Goal: Task Accomplishment & Management: Manage account settings

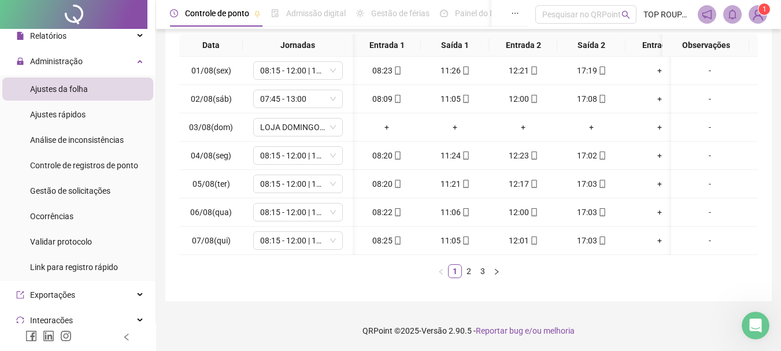
scroll to position [0, 99]
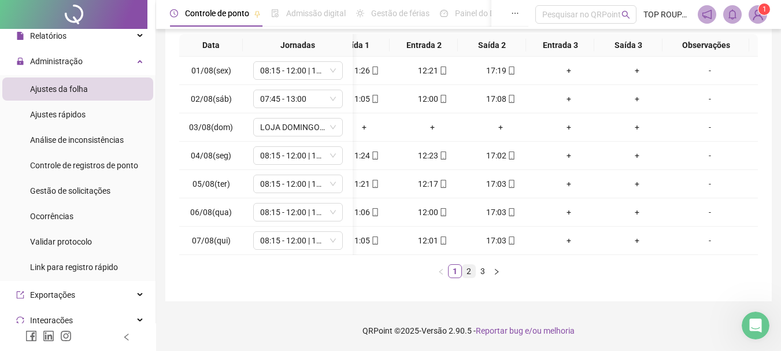
click at [464, 272] on link "2" at bounding box center [469, 271] width 13 height 13
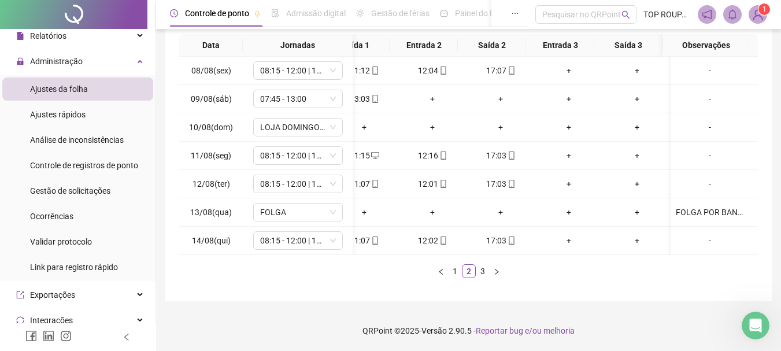
scroll to position [0, 0]
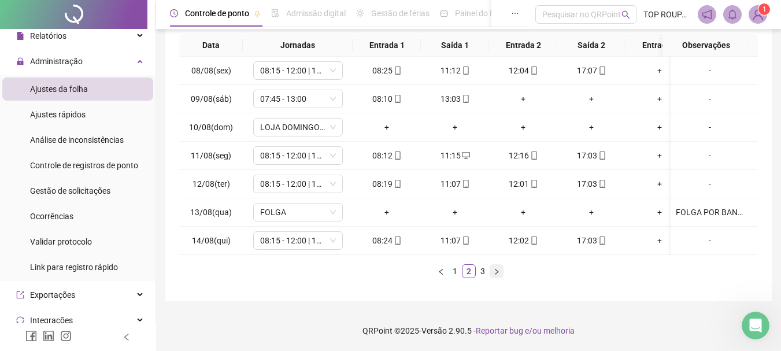
click at [490, 269] on button "button" at bounding box center [497, 271] width 14 height 14
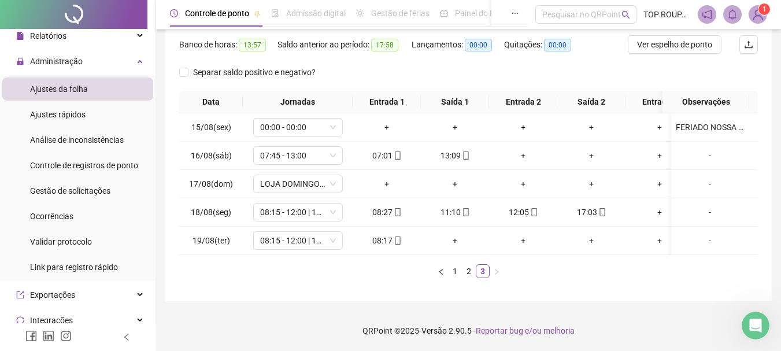
click at [389, 267] on ul "1 2 3" at bounding box center [468, 271] width 579 height 14
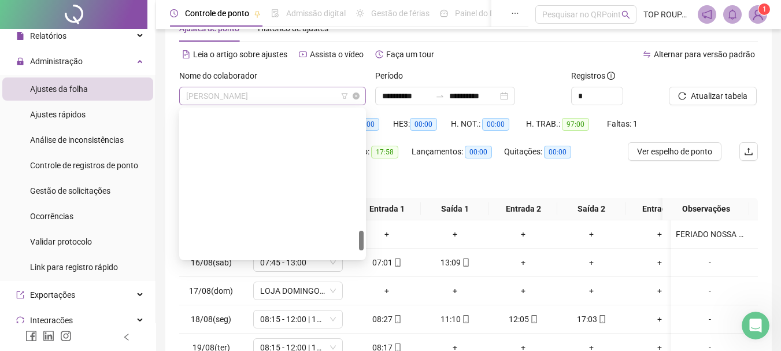
scroll to position [888, 0]
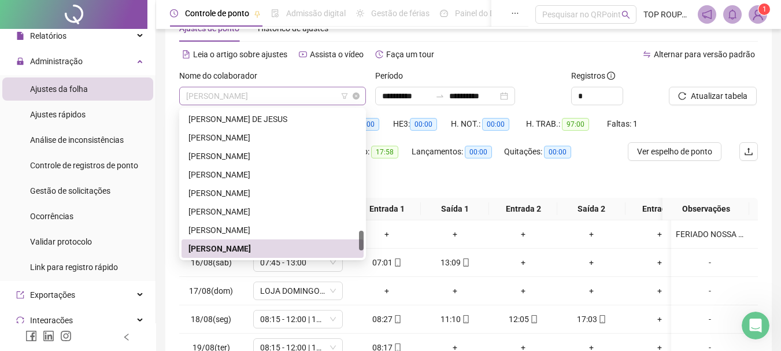
click at [275, 91] on span "[PERSON_NAME]" at bounding box center [272, 95] width 173 height 17
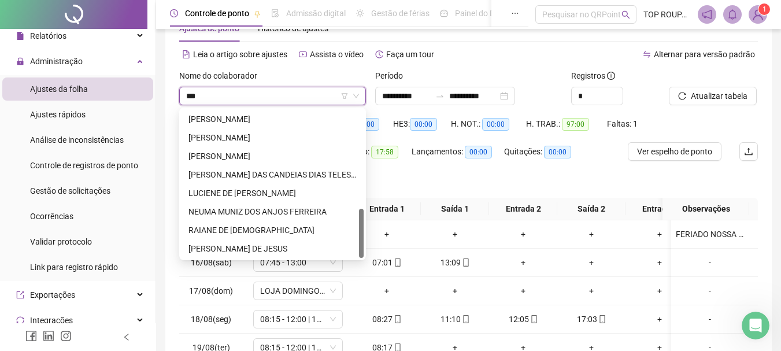
scroll to position [0, 0]
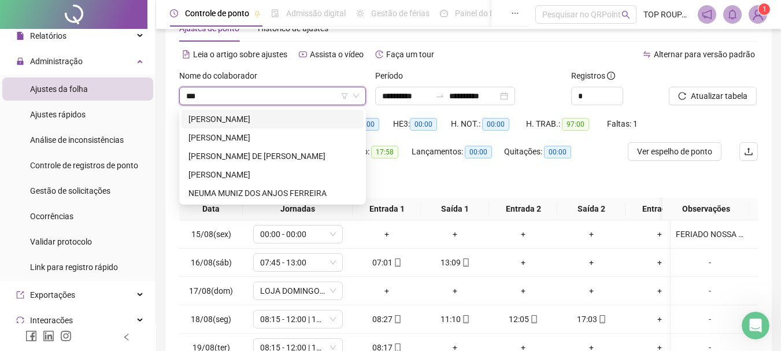
type input "****"
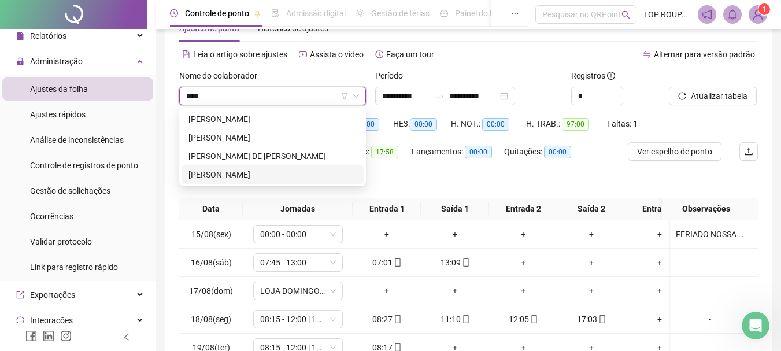
click at [234, 171] on div "[PERSON_NAME]" at bounding box center [272, 174] width 168 height 13
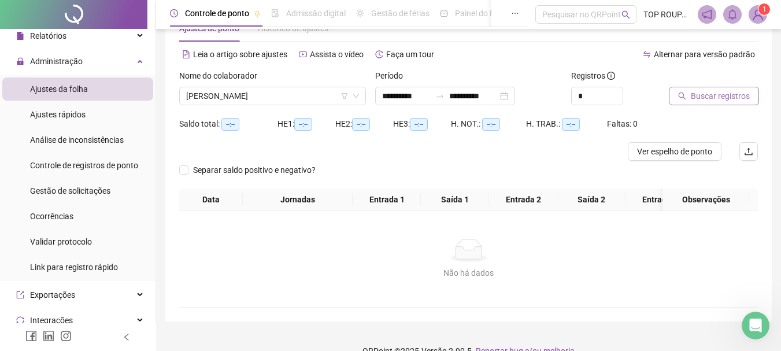
click at [724, 92] on span "Buscar registros" at bounding box center [720, 96] width 59 height 13
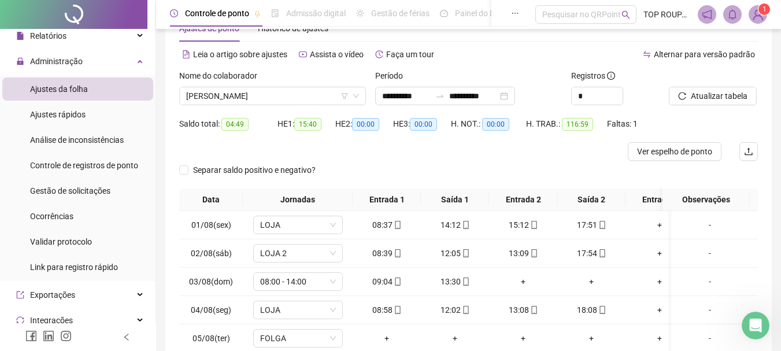
click at [709, 76] on div at bounding box center [699, 77] width 60 height 17
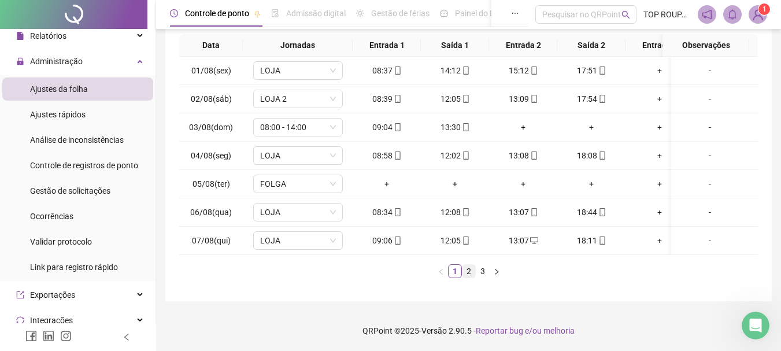
click at [471, 269] on link "2" at bounding box center [469, 271] width 13 height 13
click at [479, 276] on link "3" at bounding box center [482, 271] width 13 height 13
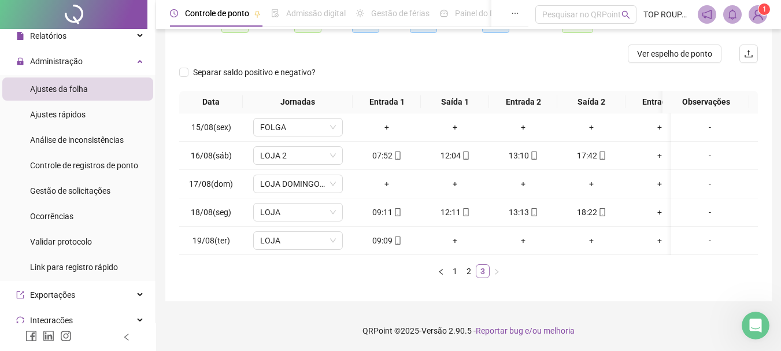
scroll to position [143, 0]
click at [564, 302] on div "**********" at bounding box center [468, 108] width 625 height 486
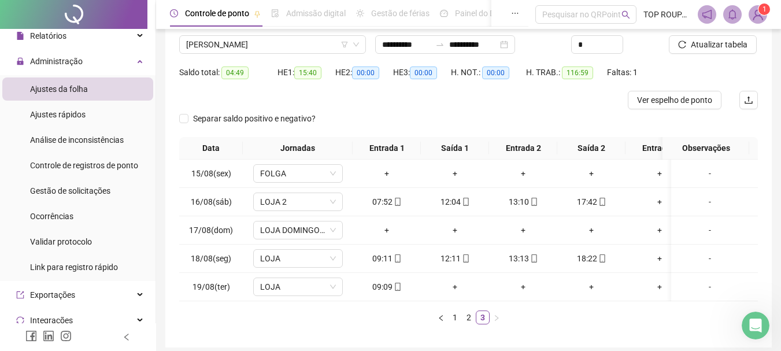
scroll to position [0, 0]
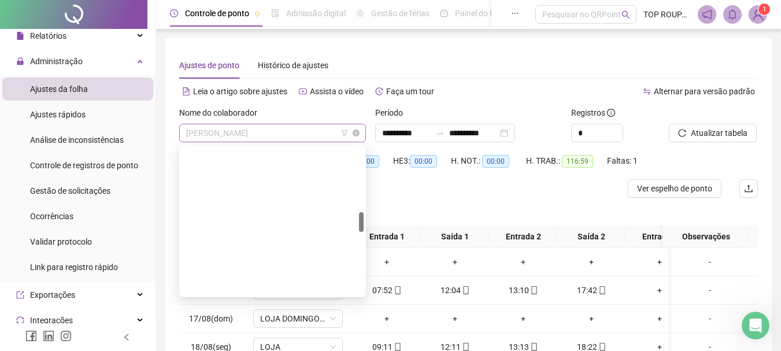
click at [240, 131] on span "[PERSON_NAME]" at bounding box center [272, 132] width 173 height 17
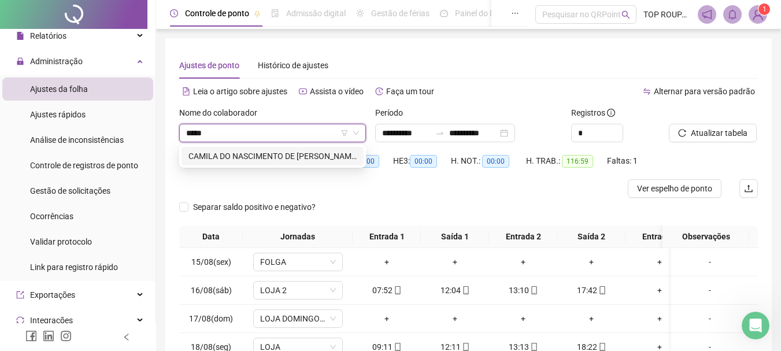
type input "******"
click at [290, 161] on div "CAMILA DO NASCIMENTO DE [PERSON_NAME]" at bounding box center [272, 156] width 168 height 13
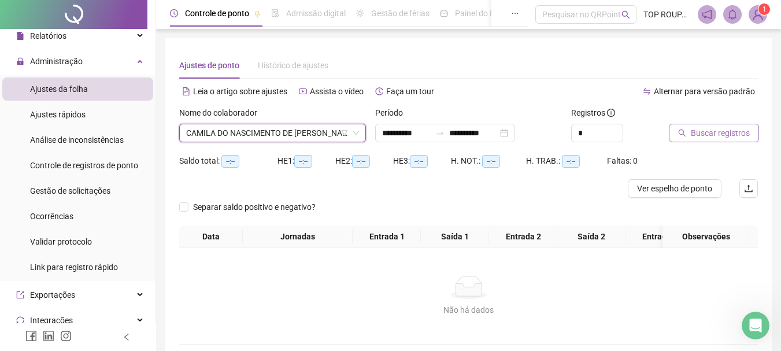
click at [688, 137] on button "Buscar registros" at bounding box center [714, 133] width 90 height 19
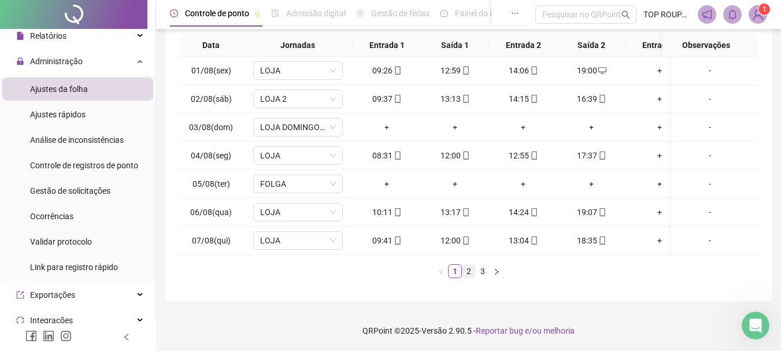
click at [468, 275] on link "2" at bounding box center [469, 271] width 13 height 13
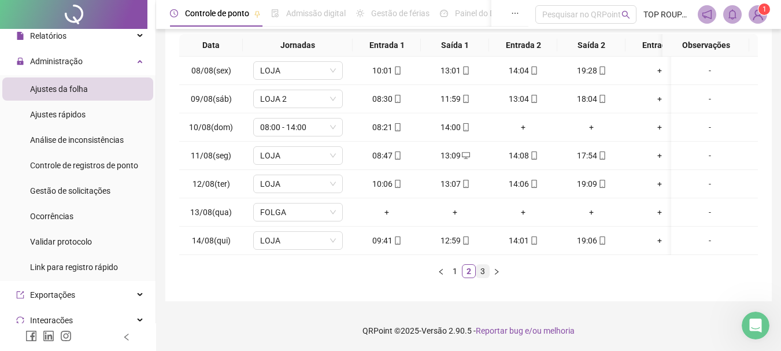
click at [481, 272] on link "3" at bounding box center [482, 271] width 13 height 13
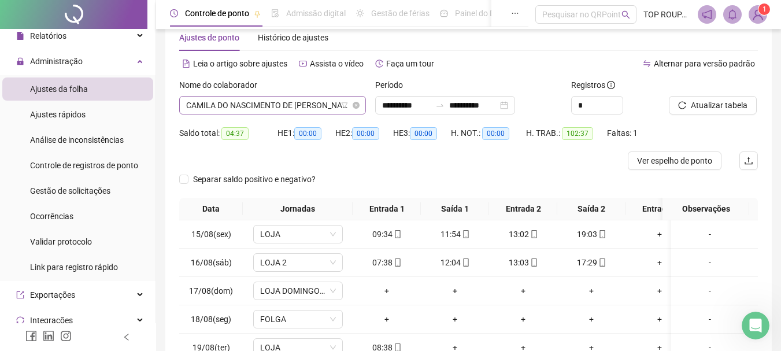
click at [213, 97] on span "CAMILA DO NASCIMENTO DE [PERSON_NAME]" at bounding box center [272, 105] width 173 height 17
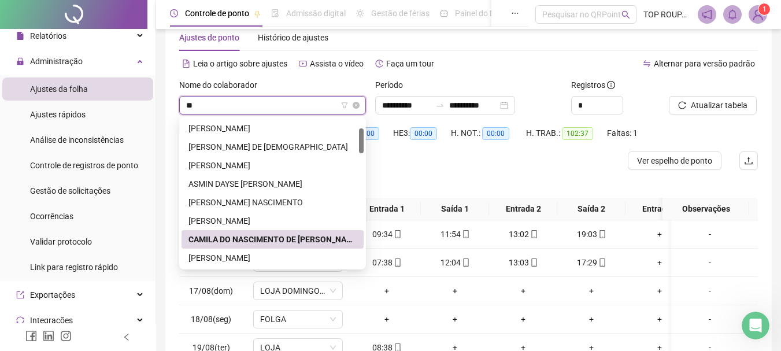
type input "***"
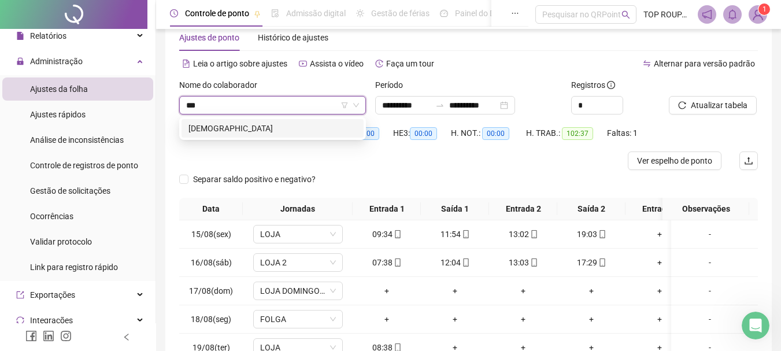
click at [199, 132] on div "[DEMOGRAPHIC_DATA]" at bounding box center [272, 128] width 168 height 13
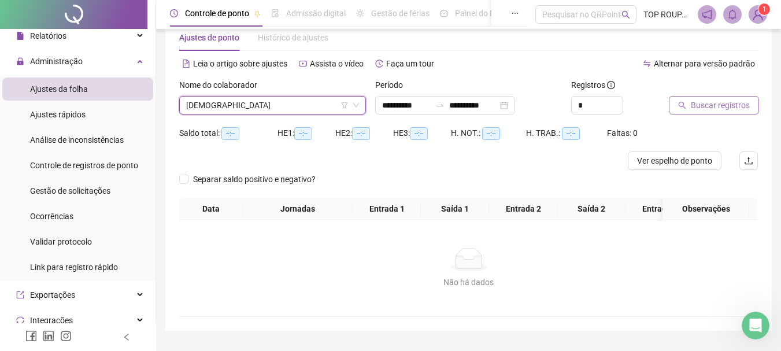
click at [731, 112] on button "Buscar registros" at bounding box center [714, 105] width 90 height 19
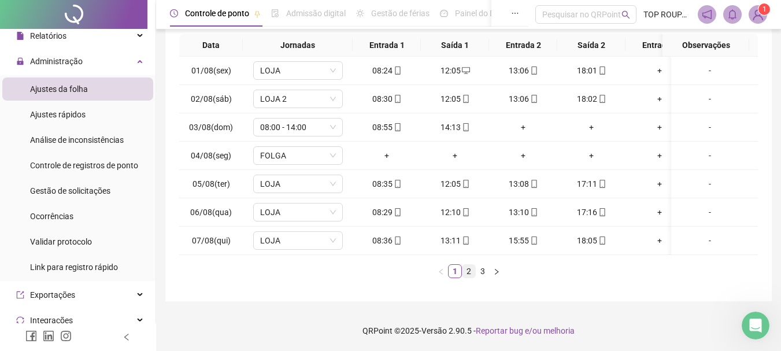
click at [468, 272] on link "2" at bounding box center [469, 271] width 13 height 13
click at [482, 275] on link "3" at bounding box center [482, 271] width 13 height 13
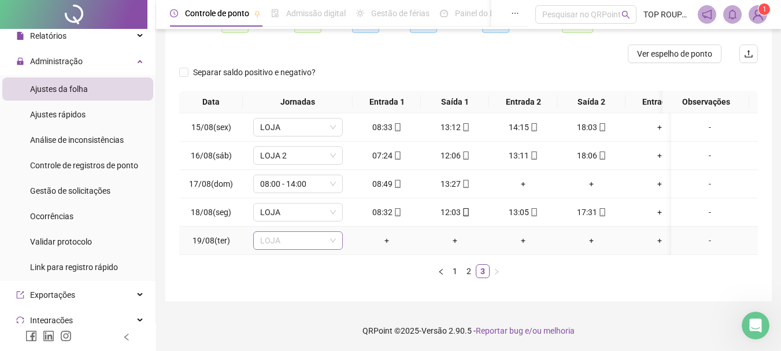
click at [301, 239] on span "LOJA" at bounding box center [298, 240] width 76 height 17
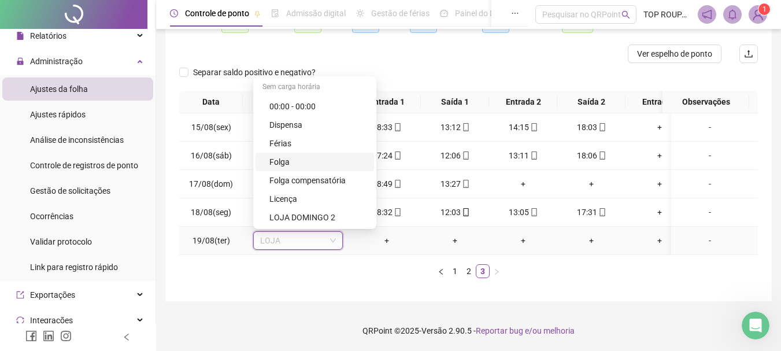
click at [309, 157] on div "Folga" at bounding box center [318, 162] width 98 height 13
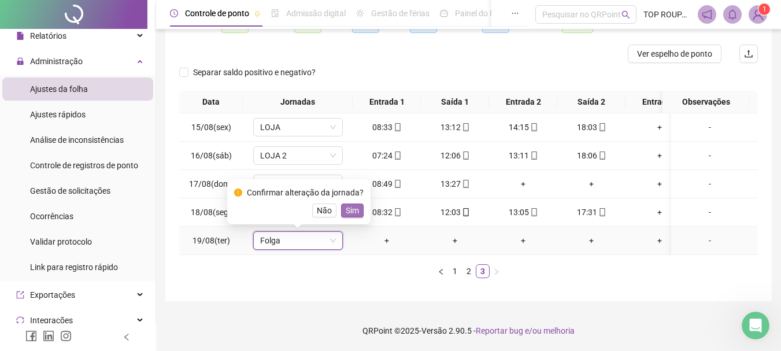
click at [346, 205] on span "Sim" at bounding box center [352, 210] width 13 height 13
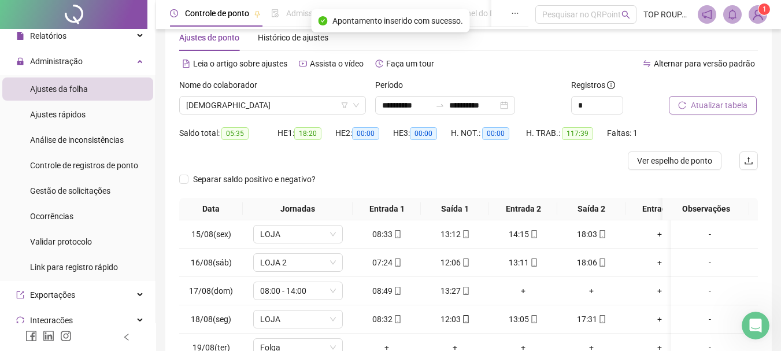
click at [704, 113] on button "Atualizar tabela" at bounding box center [713, 105] width 88 height 19
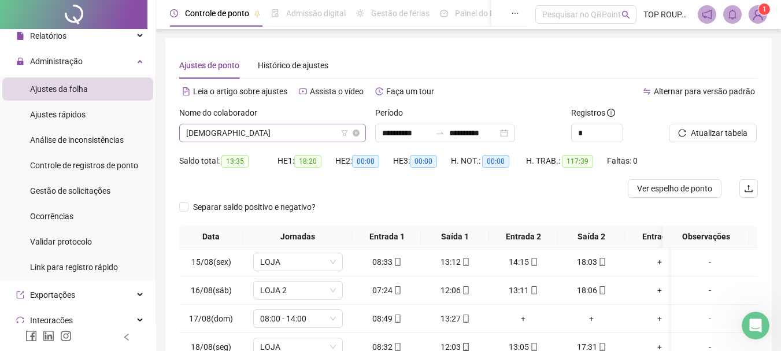
click at [261, 130] on span "[DEMOGRAPHIC_DATA]" at bounding box center [272, 132] width 173 height 17
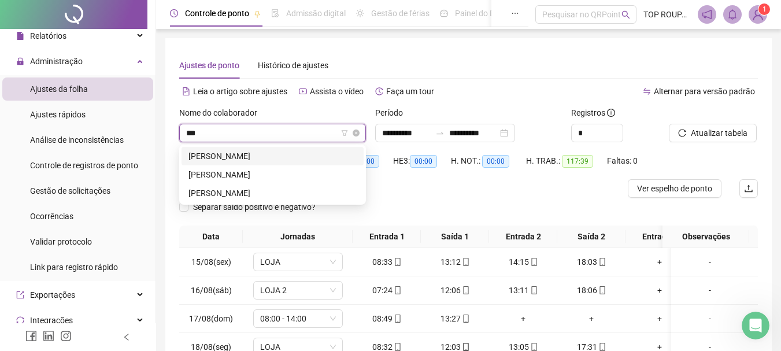
type input "****"
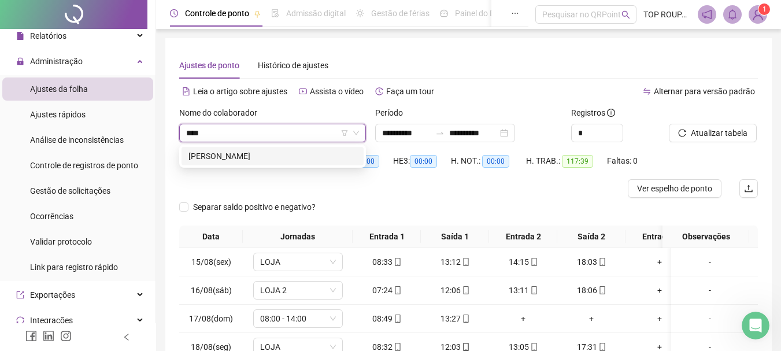
click at [260, 154] on div "[PERSON_NAME]" at bounding box center [272, 156] width 168 height 13
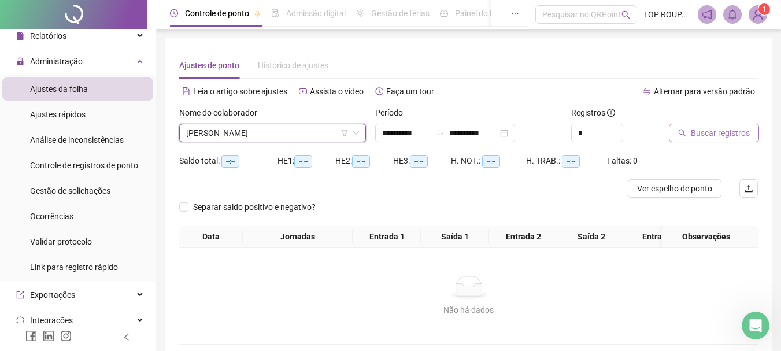
click at [706, 138] on span "Buscar registros" at bounding box center [720, 133] width 59 height 13
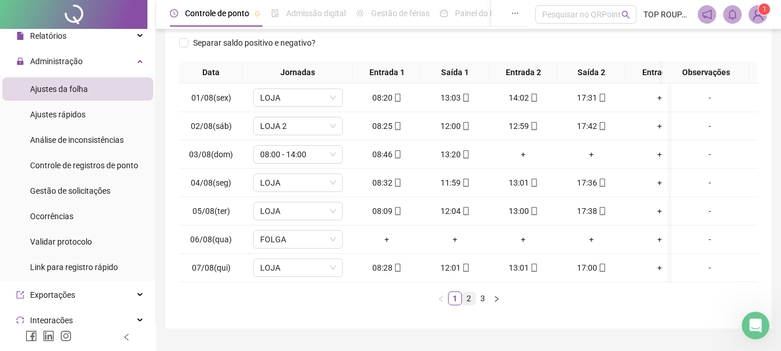
click at [472, 305] on link "2" at bounding box center [469, 298] width 13 height 13
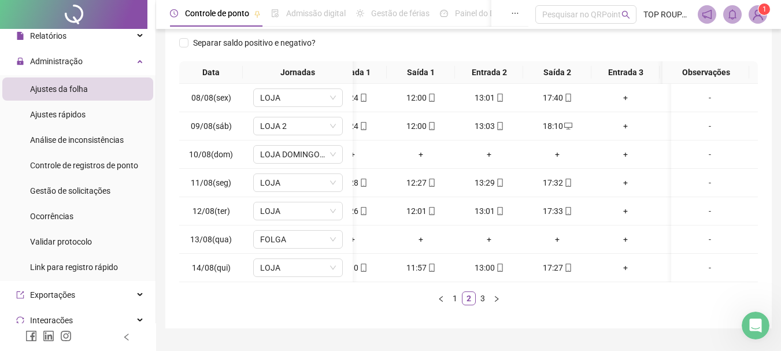
scroll to position [0, 42]
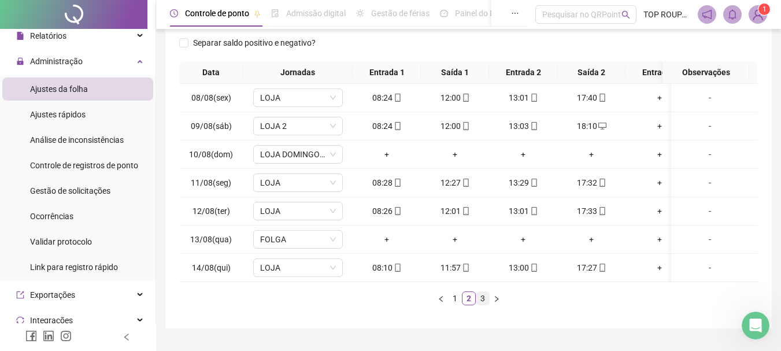
click at [482, 305] on link "3" at bounding box center [482, 298] width 13 height 13
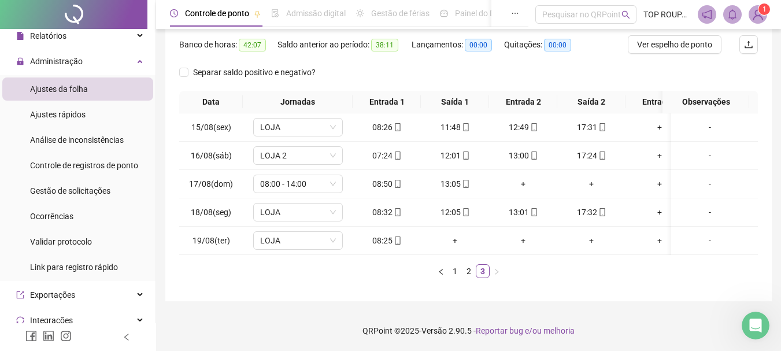
drag, startPoint x: 567, startPoint y: 257, endPoint x: 611, endPoint y: 257, distance: 43.9
click at [611, 257] on div "Data Jornadas Entrada 1 Saída 1 Entrada 2 Saída 2 Entrada 3 Saída 3 Observações…" at bounding box center [468, 184] width 579 height 187
click at [528, 278] on div "Data Jornadas Entrada 1 Saída 1 Entrada 2 Saída 2 Entrada 3 Saída 3 Observações…" at bounding box center [468, 189] width 579 height 197
click at [402, 278] on ul "1 2 3" at bounding box center [468, 271] width 579 height 14
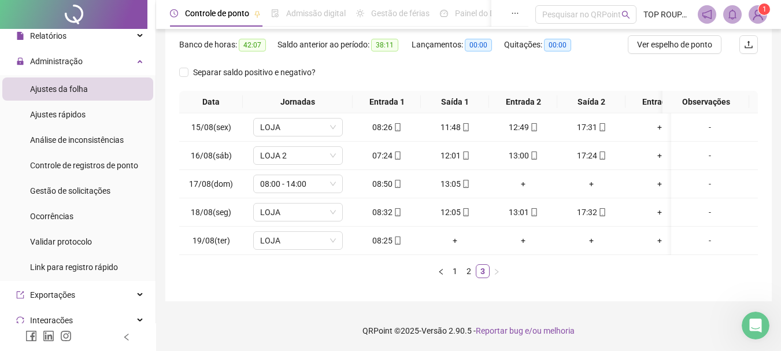
scroll to position [0, 23]
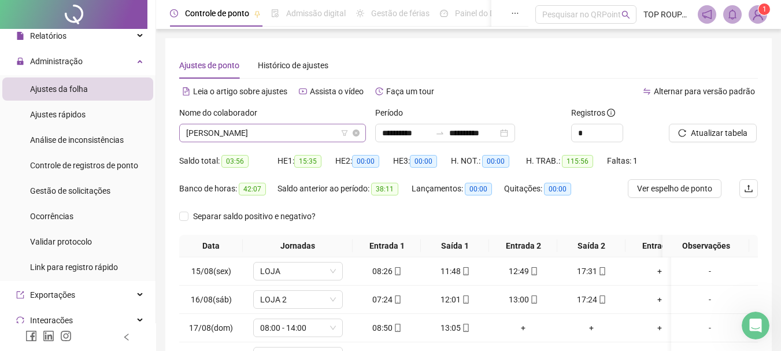
click at [305, 132] on span "[PERSON_NAME]" at bounding box center [272, 132] width 173 height 17
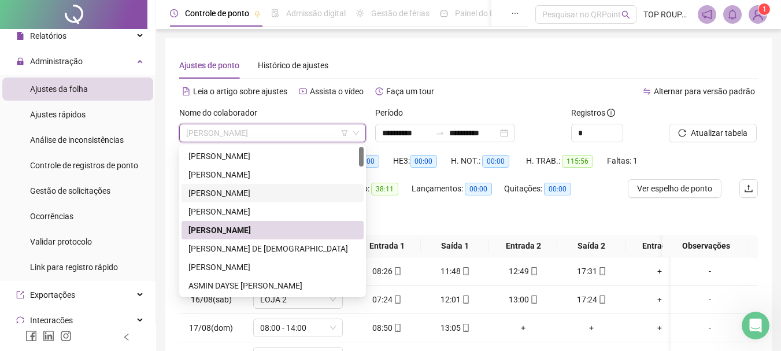
click at [254, 193] on div "[PERSON_NAME]" at bounding box center [272, 193] width 168 height 13
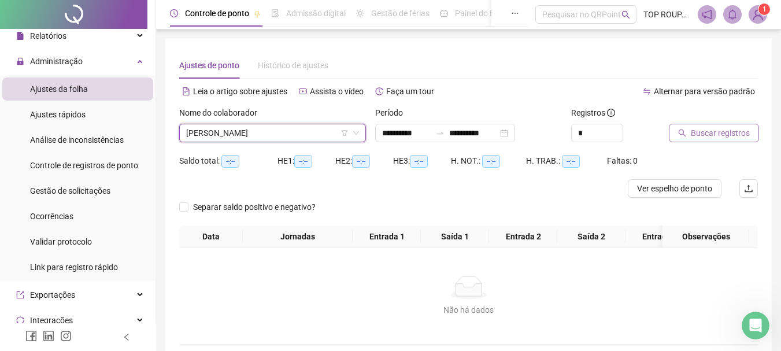
click at [711, 137] on span "Buscar registros" at bounding box center [720, 133] width 59 height 13
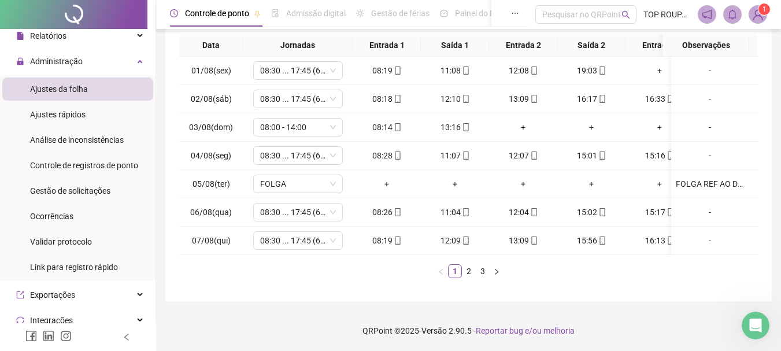
scroll to position [209, 0]
drag, startPoint x: 461, startPoint y: 255, endPoint x: 482, endPoint y: 254, distance: 20.3
click at [482, 254] on div "Data Jornadas Entrada 1 Saída 1 Entrada 2 Saída 2 Entrada 3 Saída 3 Observações…" at bounding box center [468, 156] width 579 height 244
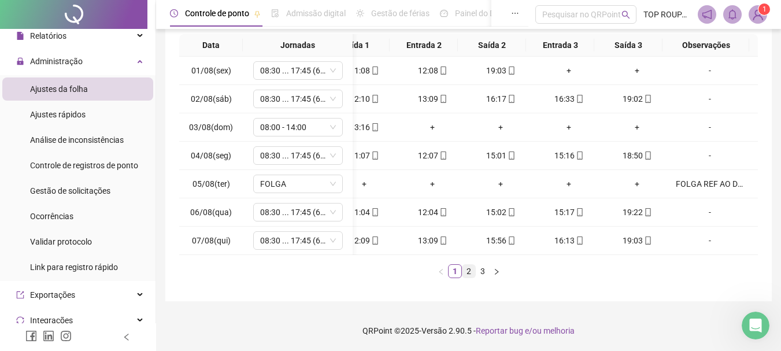
click at [467, 268] on link "2" at bounding box center [469, 271] width 13 height 13
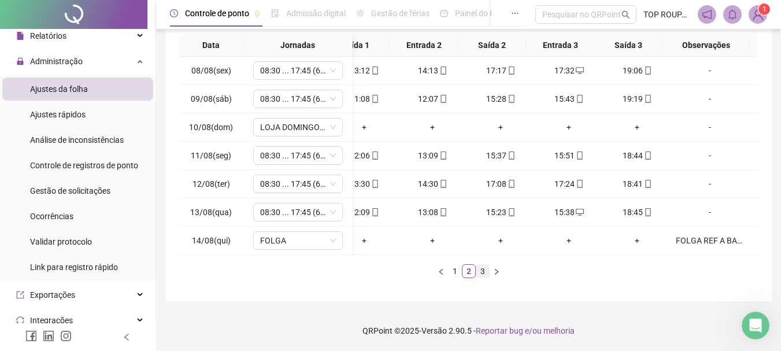
click at [485, 278] on li "3" at bounding box center [483, 271] width 14 height 14
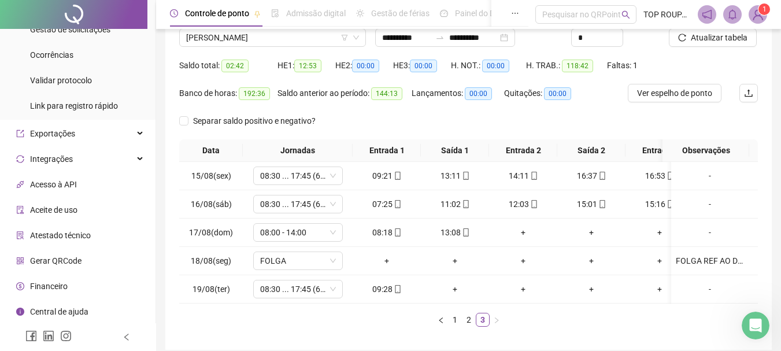
scroll to position [0, 0]
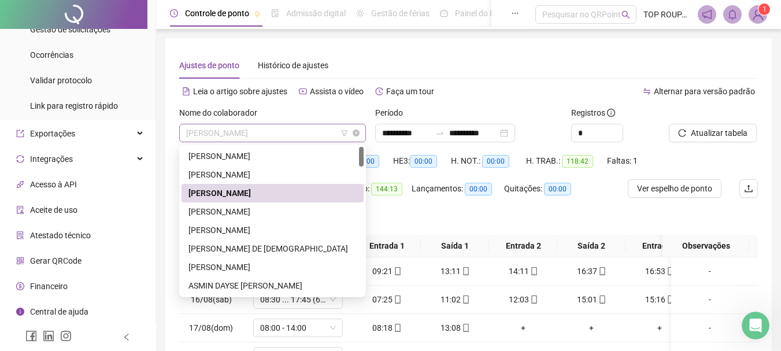
click at [252, 131] on span "[PERSON_NAME]" at bounding box center [272, 132] width 173 height 17
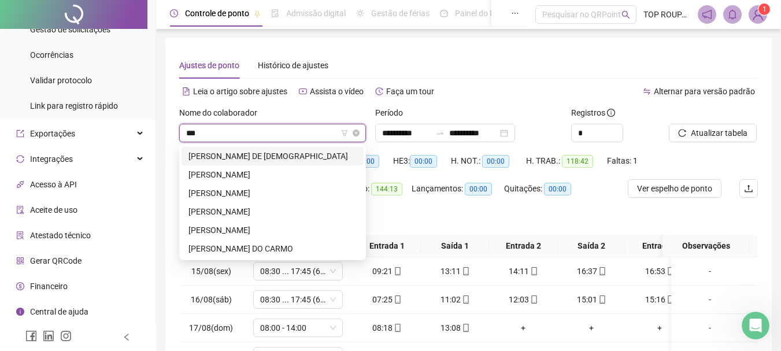
type input "****"
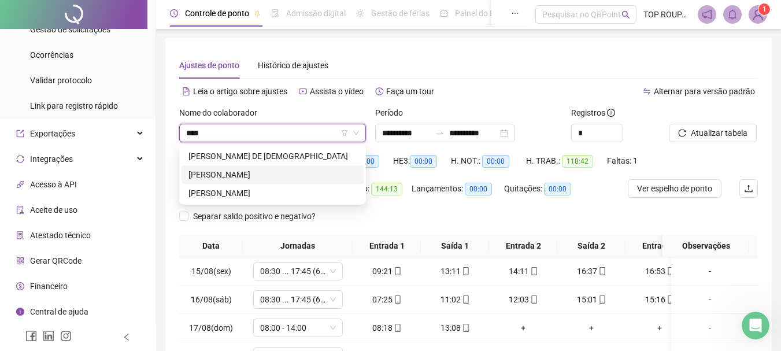
click at [280, 179] on div "[PERSON_NAME]" at bounding box center [272, 174] width 168 height 13
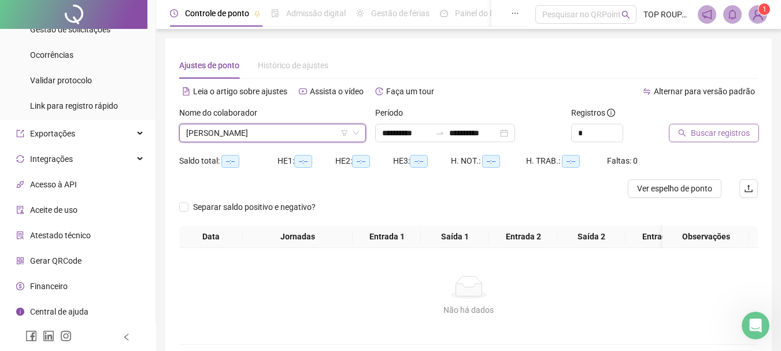
click at [715, 132] on span "Buscar registros" at bounding box center [720, 133] width 59 height 13
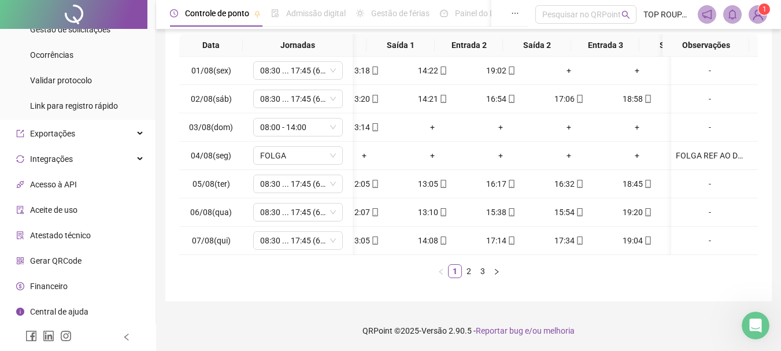
scroll to position [0, 99]
click at [468, 269] on link "2" at bounding box center [469, 271] width 13 height 13
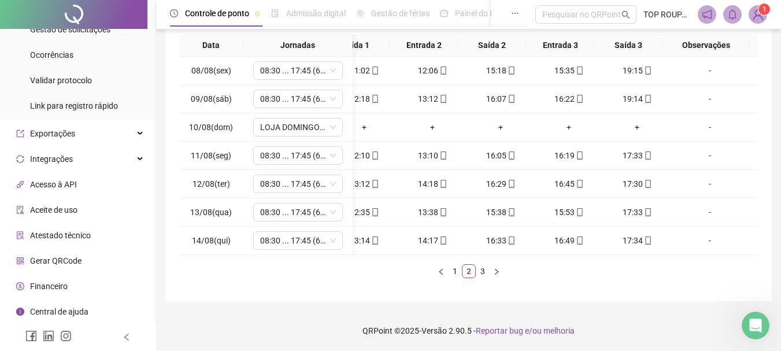
scroll to position [0, 0]
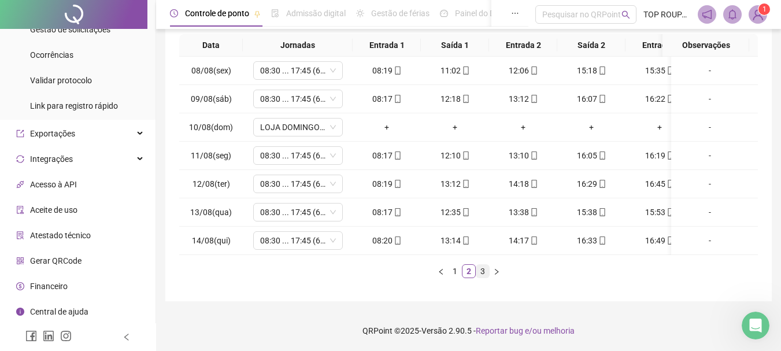
click at [480, 272] on link "3" at bounding box center [482, 271] width 13 height 13
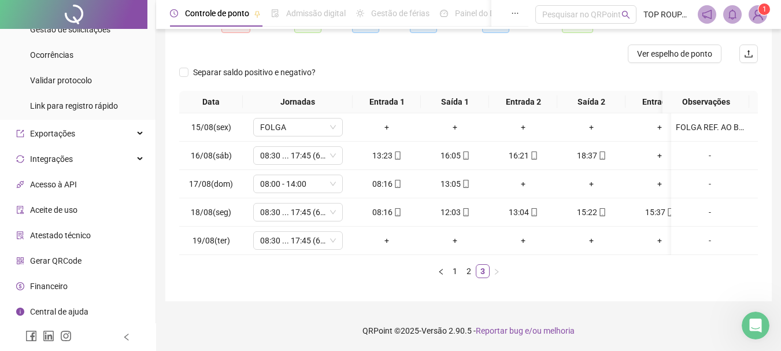
drag, startPoint x: 476, startPoint y: 257, endPoint x: 564, endPoint y: 258, distance: 87.9
click at [564, 258] on div "Data Jornadas Entrada 1 Saída 1 Entrada 2 Saída 2 Entrada 3 Saída 3 Observações…" at bounding box center [468, 184] width 579 height 187
drag, startPoint x: 369, startPoint y: 257, endPoint x: 375, endPoint y: 253, distance: 7.4
click at [370, 255] on div "Data Jornadas Entrada 1 Saída 1 Entrada 2 Saída 2 Entrada 3 Saída 3 Observações…" at bounding box center [468, 184] width 579 height 187
click at [377, 246] on td "+" at bounding box center [387, 241] width 68 height 28
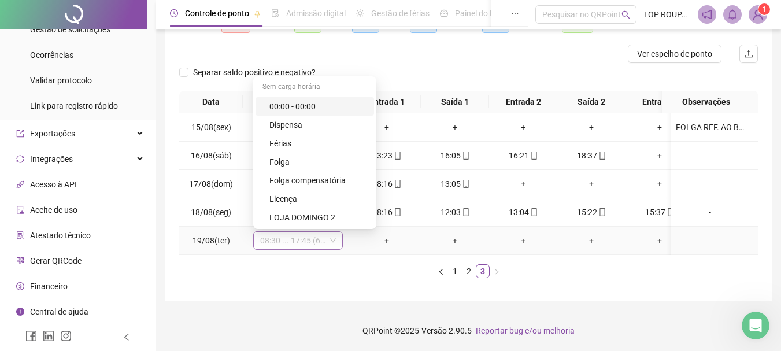
click at [261, 232] on span "08:30 ... 17:45 (6 HORAS)" at bounding box center [298, 240] width 76 height 17
click at [279, 273] on ul "1 2 3" at bounding box center [468, 271] width 579 height 14
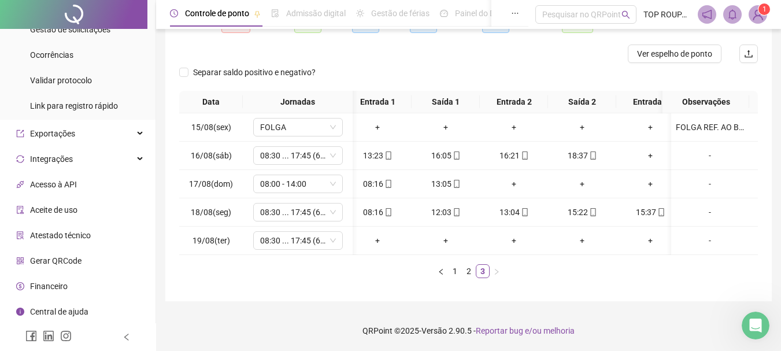
scroll to position [0, 0]
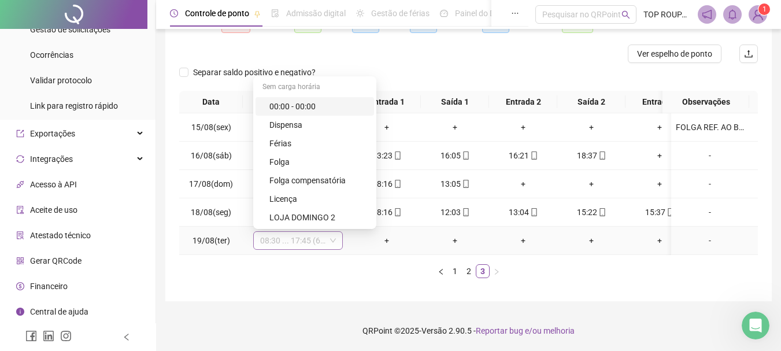
click at [312, 232] on span "08:30 ... 17:45 (6 HORAS)" at bounding box center [298, 240] width 76 height 17
click at [300, 156] on div "Folga" at bounding box center [318, 162] width 98 height 13
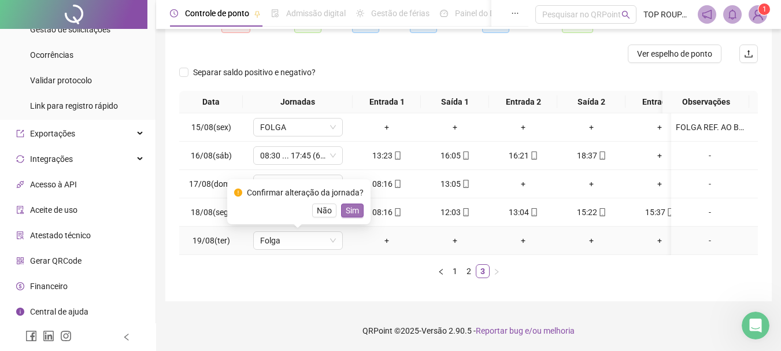
click at [350, 204] on span "Sim" at bounding box center [352, 210] width 13 height 13
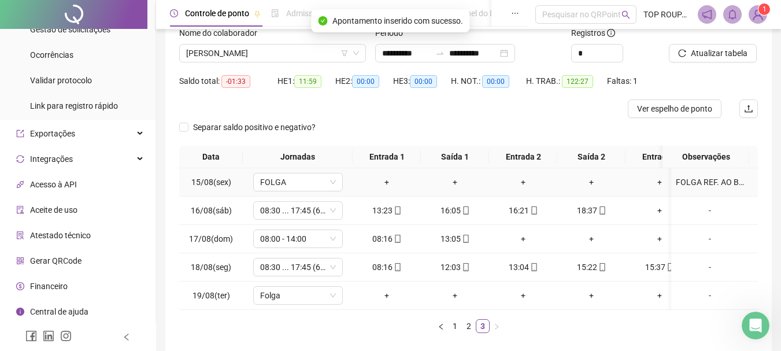
scroll to position [143, 0]
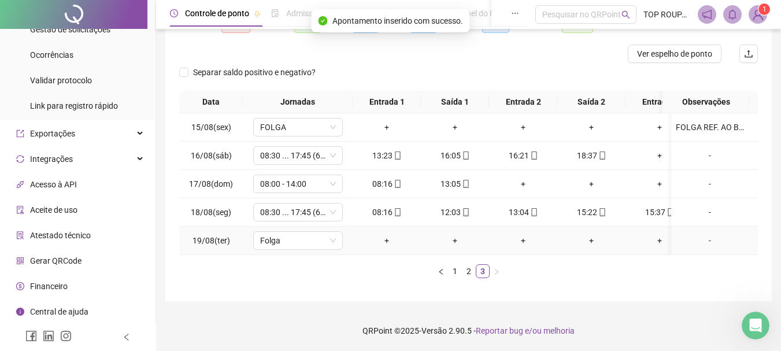
click at [699, 234] on div "-" at bounding box center [710, 240] width 68 height 13
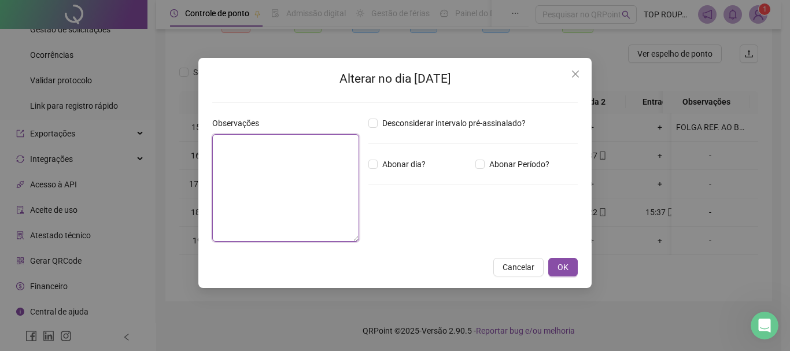
click at [305, 178] on textarea at bounding box center [285, 188] width 147 height 108
type textarea "*"
type textarea "**********"
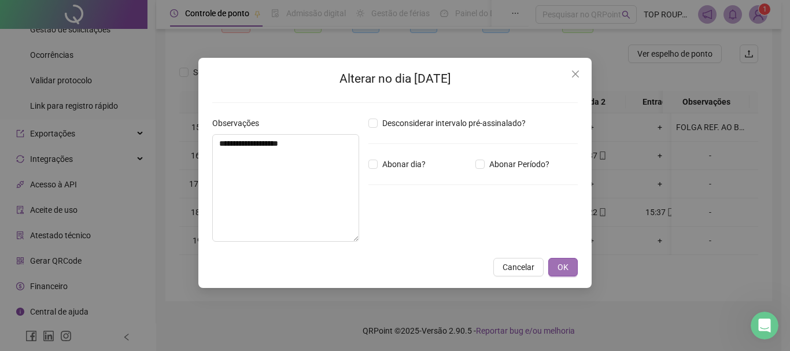
click at [565, 263] on span "OK" at bounding box center [562, 267] width 11 height 13
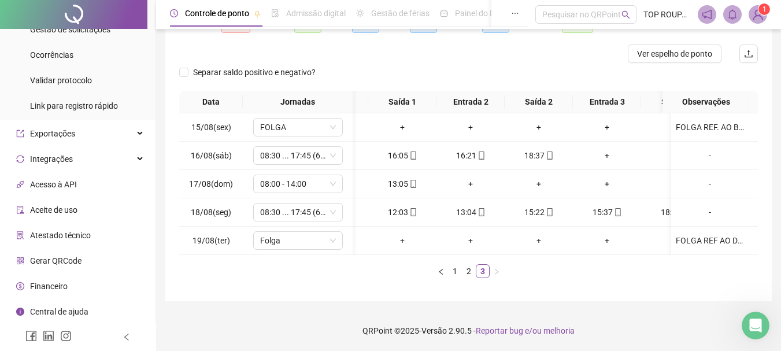
scroll to position [0, 66]
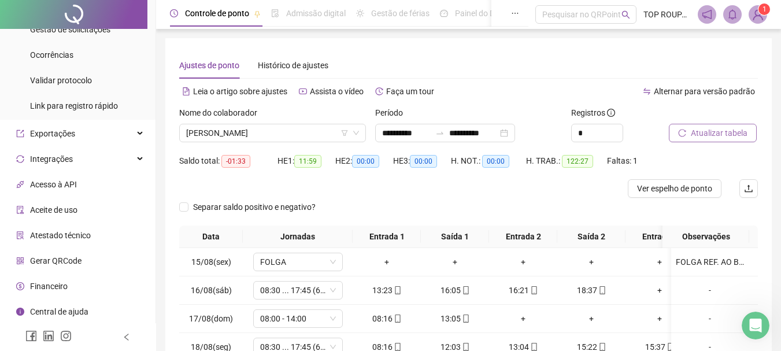
click at [712, 128] on span "Atualizar tabela" at bounding box center [719, 133] width 57 height 13
click at [243, 131] on span "[PERSON_NAME]" at bounding box center [272, 132] width 173 height 17
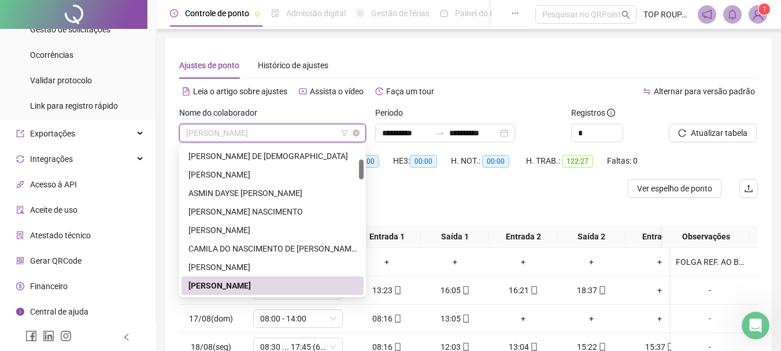
click at [236, 134] on span "[PERSON_NAME]" at bounding box center [272, 132] width 173 height 17
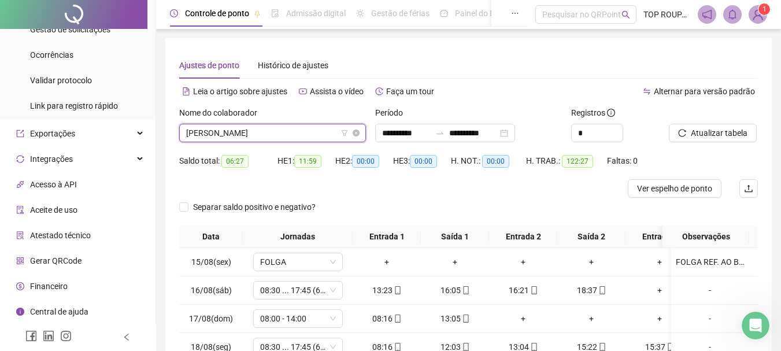
click at [236, 134] on span "[PERSON_NAME]" at bounding box center [272, 132] width 173 height 17
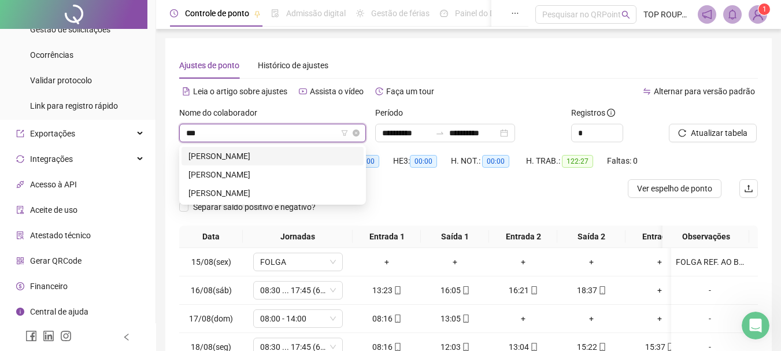
scroll to position [0, 0]
type input "****"
click at [273, 160] on div "[PERSON_NAME]" at bounding box center [272, 156] width 168 height 13
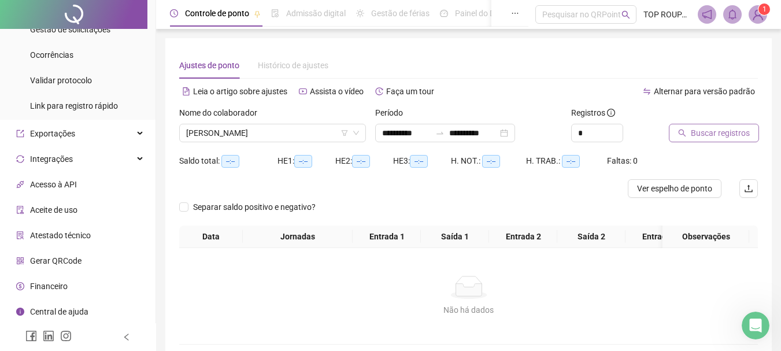
click at [699, 139] on span "Buscar registros" at bounding box center [720, 133] width 59 height 13
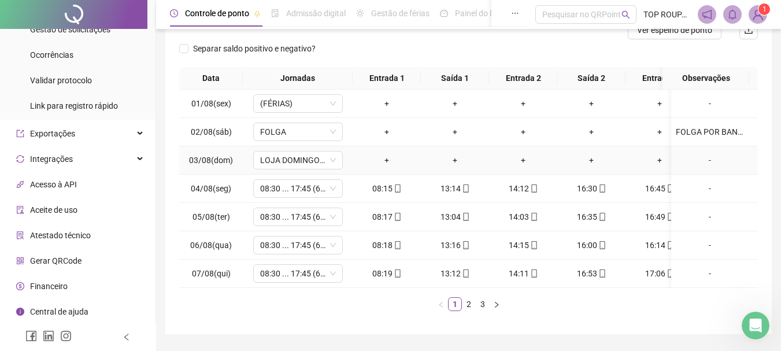
scroll to position [173, 0]
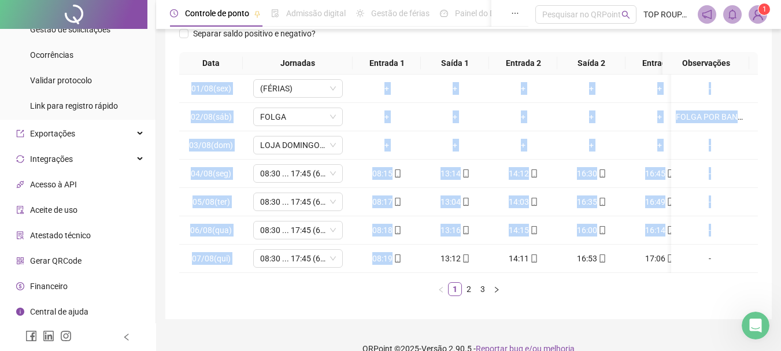
drag, startPoint x: 416, startPoint y: 272, endPoint x: 487, endPoint y: 279, distance: 72.0
click at [487, 273] on div "01/08(sex) ([DEMOGRAPHIC_DATA]ÉRIAS) + + + + + + - 02/08(sáb) FOLGA + + + + + +…" at bounding box center [468, 174] width 579 height 198
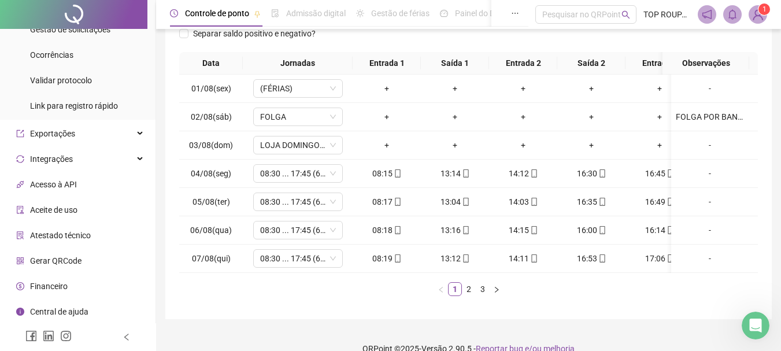
click at [524, 291] on ul "1 2 3" at bounding box center [468, 289] width 579 height 14
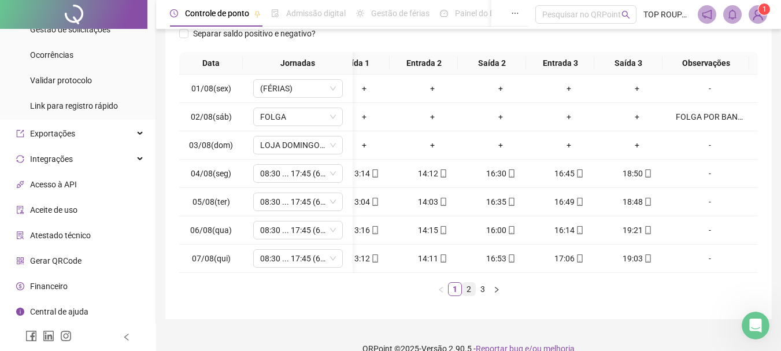
click at [471, 294] on link "2" at bounding box center [469, 289] width 13 height 13
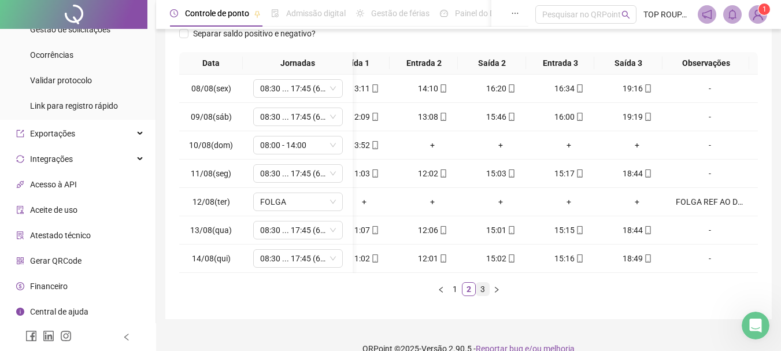
click at [480, 295] on link "3" at bounding box center [482, 289] width 13 height 13
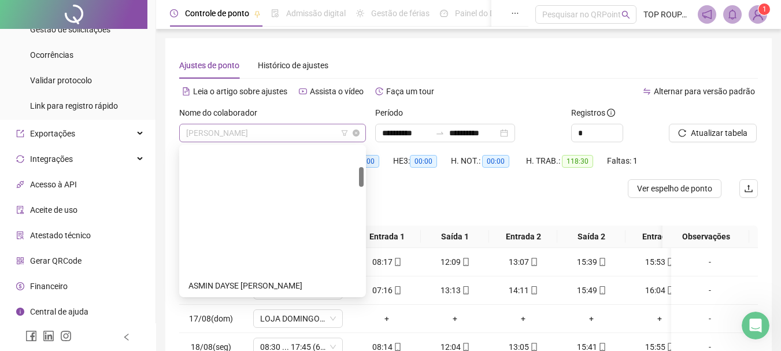
click at [247, 138] on span "[PERSON_NAME]" at bounding box center [272, 132] width 173 height 17
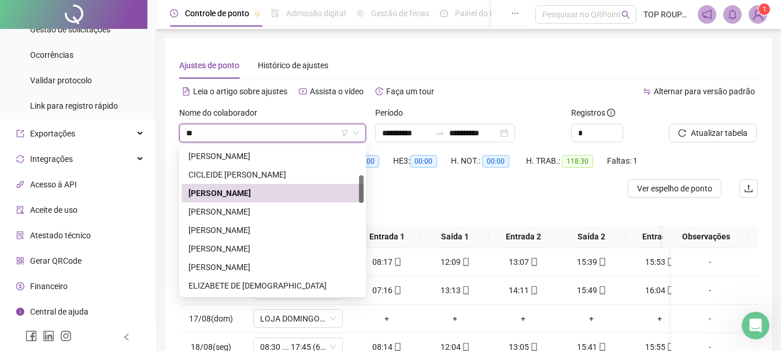
scroll to position [0, 0]
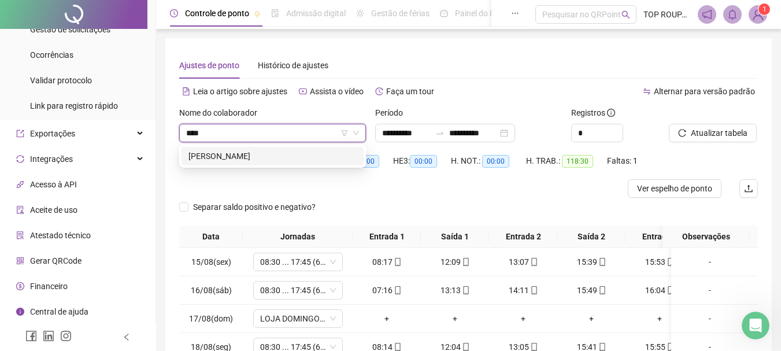
type input "*****"
click at [341, 159] on div "[PERSON_NAME]" at bounding box center [272, 156] width 168 height 13
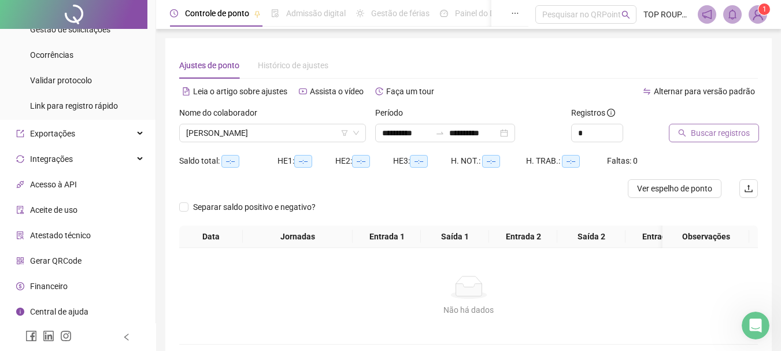
click at [730, 138] on span "Buscar registros" at bounding box center [720, 133] width 59 height 13
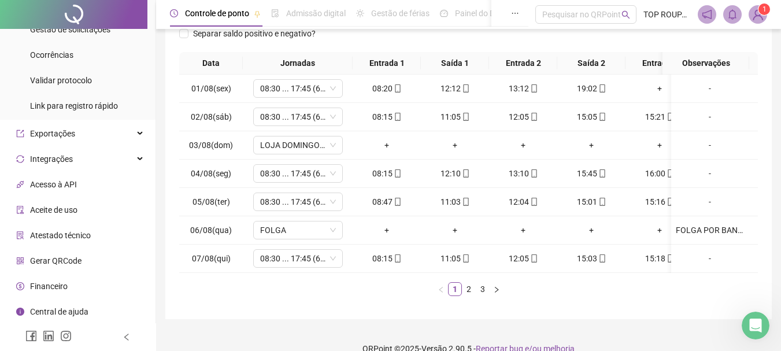
scroll to position [0, 15]
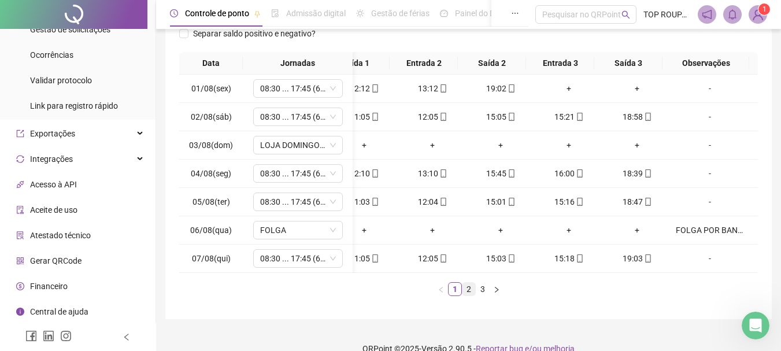
click at [473, 295] on link "2" at bounding box center [469, 289] width 13 height 13
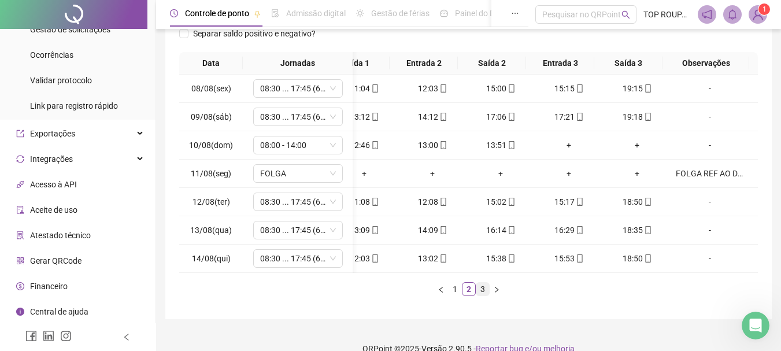
click at [485, 295] on link "3" at bounding box center [482, 289] width 13 height 13
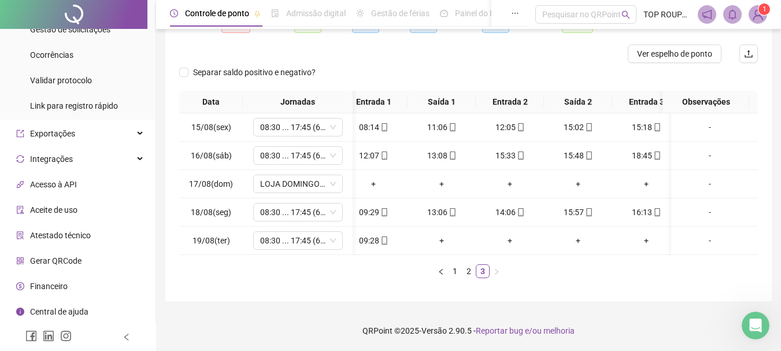
scroll to position [0, 27]
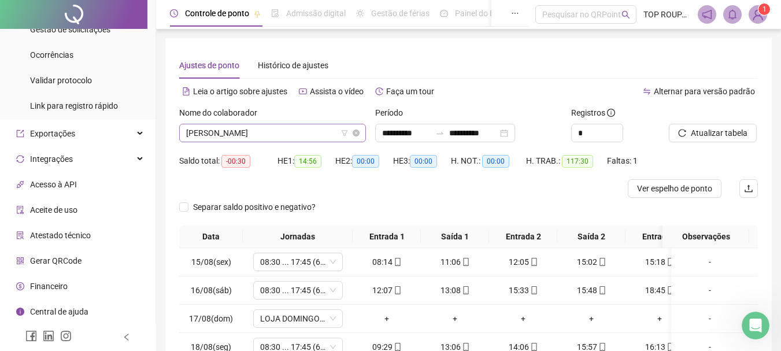
click at [240, 136] on span "[PERSON_NAME]" at bounding box center [272, 132] width 173 height 17
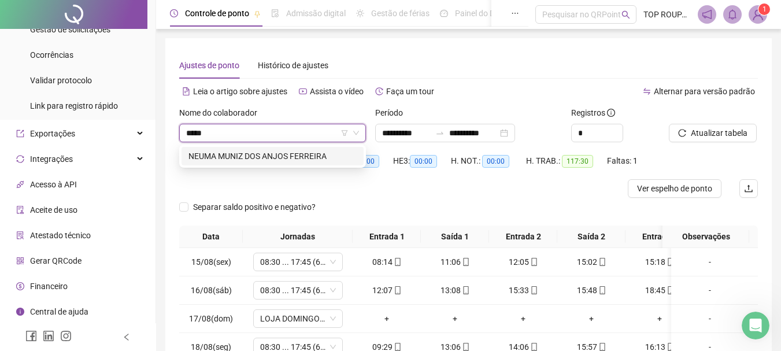
type input "*****"
click at [285, 145] on div "235315 NEUMA MUNIZ DOS ANJOS FERREIRA" at bounding box center [272, 156] width 187 height 23
click at [290, 157] on div "NEUMA MUNIZ DOS ANJOS FERREIRA" at bounding box center [272, 156] width 168 height 13
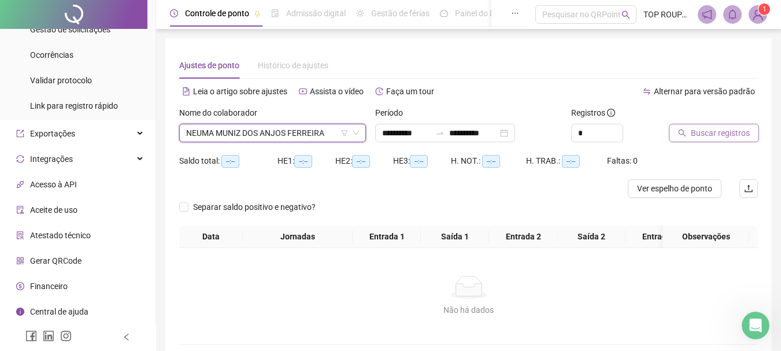
click at [690, 136] on button "Buscar registros" at bounding box center [714, 133] width 90 height 19
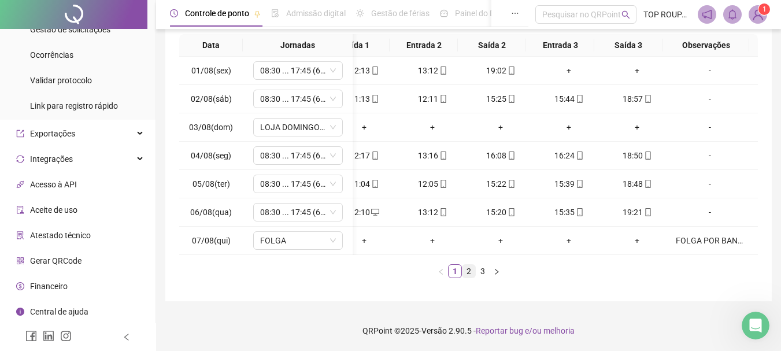
click at [473, 275] on link "2" at bounding box center [469, 271] width 13 height 13
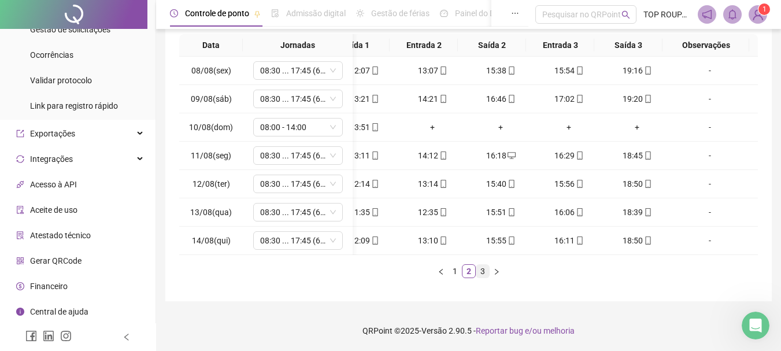
click at [479, 271] on link "3" at bounding box center [482, 271] width 13 height 13
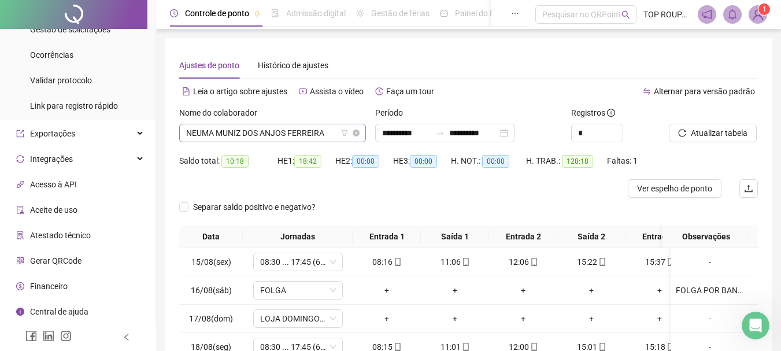
click at [278, 141] on span "NEUMA MUNIZ DOS ANJOS FERREIRA" at bounding box center [272, 132] width 173 height 17
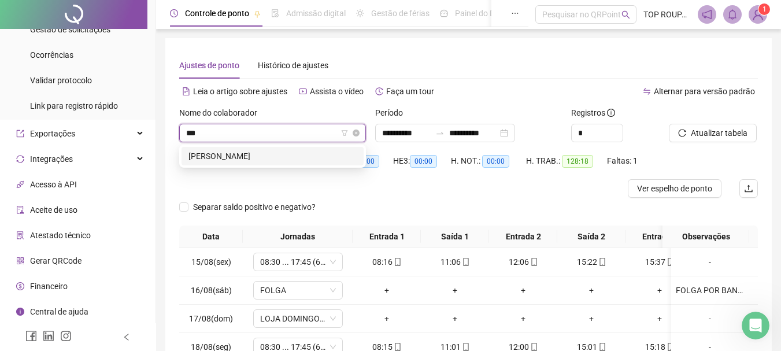
type input "****"
click at [275, 151] on div "[PERSON_NAME]" at bounding box center [272, 156] width 168 height 13
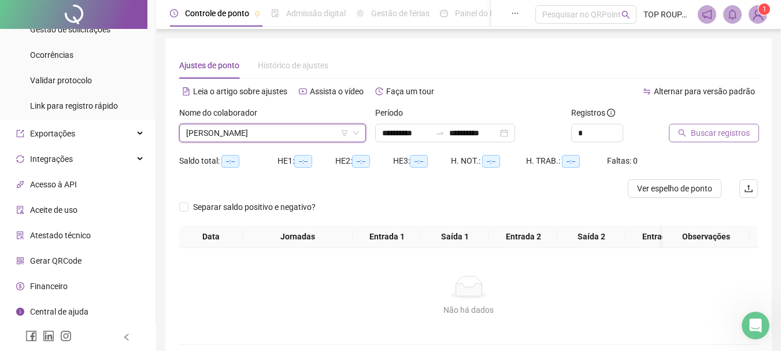
click at [703, 131] on span "Buscar registros" at bounding box center [720, 133] width 59 height 13
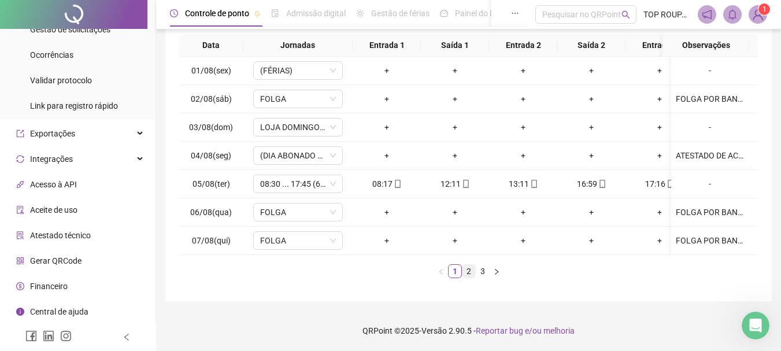
click at [469, 276] on link "2" at bounding box center [469, 271] width 13 height 13
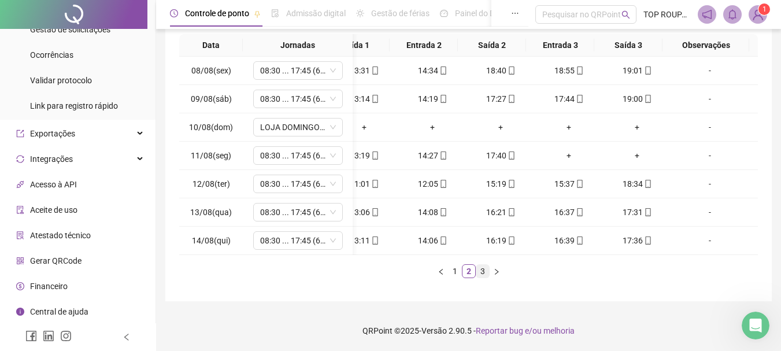
click at [487, 277] on link "3" at bounding box center [482, 271] width 13 height 13
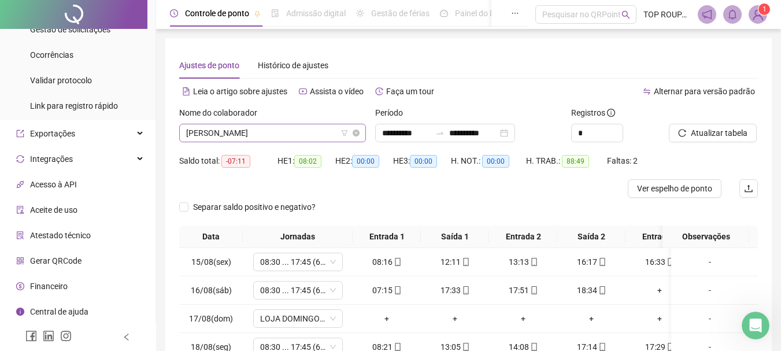
click at [264, 131] on span "[PERSON_NAME]" at bounding box center [272, 132] width 173 height 17
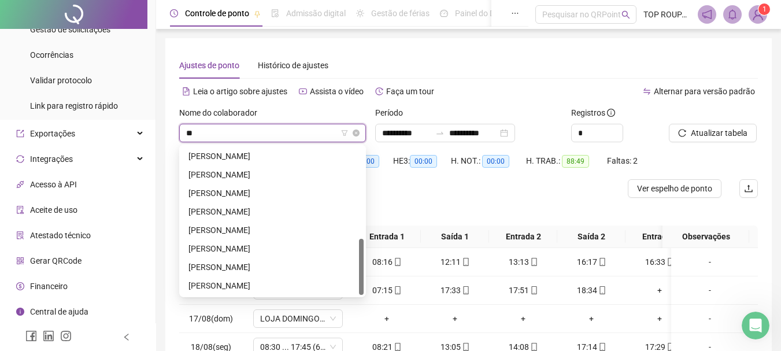
type input "***"
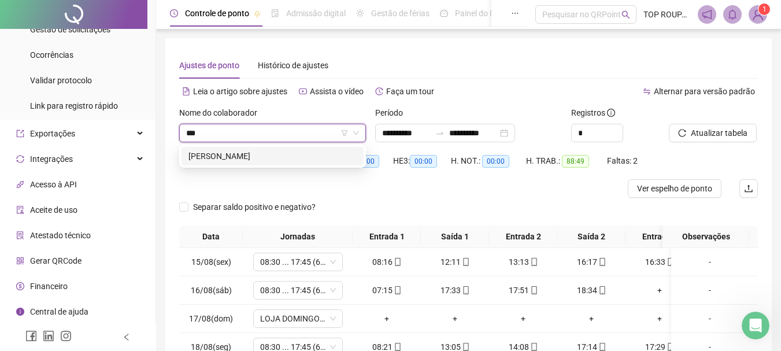
click at [264, 150] on div "[PERSON_NAME]" at bounding box center [272, 156] width 168 height 13
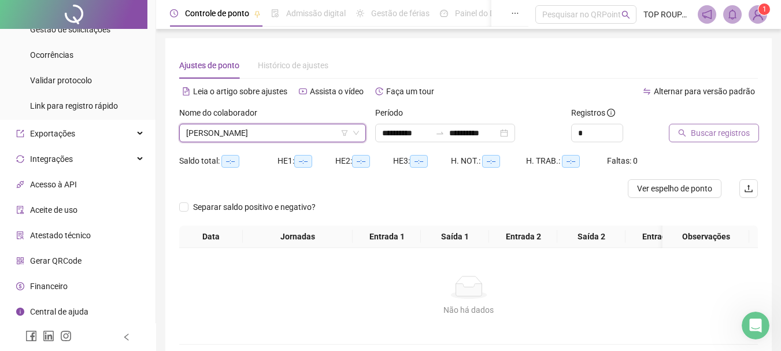
click at [723, 127] on span "Buscar registros" at bounding box center [720, 133] width 59 height 13
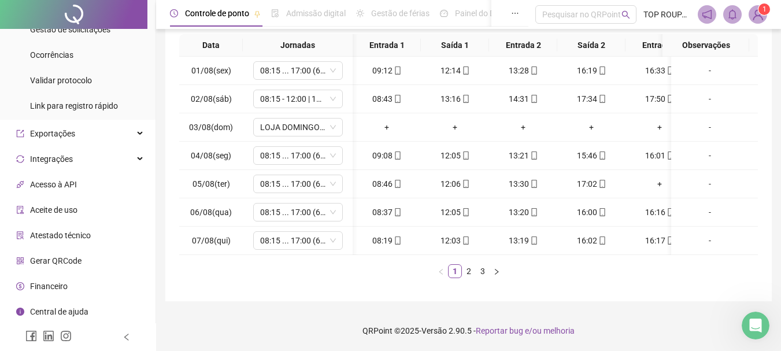
scroll to position [0, 99]
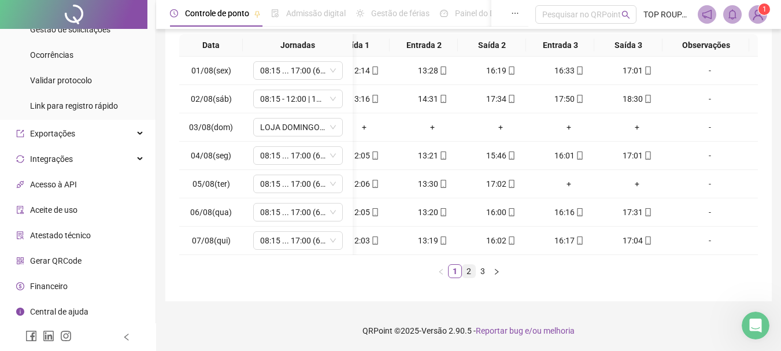
click at [463, 274] on link "2" at bounding box center [469, 271] width 13 height 13
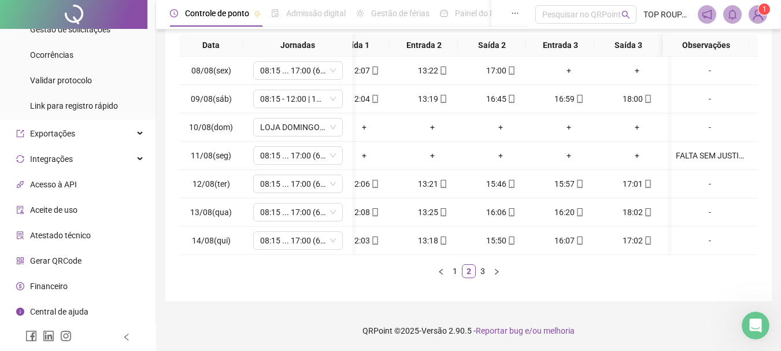
scroll to position [0, 91]
click at [478, 268] on link "3" at bounding box center [482, 271] width 13 height 13
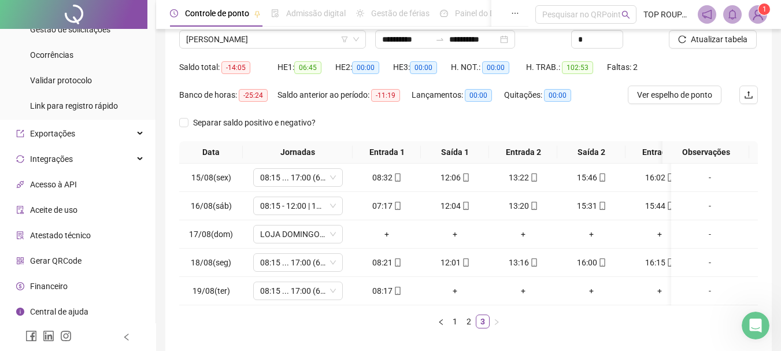
scroll to position [1, 0]
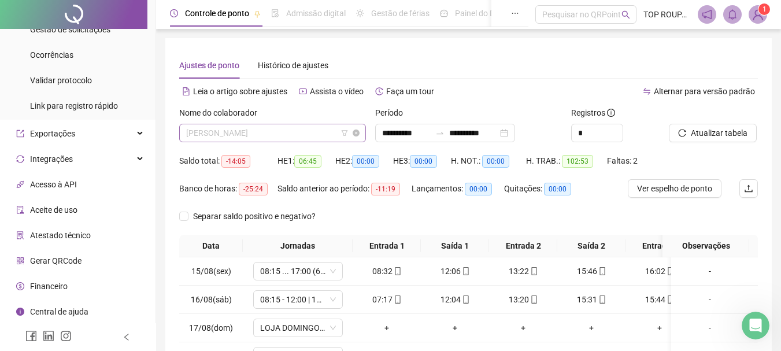
click at [254, 124] on div "[PERSON_NAME]" at bounding box center [272, 133] width 187 height 19
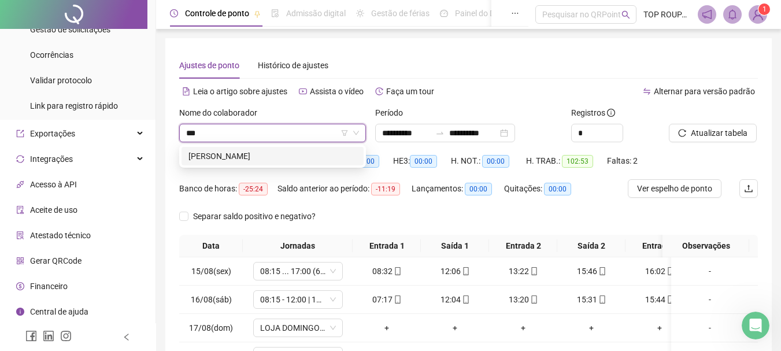
type input "****"
click at [252, 151] on div "[PERSON_NAME]" at bounding box center [272, 156] width 168 height 13
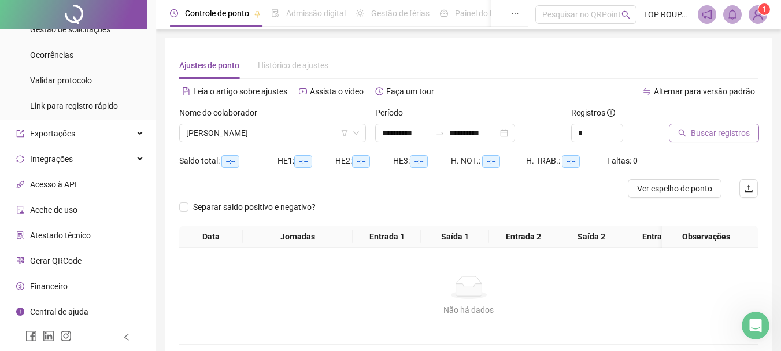
click at [703, 139] on button "Buscar registros" at bounding box center [714, 133] width 90 height 19
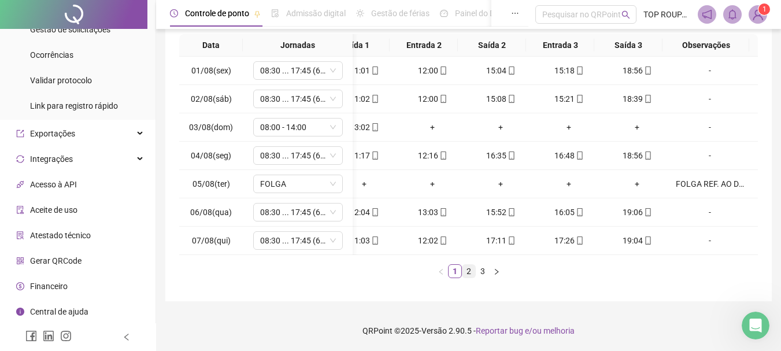
click at [471, 273] on link "2" at bounding box center [469, 271] width 13 height 13
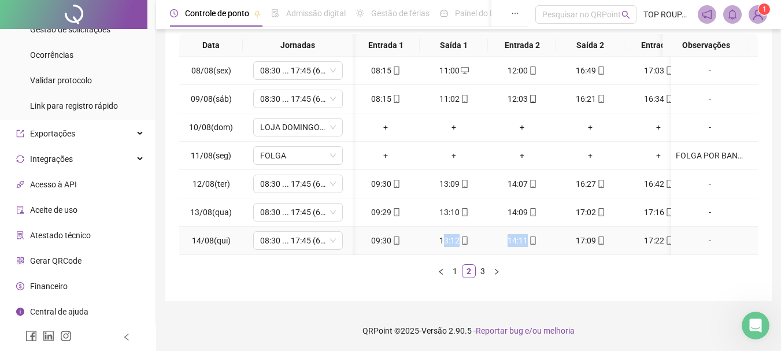
drag, startPoint x: 447, startPoint y: 245, endPoint x: 527, endPoint y: 238, distance: 80.1
click at [527, 238] on tr "14/08(qui) 08:30 ... 17:45 (6 HORAS) 09:30 13:12 14:11 17:09 17:22 18:45 -" at bounding box center [513, 241] width 670 height 28
drag, startPoint x: 613, startPoint y: 343, endPoint x: 556, endPoint y: 230, distance: 126.7
click at [613, 337] on footer "QRPoint © 2025 - Versão 2.90.5 - Reportar bug e/ou melhoria" at bounding box center [468, 330] width 625 height 40
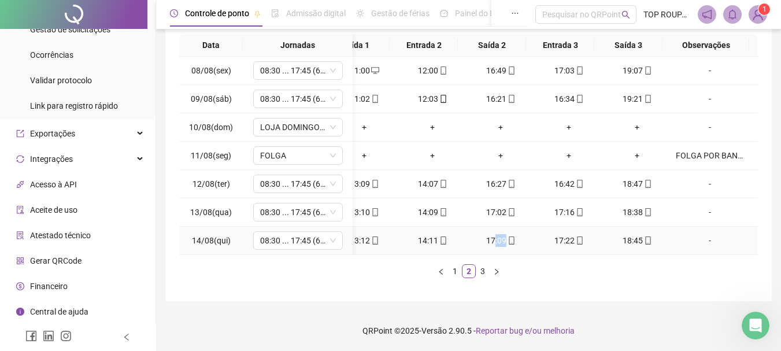
drag, startPoint x: 505, startPoint y: 245, endPoint x: 486, endPoint y: 245, distance: 18.5
click at [486, 245] on td "17:09" at bounding box center [501, 241] width 68 height 28
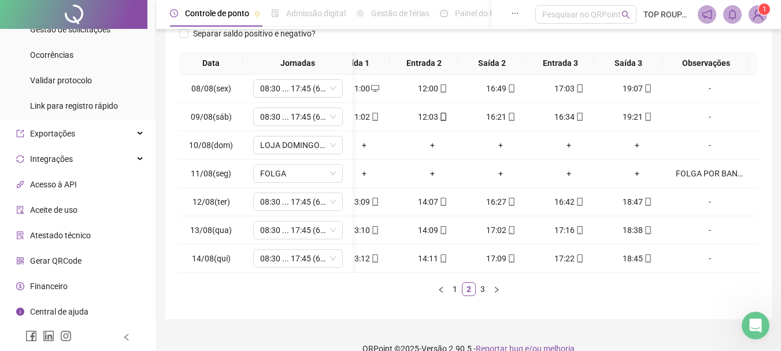
click at [413, 292] on ul "1 2 3" at bounding box center [468, 289] width 579 height 14
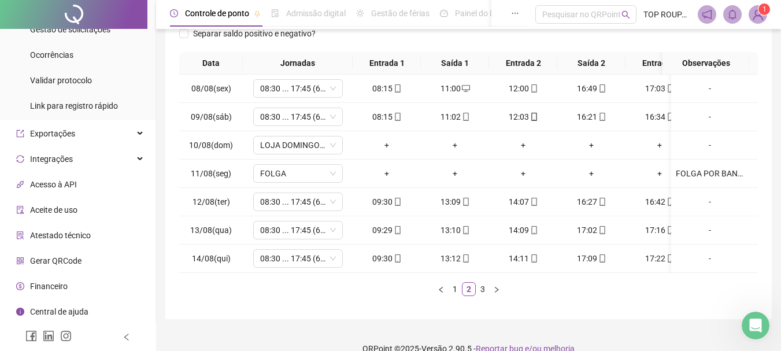
click at [313, 305] on div "Data Jornadas Entrada 1 Saída 1 Entrada 2 Saída 2 Entrada 3 Saída 3 Observações…" at bounding box center [468, 178] width 579 height 253
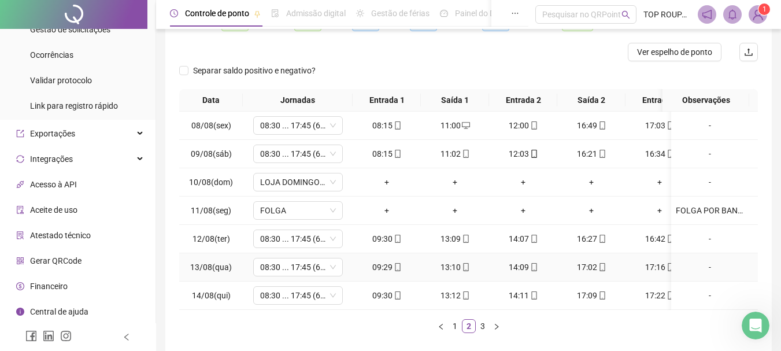
scroll to position [173, 0]
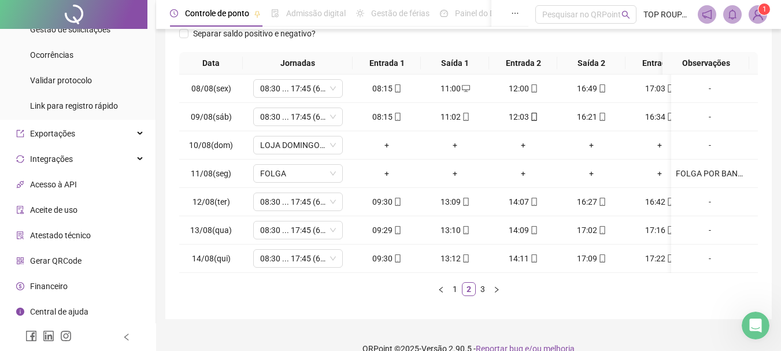
click at [485, 295] on link "3" at bounding box center [482, 289] width 13 height 13
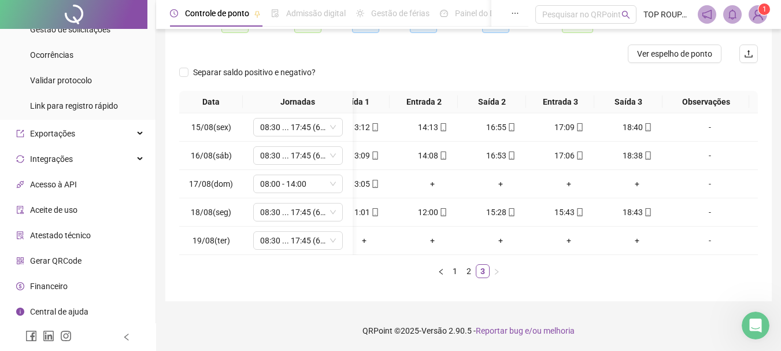
scroll to position [0, 0]
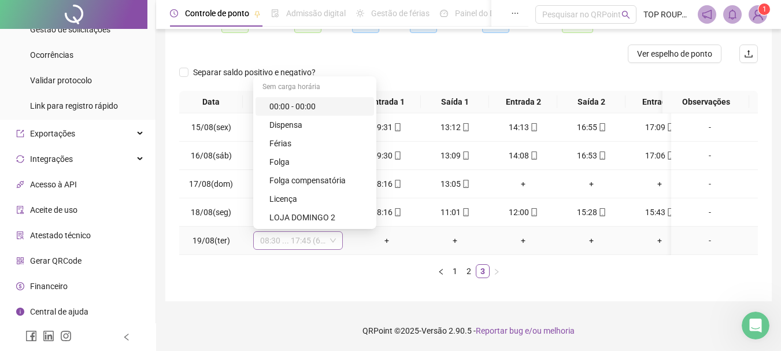
click at [274, 237] on span "08:30 ... 17:45 (6 HORAS)" at bounding box center [298, 240] width 76 height 17
click at [292, 141] on div "Férias" at bounding box center [318, 143] width 98 height 13
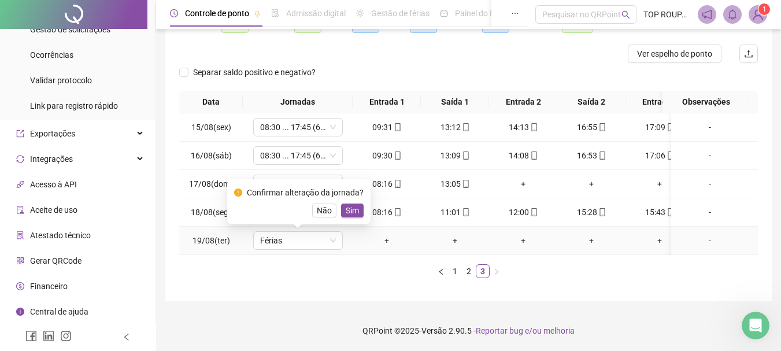
drag, startPoint x: 327, startPoint y: 201, endPoint x: 325, endPoint y: 212, distance: 11.2
click at [327, 204] on span "Não" at bounding box center [324, 210] width 15 height 13
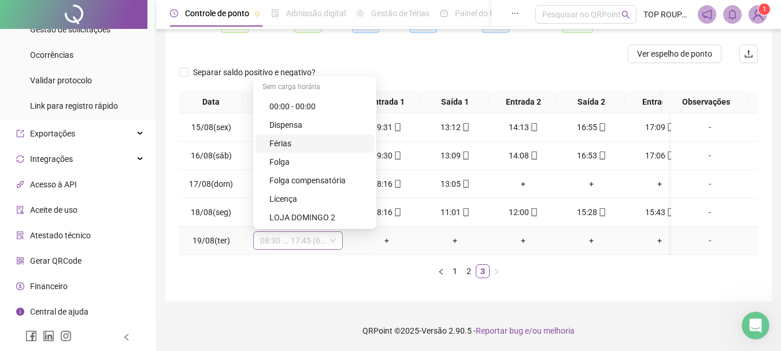
click at [301, 232] on span "08:30 ... 17:45 (6 HORAS)" at bounding box center [298, 240] width 76 height 17
click at [290, 157] on div "Folga" at bounding box center [318, 162] width 98 height 13
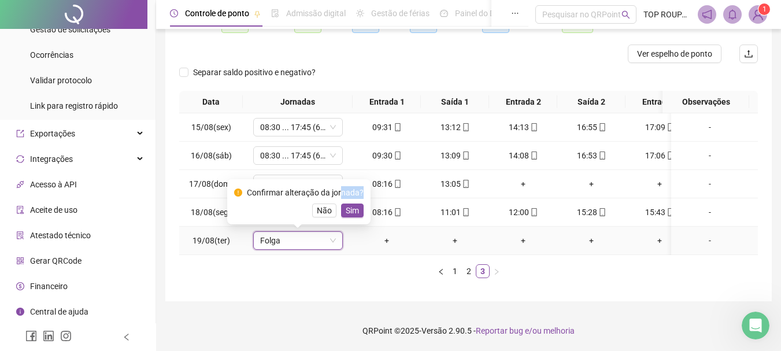
drag, startPoint x: 341, startPoint y: 188, endPoint x: 346, endPoint y: 193, distance: 7.4
click at [346, 193] on div "Confirmar alteração da jornada? Não Sim" at bounding box center [299, 201] width 130 height 31
click at [347, 204] on span "Sim" at bounding box center [352, 210] width 13 height 13
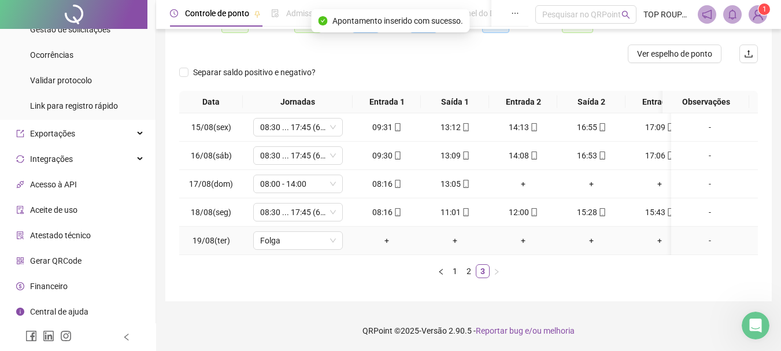
click at [705, 235] on div "-" at bounding box center [710, 240] width 68 height 13
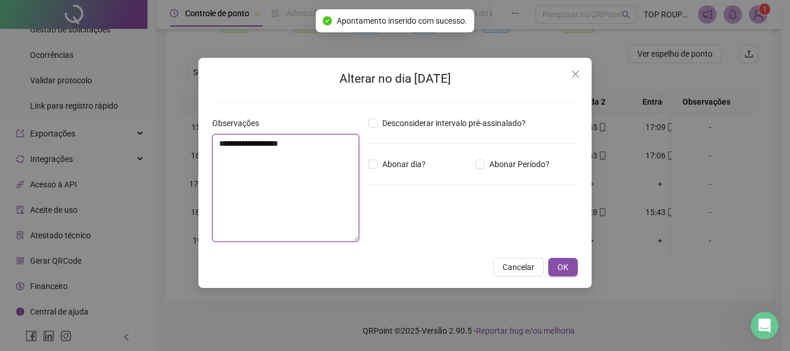
click at [263, 177] on textarea "**********" at bounding box center [285, 188] width 147 height 108
type textarea "*"
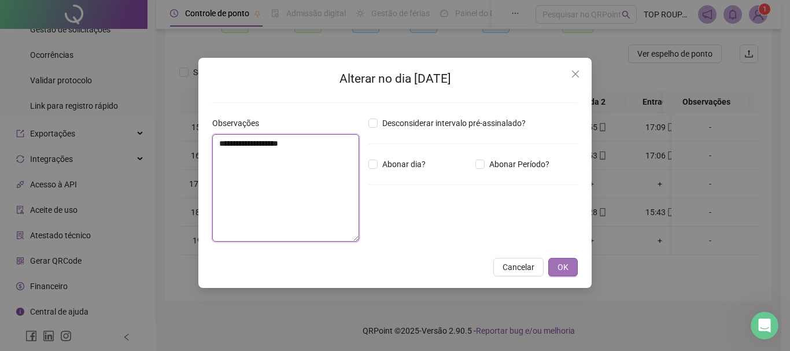
type textarea "**********"
click at [555, 272] on button "OK" at bounding box center [562, 267] width 29 height 19
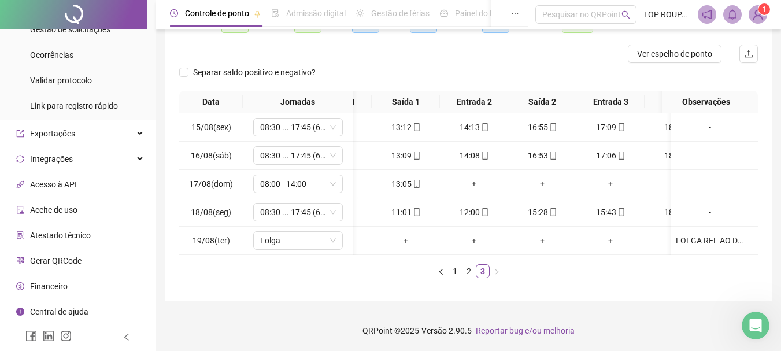
scroll to position [0, 54]
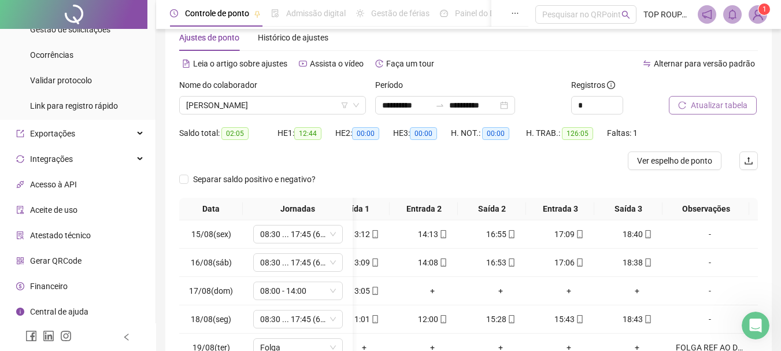
click at [714, 108] on span "Atualizar tabela" at bounding box center [719, 105] width 57 height 13
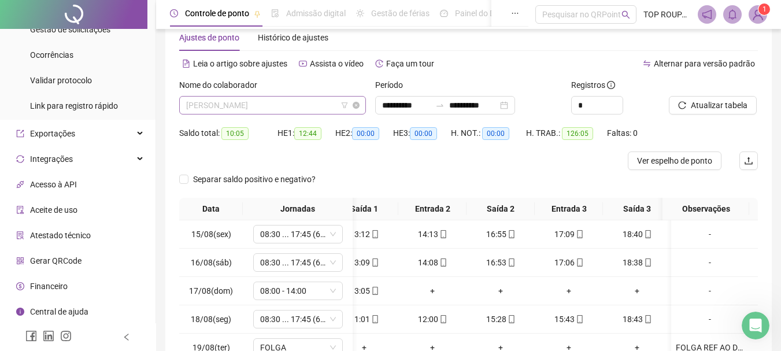
click at [286, 98] on span "[PERSON_NAME]" at bounding box center [272, 105] width 173 height 17
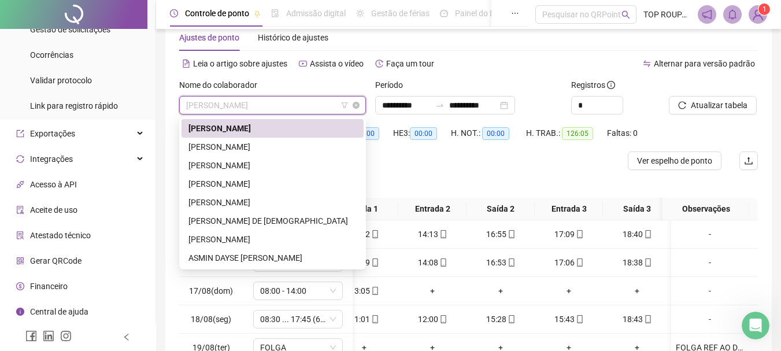
type input "*"
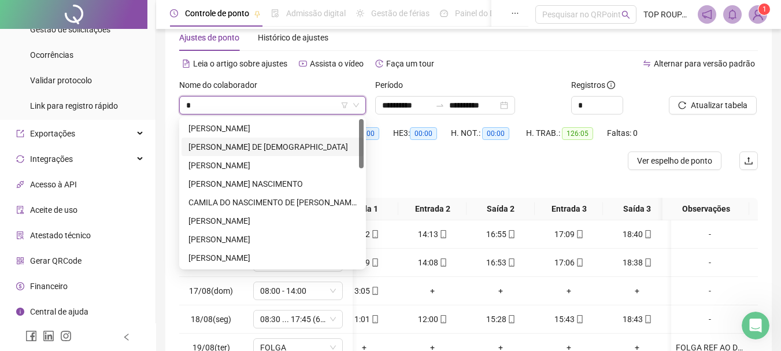
click at [267, 150] on div "[PERSON_NAME] DE [DEMOGRAPHIC_DATA]" at bounding box center [272, 147] width 168 height 13
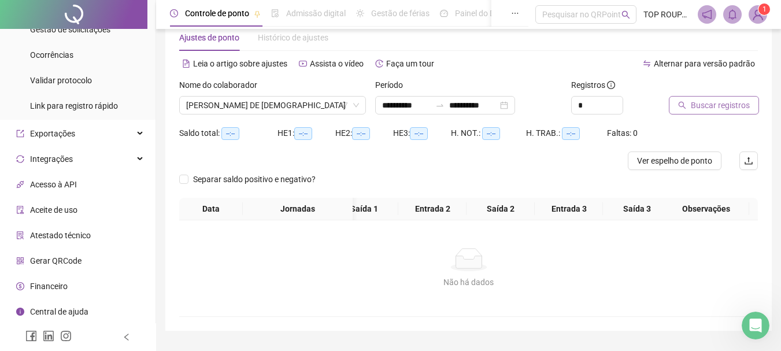
click at [710, 108] on span "Buscar registros" at bounding box center [720, 105] width 59 height 13
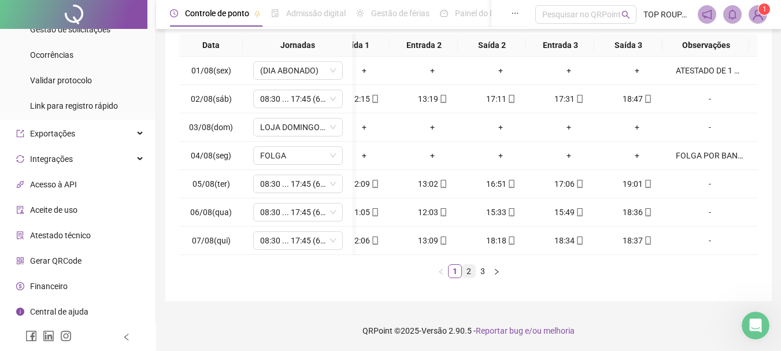
click at [471, 273] on link "2" at bounding box center [469, 271] width 13 height 13
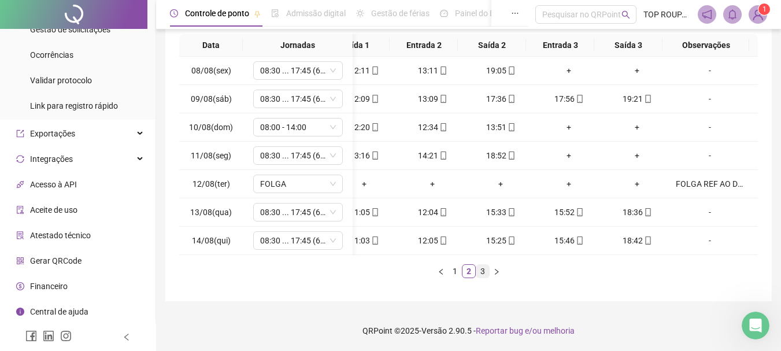
click at [488, 274] on link "3" at bounding box center [482, 271] width 13 height 13
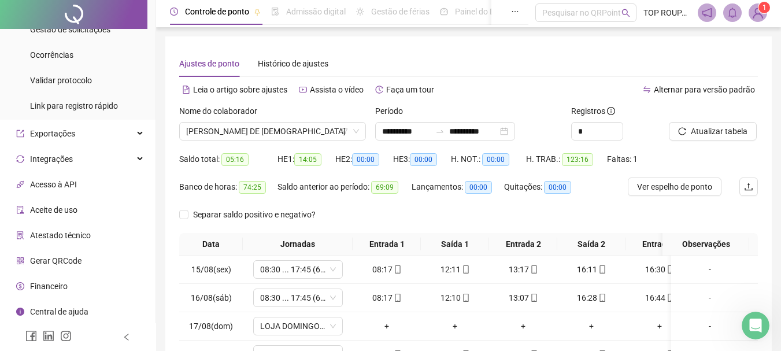
scroll to position [0, 0]
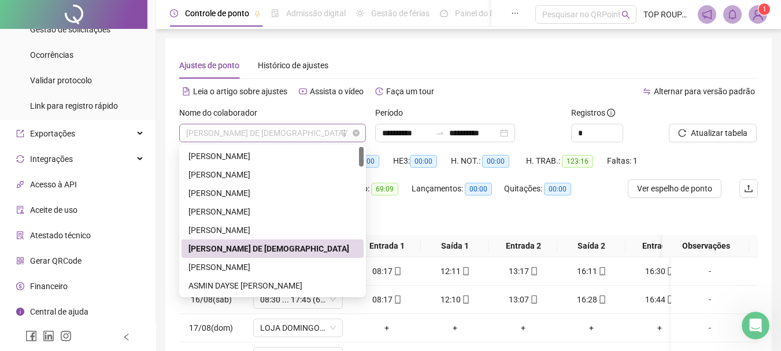
click at [195, 135] on span "[PERSON_NAME] DE [DEMOGRAPHIC_DATA]" at bounding box center [272, 132] width 173 height 17
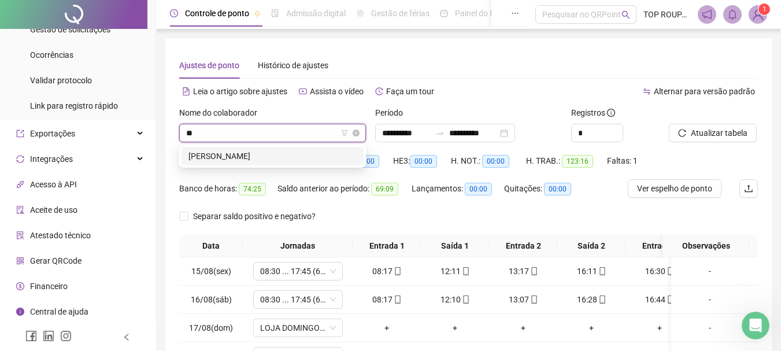
type input "***"
click at [298, 156] on div "[PERSON_NAME]" at bounding box center [272, 156] width 168 height 13
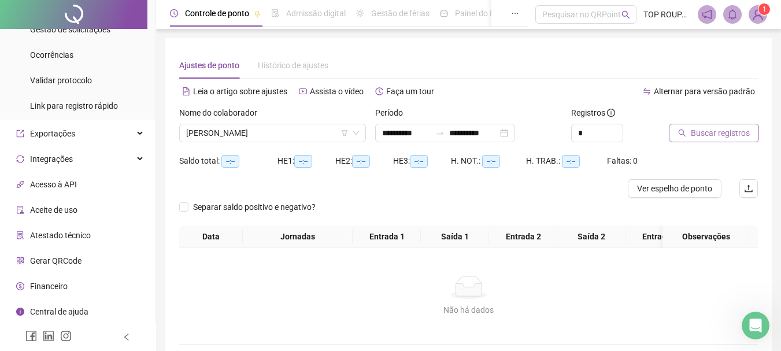
click at [692, 138] on span "Buscar registros" at bounding box center [720, 133] width 59 height 13
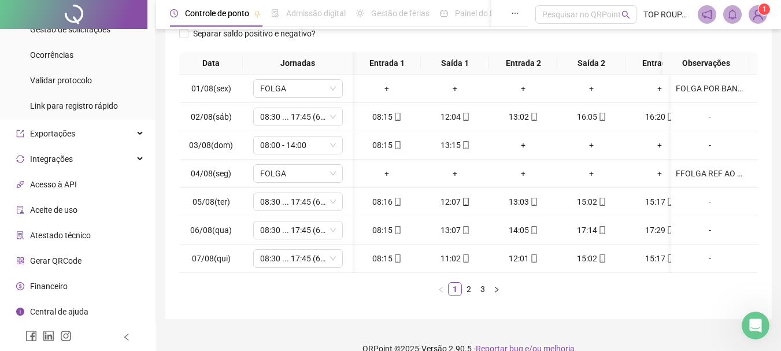
scroll to position [0, 99]
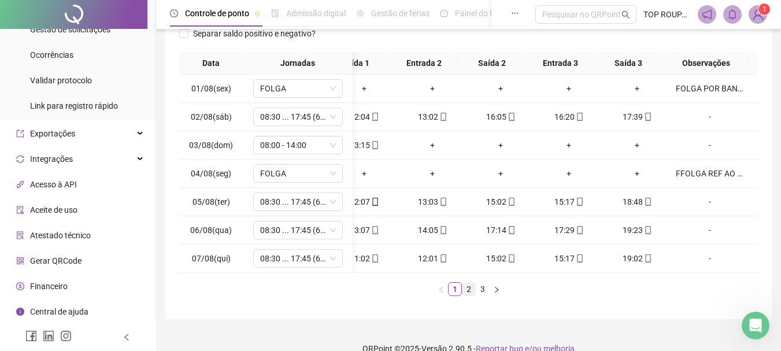
click at [473, 296] on li "2" at bounding box center [469, 289] width 14 height 14
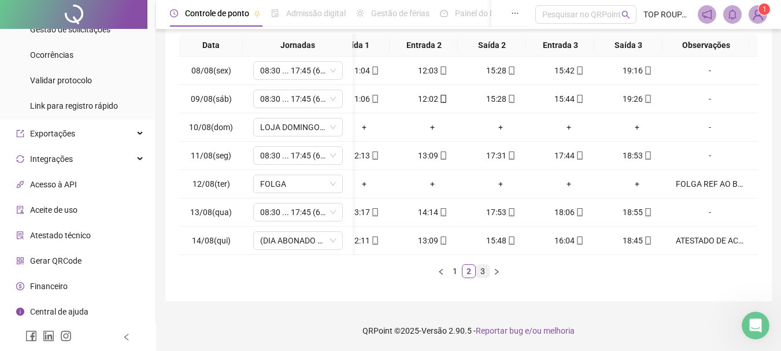
click at [482, 275] on link "3" at bounding box center [482, 271] width 13 height 13
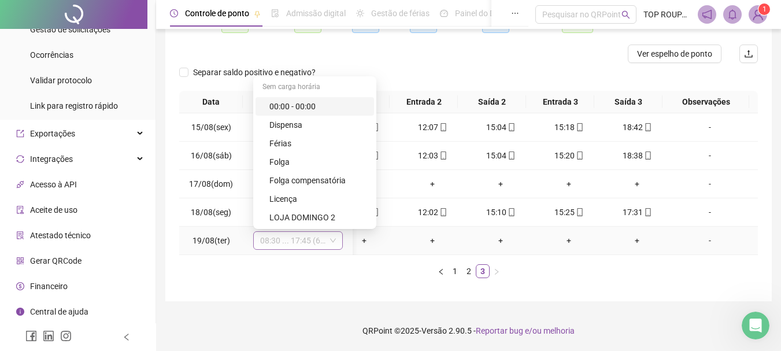
click at [300, 232] on span "08:30 ... 17:45 (6 HORAS)" at bounding box center [298, 240] width 76 height 17
click at [287, 157] on div "Folga" at bounding box center [318, 162] width 98 height 13
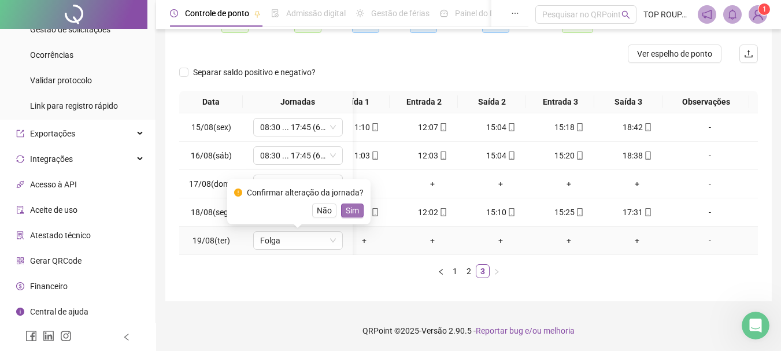
click at [360, 204] on button "Sim" at bounding box center [352, 211] width 23 height 14
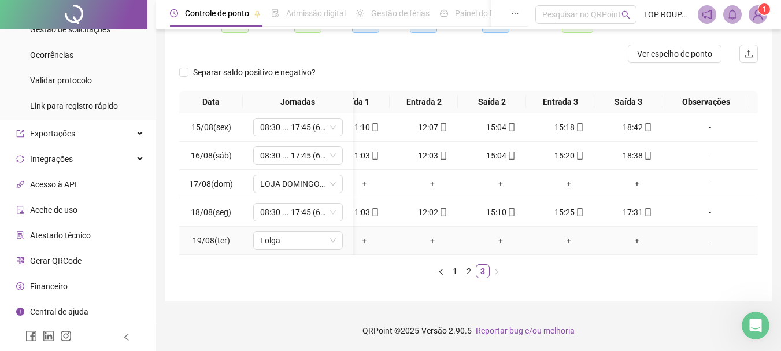
click at [697, 238] on td "-" at bounding box center [714, 241] width 87 height 28
click at [700, 235] on div "-" at bounding box center [710, 240] width 68 height 13
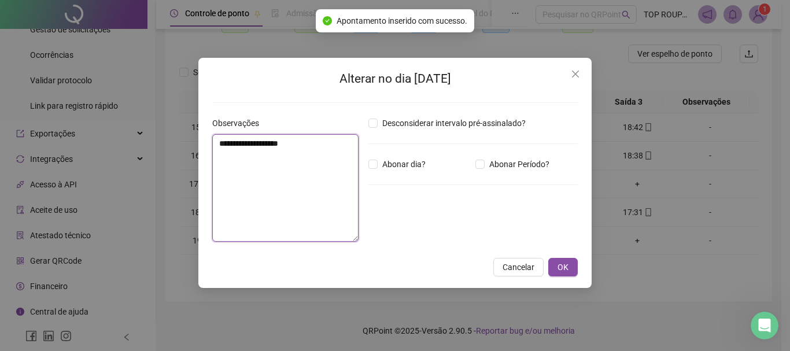
click at [269, 182] on textarea "**********" at bounding box center [285, 188] width 146 height 108
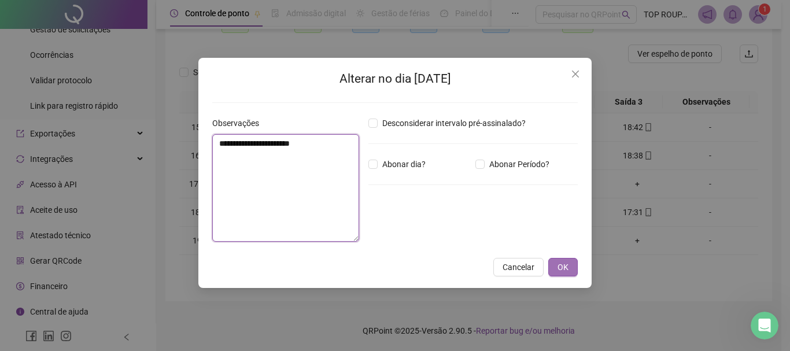
type textarea "**********"
click at [571, 265] on button "OK" at bounding box center [562, 267] width 29 height 19
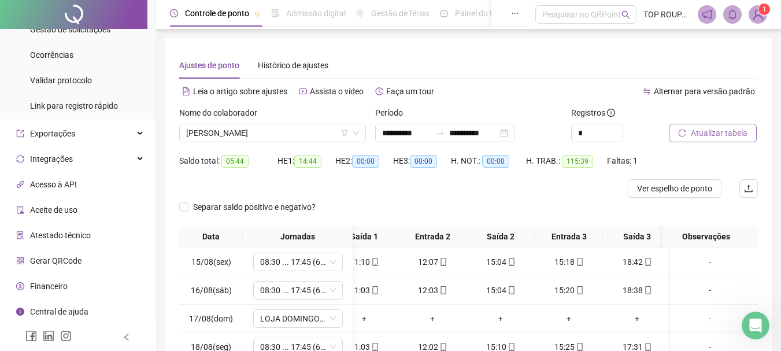
click at [717, 132] on span "Atualizar tabela" at bounding box center [719, 133] width 57 height 13
click at [263, 135] on span "[PERSON_NAME]" at bounding box center [272, 132] width 173 height 17
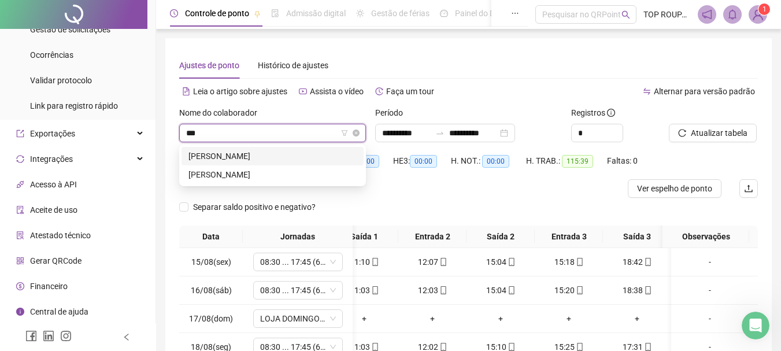
type input "****"
click at [250, 153] on div "[PERSON_NAME]" at bounding box center [272, 156] width 168 height 13
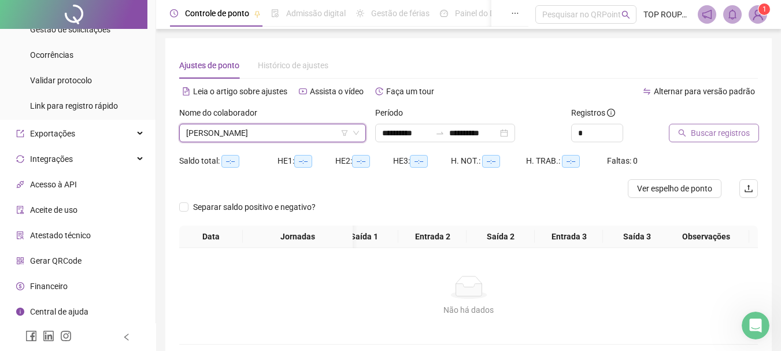
click at [713, 130] on span "Buscar registros" at bounding box center [720, 133] width 59 height 13
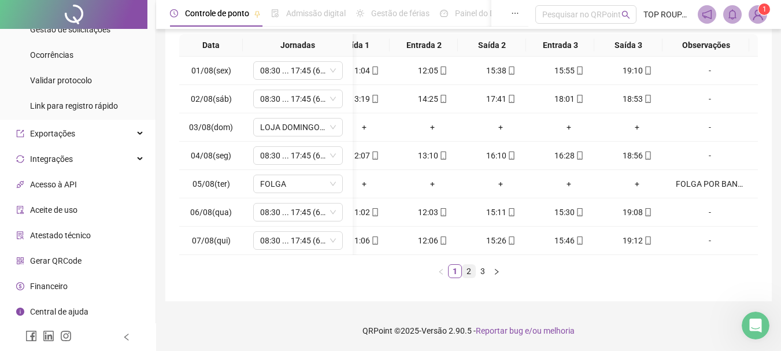
click at [468, 266] on link "2" at bounding box center [469, 271] width 13 height 13
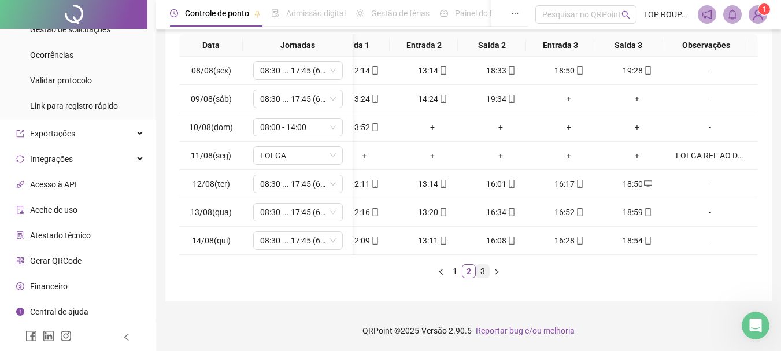
click at [482, 273] on link "3" at bounding box center [482, 271] width 13 height 13
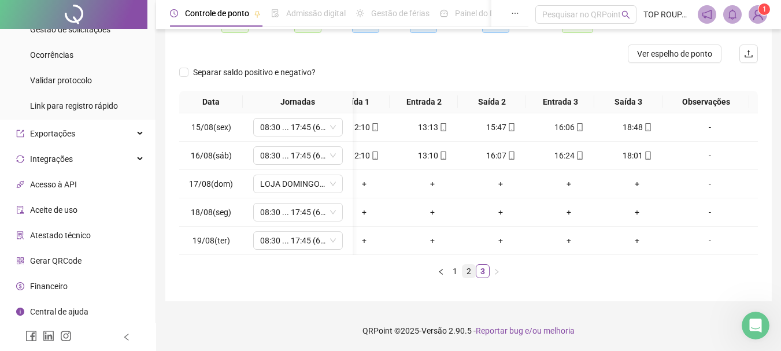
click at [472, 273] on link "2" at bounding box center [469, 271] width 13 height 13
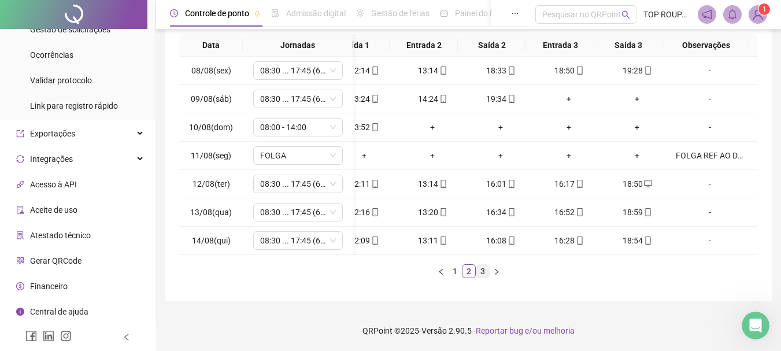
click at [477, 269] on link "3" at bounding box center [482, 271] width 13 height 13
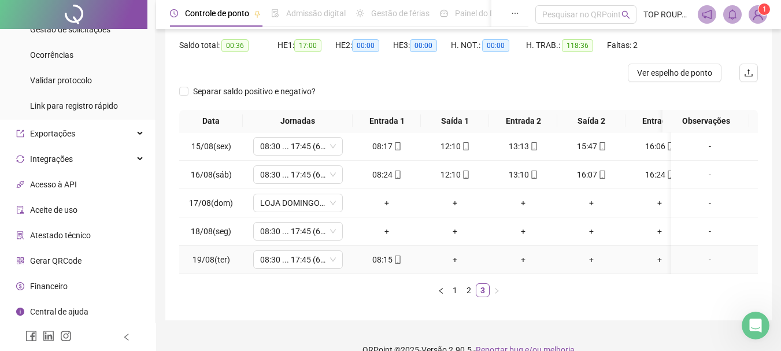
drag, startPoint x: 350, startPoint y: 268, endPoint x: 330, endPoint y: 271, distance: 20.4
click at [330, 270] on td "08:30 ... 17:45 (6 HORAS)" at bounding box center [298, 260] width 110 height 28
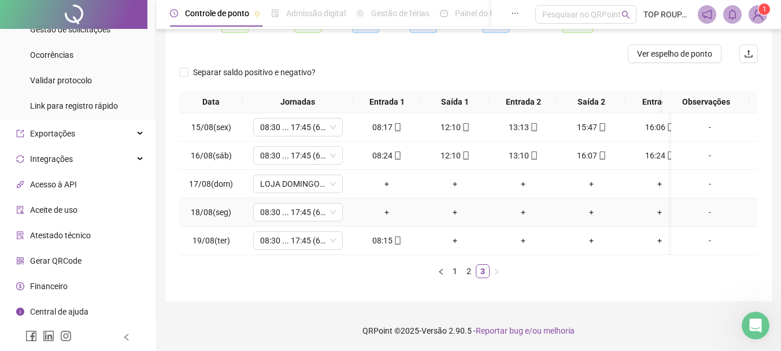
scroll to position [143, 0]
click at [315, 204] on span "08:30 ... 17:45 (6 HORAS)" at bounding box center [298, 212] width 76 height 17
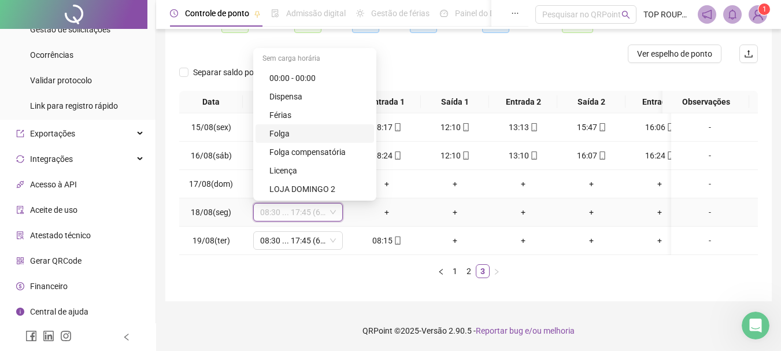
click at [293, 127] on div "Folga" at bounding box center [318, 133] width 98 height 13
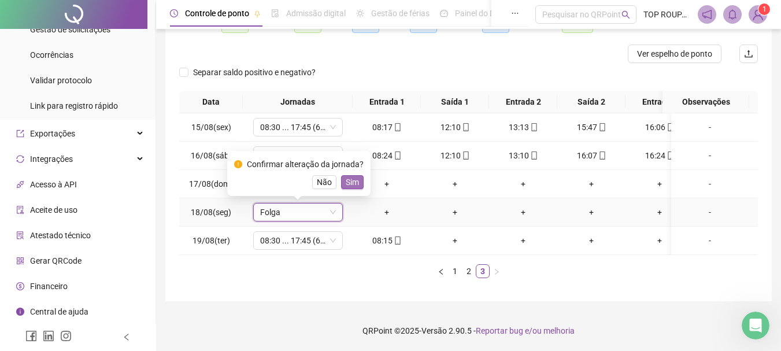
click at [352, 176] on span "Sim" at bounding box center [352, 182] width 13 height 13
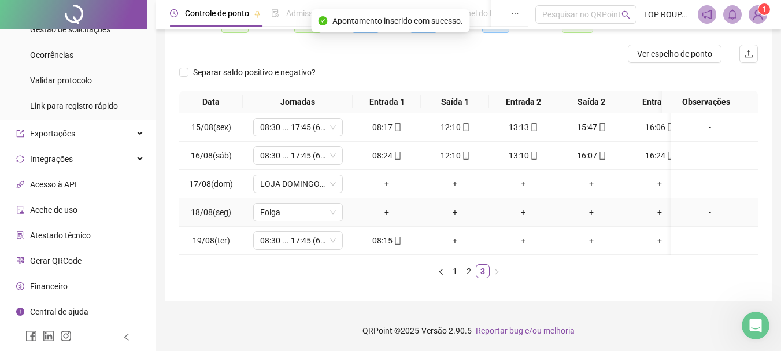
click at [702, 206] on div "-" at bounding box center [710, 212] width 68 height 13
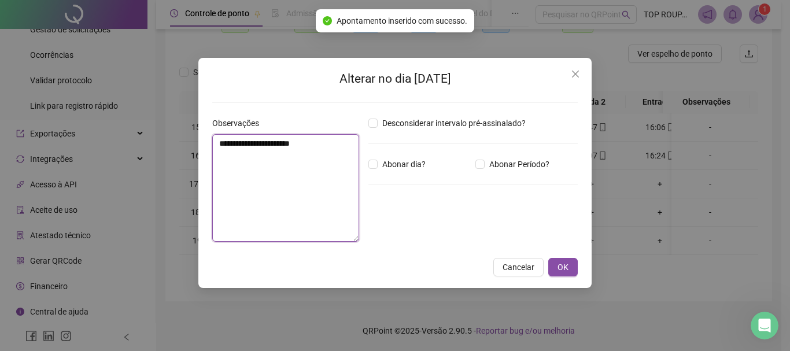
click at [318, 184] on textarea "**********" at bounding box center [285, 188] width 147 height 108
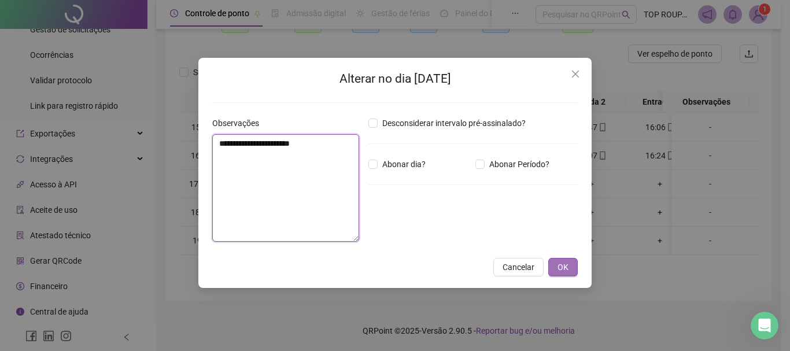
type textarea "**********"
click at [559, 276] on button "OK" at bounding box center [562, 267] width 29 height 19
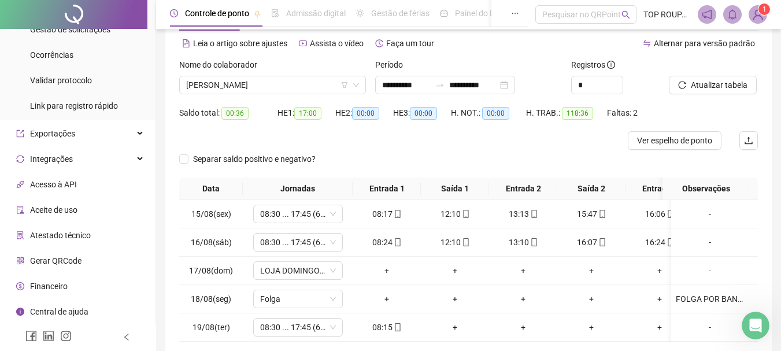
scroll to position [0, 0]
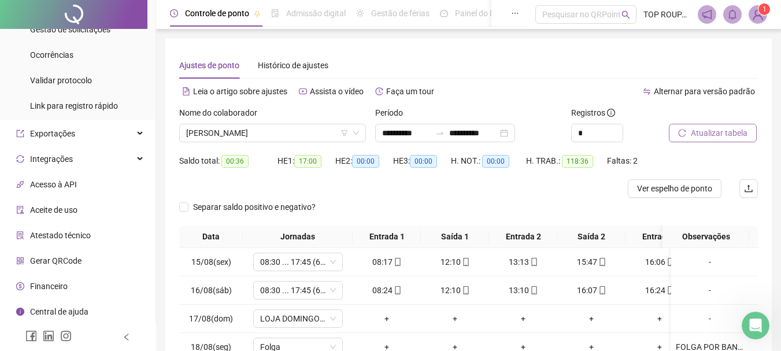
click at [716, 138] on span "Atualizar tabela" at bounding box center [719, 133] width 57 height 13
click at [261, 130] on span "[PERSON_NAME]" at bounding box center [272, 132] width 173 height 17
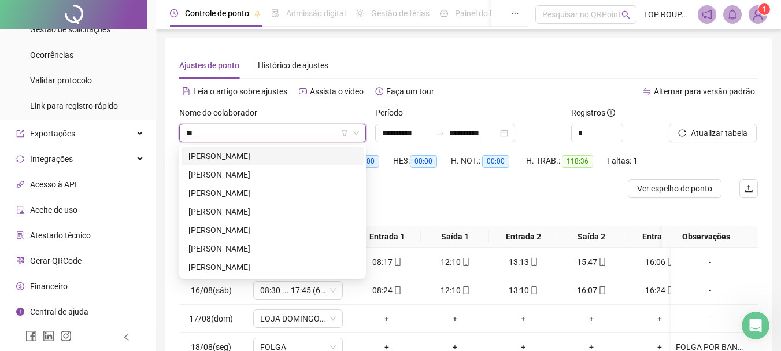
scroll to position [0, 0]
type input "***"
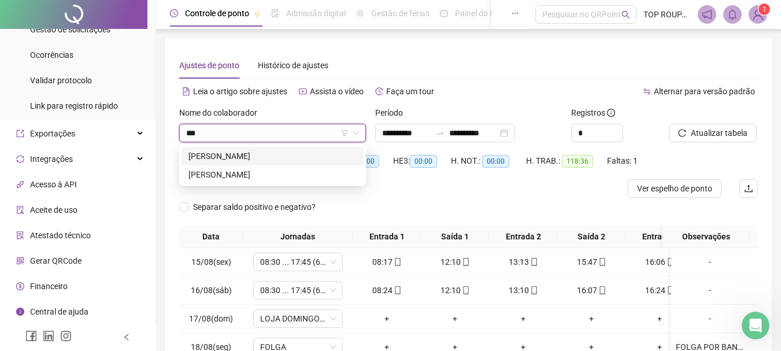
click at [302, 151] on div "[PERSON_NAME]" at bounding box center [272, 156] width 168 height 13
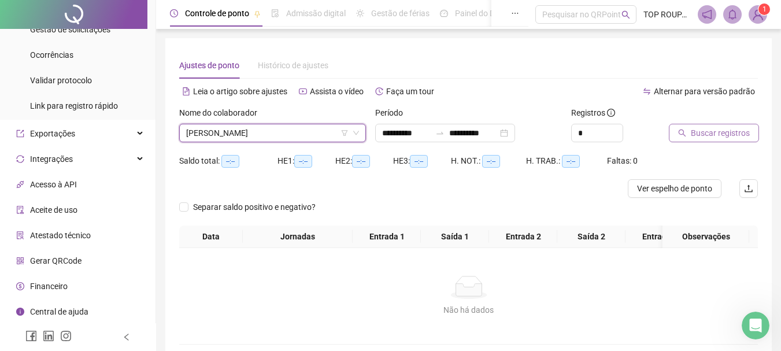
click at [703, 141] on button "Buscar registros" at bounding box center [714, 133] width 90 height 19
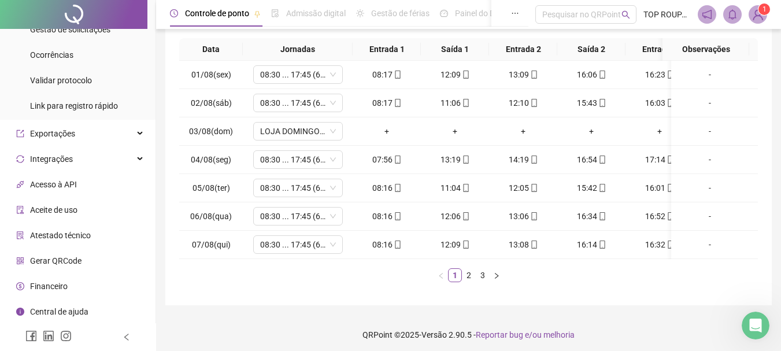
scroll to position [200, 0]
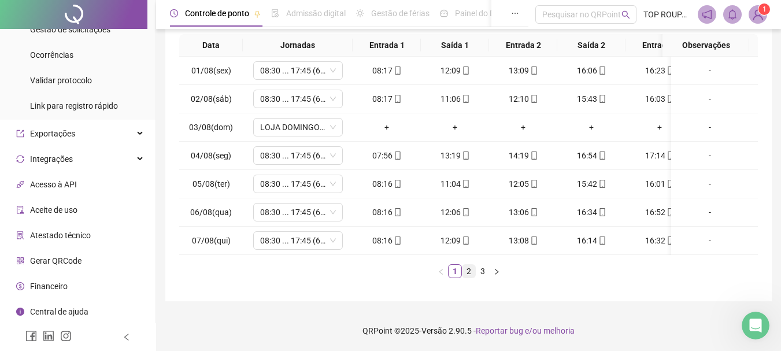
click at [472, 273] on link "2" at bounding box center [469, 271] width 13 height 13
click at [475, 273] on link "2" at bounding box center [469, 271] width 13 height 13
click at [480, 273] on link "3" at bounding box center [482, 271] width 13 height 13
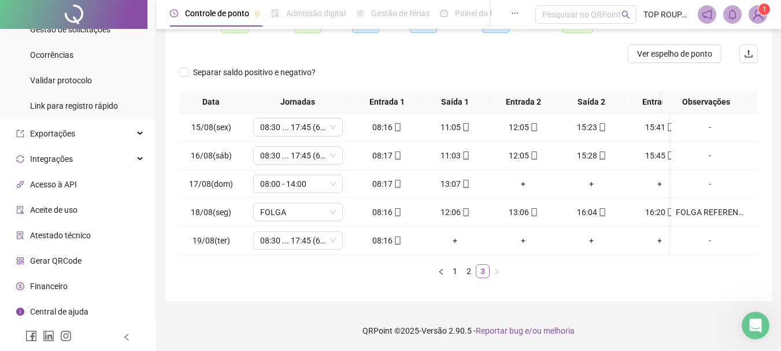
scroll to position [143, 0]
click at [328, 204] on span "FOLGA" at bounding box center [298, 212] width 76 height 17
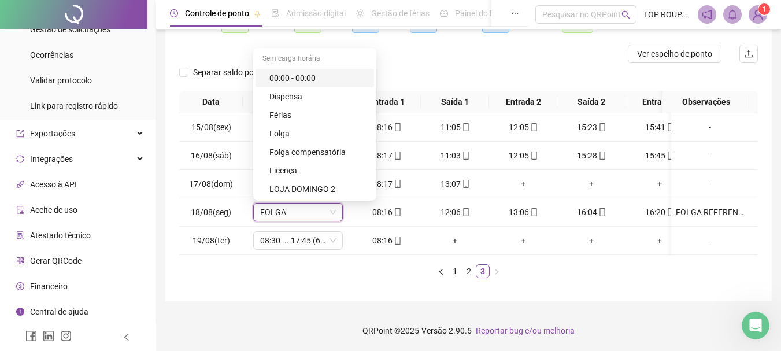
click at [266, 280] on div "Data Jornadas Entrada 1 Saída 1 Entrada 2 Saída 2 Entrada 3 Saída 3 Observações…" at bounding box center [468, 189] width 579 height 197
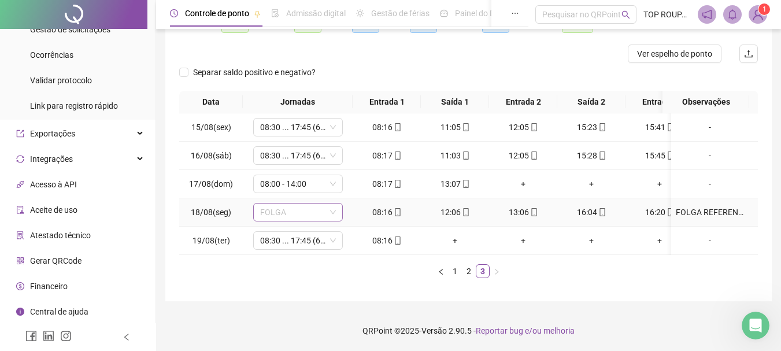
click at [294, 204] on span "FOLGA" at bounding box center [298, 212] width 76 height 17
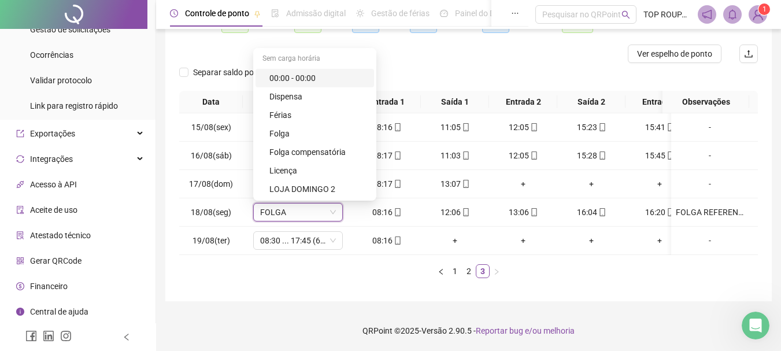
drag, startPoint x: 331, startPoint y: 276, endPoint x: 325, endPoint y: 275, distance: 6.0
click at [326, 275] on ul "1 2 3" at bounding box center [468, 271] width 579 height 14
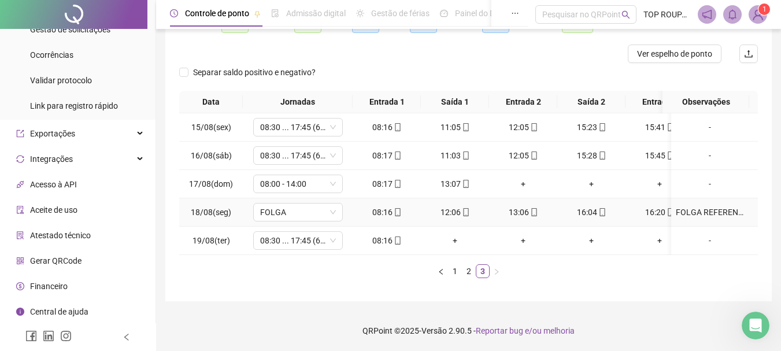
click at [300, 198] on td "FOLGA" at bounding box center [298, 212] width 110 height 28
click at [310, 204] on span "FOLGA" at bounding box center [298, 212] width 76 height 17
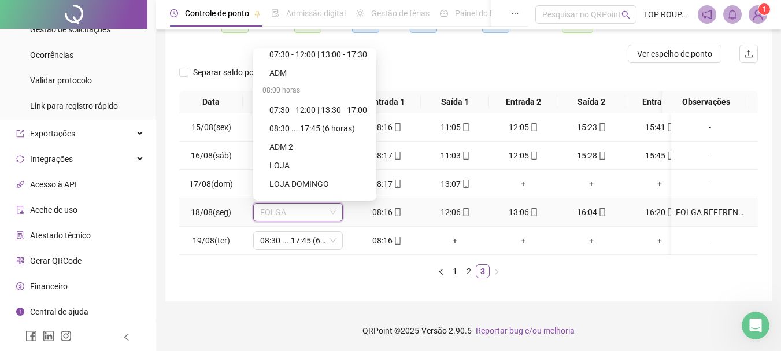
scroll to position [173, 0]
click at [296, 124] on div "08:30 ... 17:45 (6 horas)" at bounding box center [318, 126] width 98 height 13
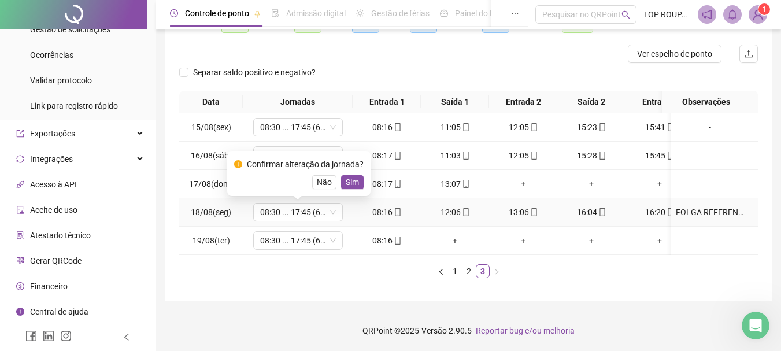
click at [347, 180] on div "Confirmar alteração da jornada? Não Sim" at bounding box center [298, 173] width 143 height 45
click at [353, 176] on span "Sim" at bounding box center [352, 182] width 13 height 13
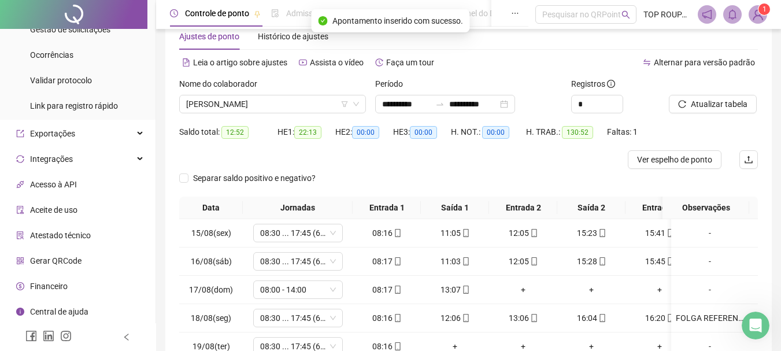
scroll to position [28, 0]
click at [726, 97] on button "Atualizar tabela" at bounding box center [713, 105] width 88 height 19
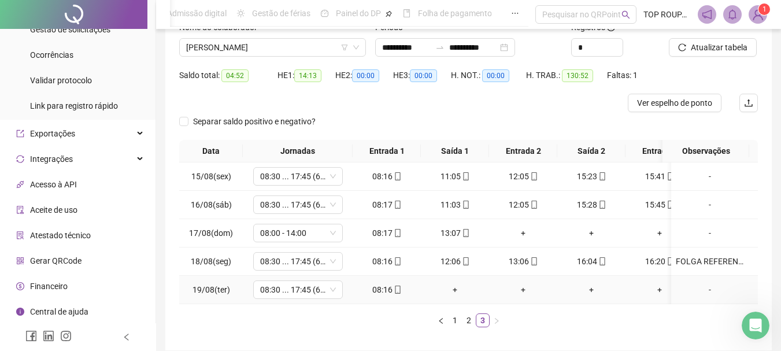
scroll to position [143, 0]
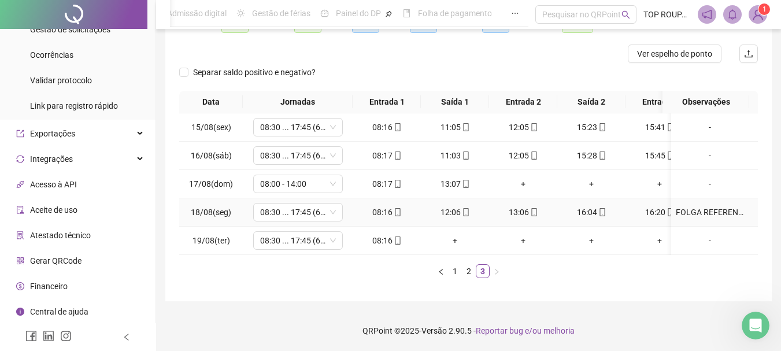
click at [715, 198] on td "FOLGA REFERENTE AO DOMINGO" at bounding box center [714, 212] width 87 height 28
click at [707, 206] on div "FOLGA REFERENTE AO DOMINGO" at bounding box center [710, 212] width 68 height 13
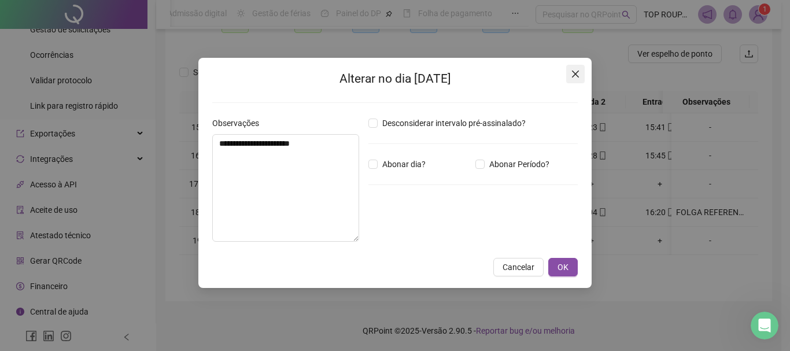
click at [574, 76] on icon "close" at bounding box center [575, 74] width 7 height 7
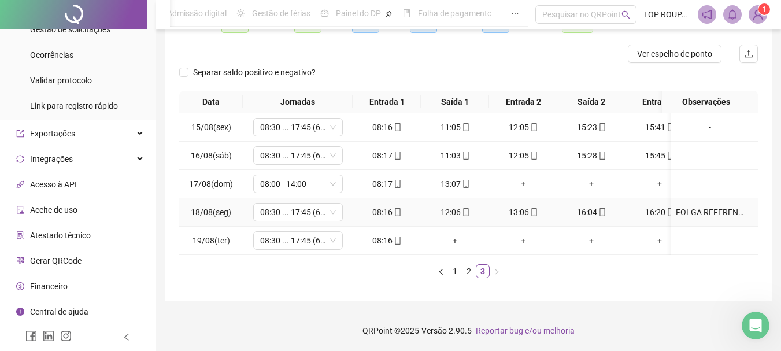
click at [718, 206] on div "FOLGA REFERENTE AO DOMINGO" at bounding box center [710, 212] width 68 height 13
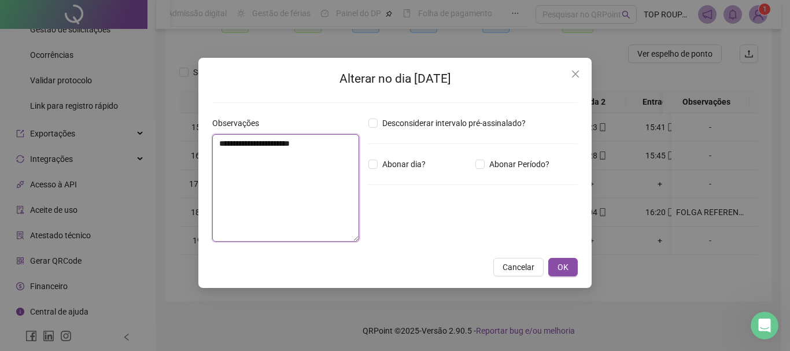
drag, startPoint x: 333, startPoint y: 146, endPoint x: 183, endPoint y: 143, distance: 149.8
click at [183, 143] on div "**********" at bounding box center [395, 175] width 790 height 351
type textarea "**********"
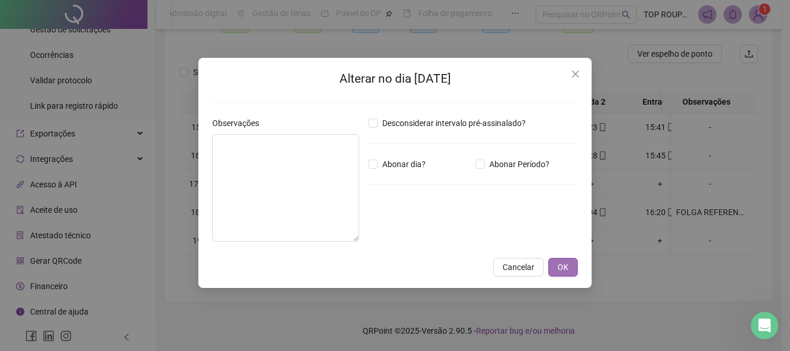
click at [571, 269] on button "OK" at bounding box center [562, 267] width 29 height 19
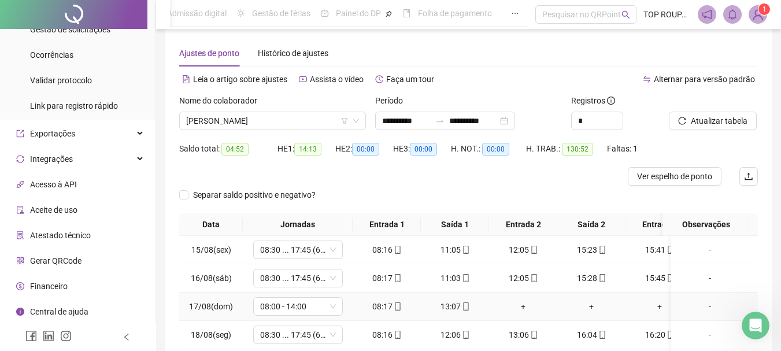
scroll to position [0, 0]
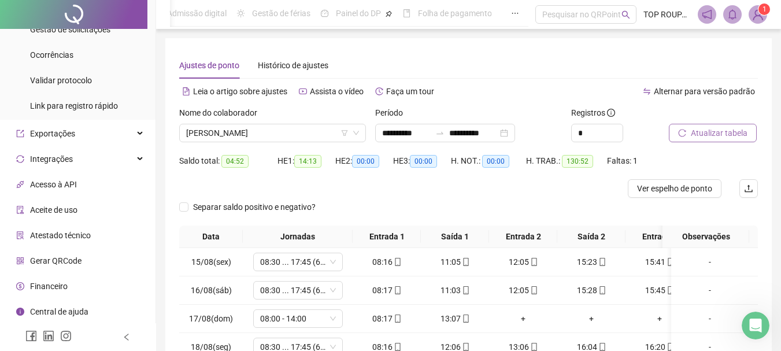
click at [713, 138] on span "Atualizar tabela" at bounding box center [719, 133] width 57 height 13
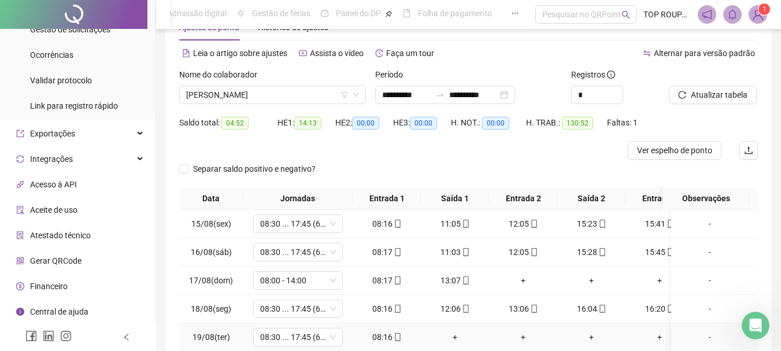
scroll to position [28, 0]
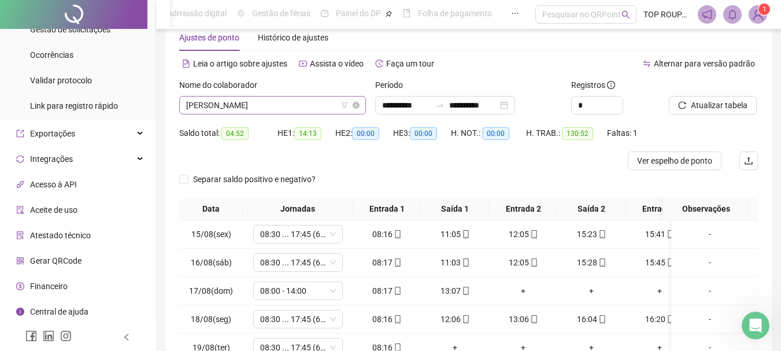
click at [221, 112] on span "[PERSON_NAME]" at bounding box center [272, 105] width 173 height 17
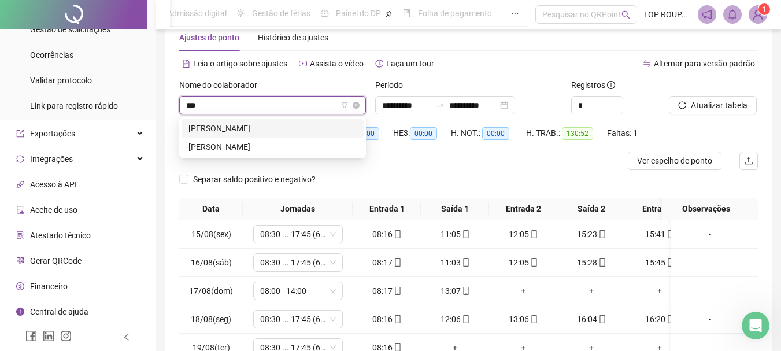
type input "****"
click at [221, 127] on div "[PERSON_NAME]" at bounding box center [272, 128] width 168 height 13
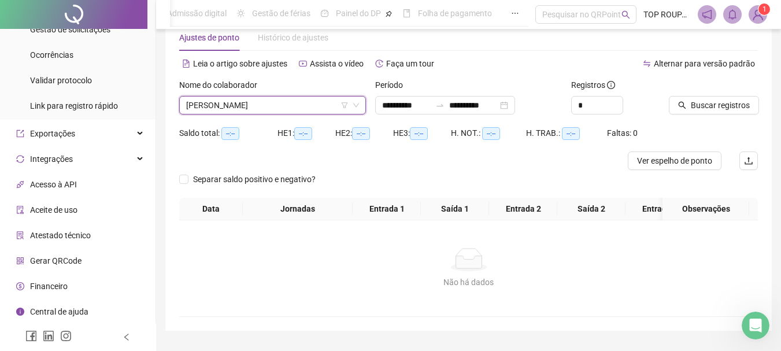
click at [679, 114] on div "Buscar registros" at bounding box center [713, 101] width 98 height 45
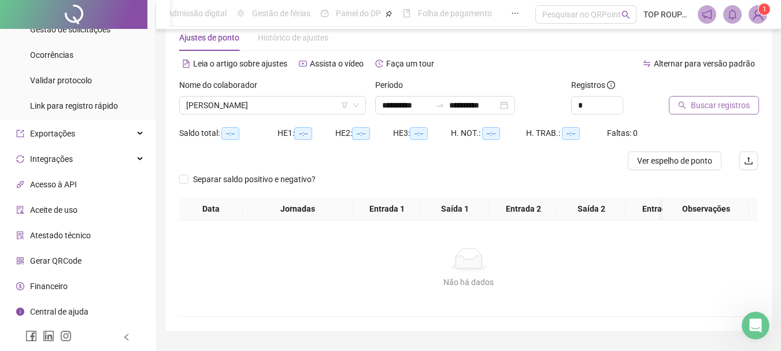
click at [687, 110] on button "Buscar registros" at bounding box center [714, 105] width 90 height 19
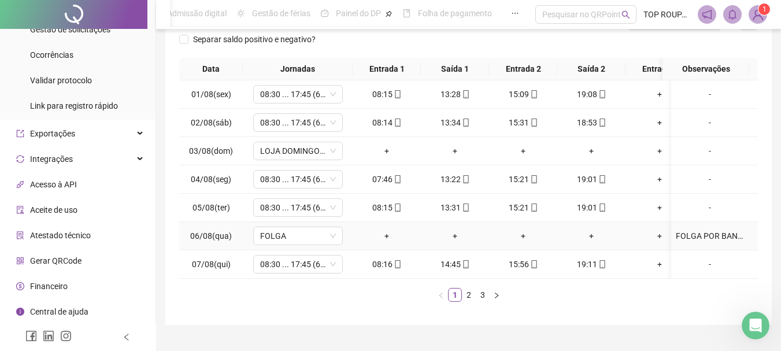
scroll to position [200, 0]
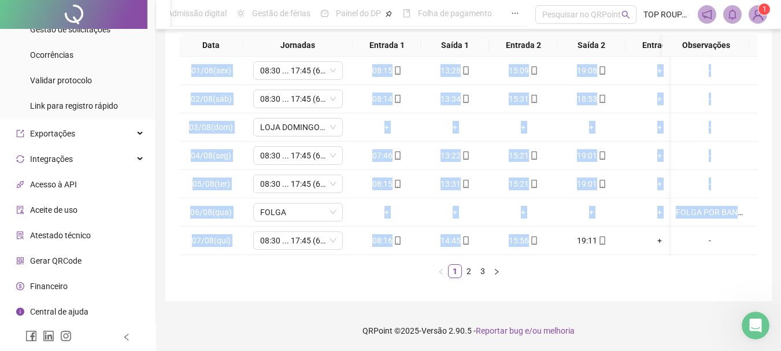
drag, startPoint x: 544, startPoint y: 246, endPoint x: 661, endPoint y: 278, distance: 121.0
click at [644, 252] on div "01/08(sex) 08:30 ... 17:45 (6 HORAS) 08:15 13:28 15:09 19:08 + + - 02/08(sáb) 0…" at bounding box center [468, 156] width 579 height 198
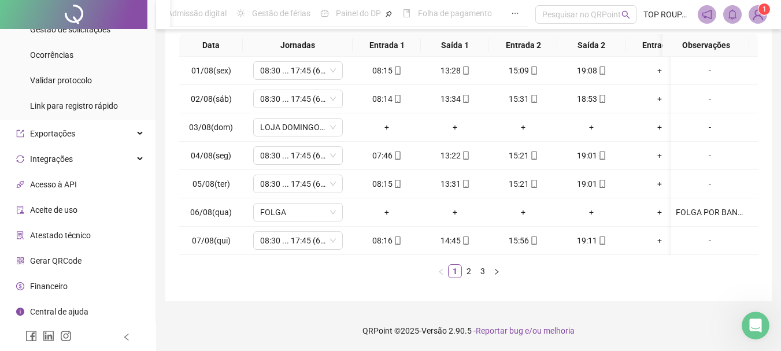
drag, startPoint x: 663, startPoint y: 280, endPoint x: 640, endPoint y: 245, distance: 41.9
click at [663, 280] on div "Data Jornadas Entrada 1 Saída 1 Entrada 2 Saída 2 Entrada 3 Saída 3 Observações…" at bounding box center [468, 160] width 579 height 253
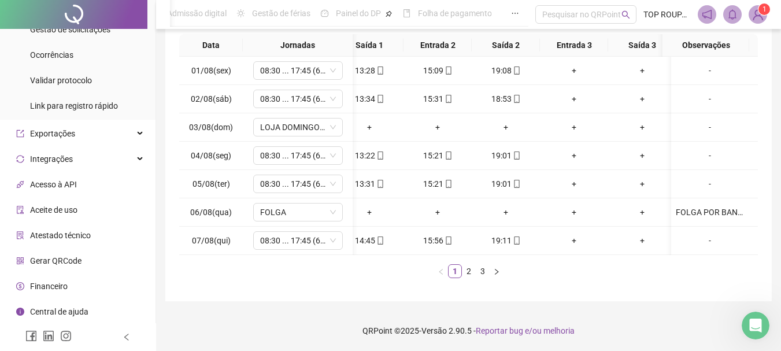
scroll to position [0, 84]
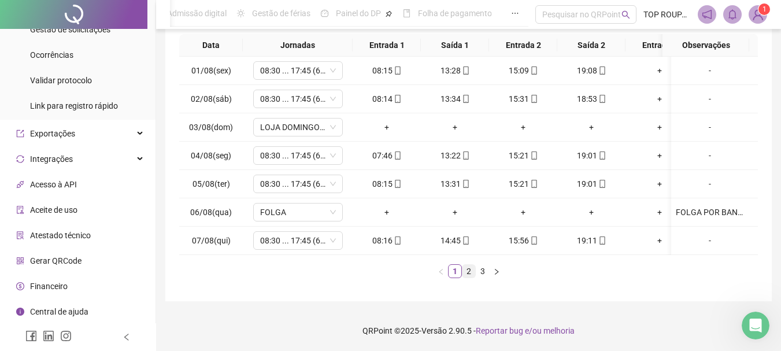
click at [472, 269] on link "2" at bounding box center [469, 271] width 13 height 13
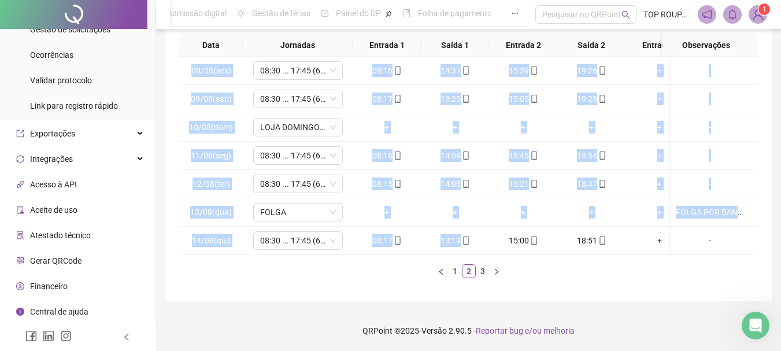
drag, startPoint x: 481, startPoint y: 246, endPoint x: 539, endPoint y: 277, distance: 65.9
click at [458, 249] on div "08/08(sex) 08:30 ... 17:45 (6 HORAS) 08:16 14:37 15:39 19:26 + + - 09/08(sáb) 0…" at bounding box center [468, 156] width 579 height 198
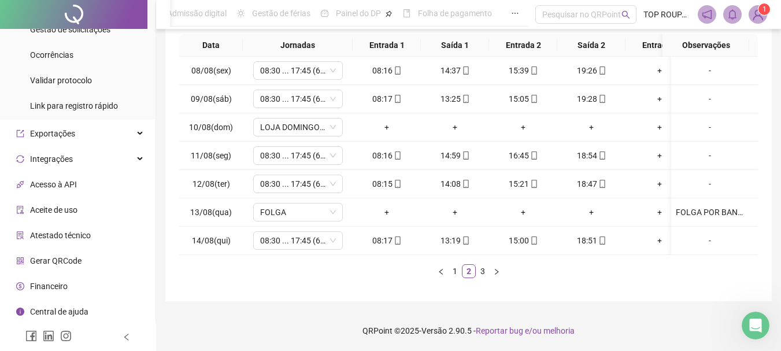
drag, startPoint x: 585, startPoint y: 293, endPoint x: 590, endPoint y: 247, distance: 46.0
click at [583, 286] on div "**********" at bounding box center [468, 74] width 607 height 454
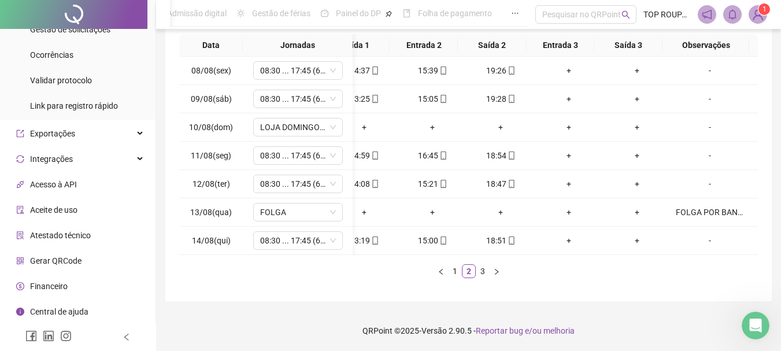
scroll to position [0, 0]
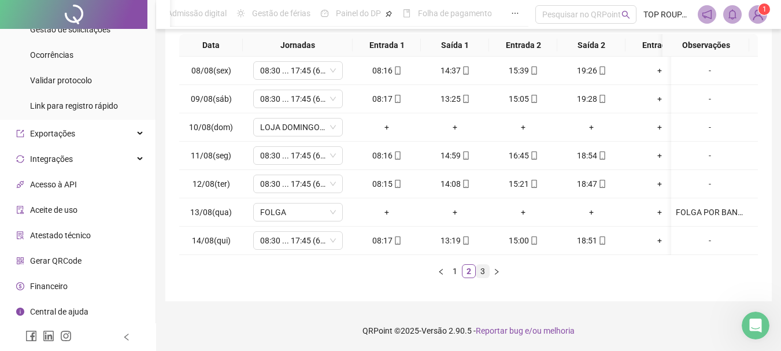
click at [482, 272] on link "3" at bounding box center [482, 271] width 13 height 13
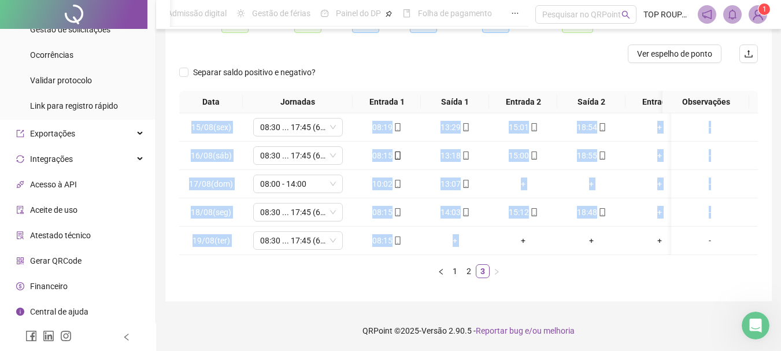
drag, startPoint x: 509, startPoint y: 245, endPoint x: 497, endPoint y: 247, distance: 12.3
click at [498, 247] on div "15/08(sex) 08:30 ... 17:45 (6 HORAS) 08:19 13:29 15:01 18:54 + + - 16/08(sáb) 0…" at bounding box center [468, 184] width 579 height 142
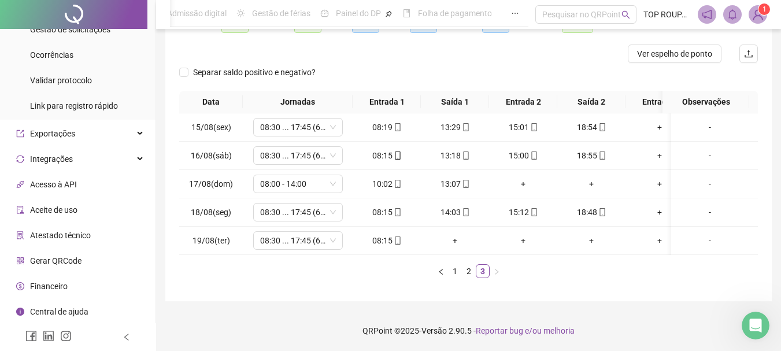
drag, startPoint x: 635, startPoint y: 344, endPoint x: 623, endPoint y: 341, distance: 13.0
click at [625, 343] on footer "QRPoint © 2025 - Versão 2.90.5 - Reportar bug e/ou melhoria" at bounding box center [468, 330] width 625 height 40
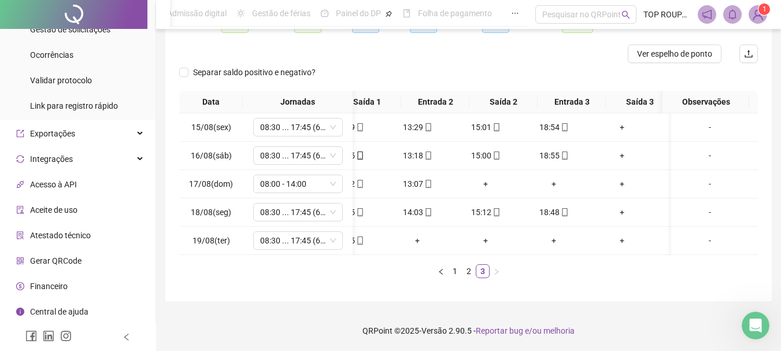
scroll to position [0, 36]
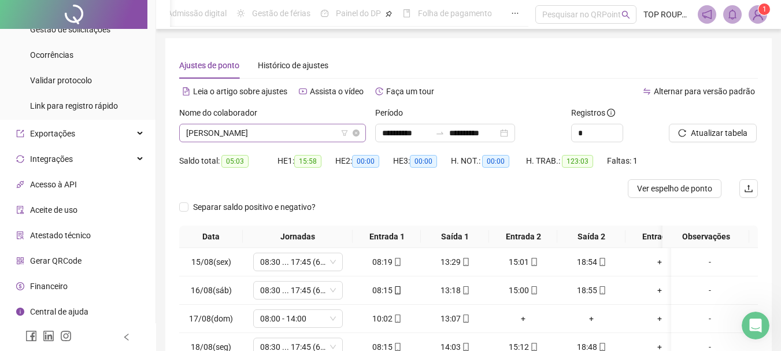
click at [265, 131] on span "[PERSON_NAME]" at bounding box center [272, 132] width 173 height 17
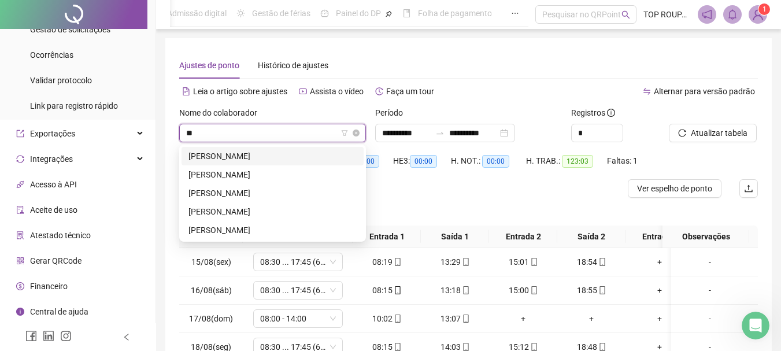
type input "***"
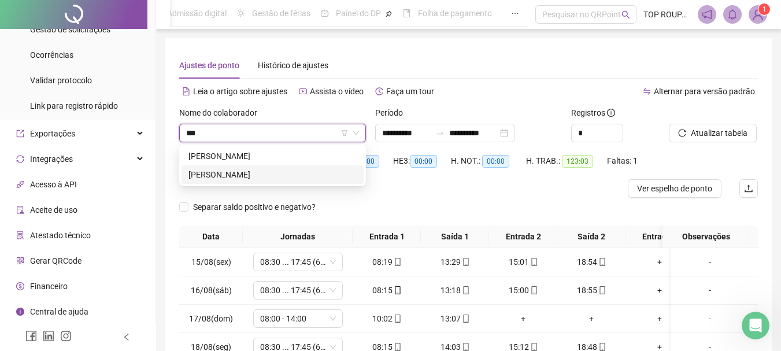
click at [280, 171] on div "[PERSON_NAME]" at bounding box center [272, 174] width 168 height 13
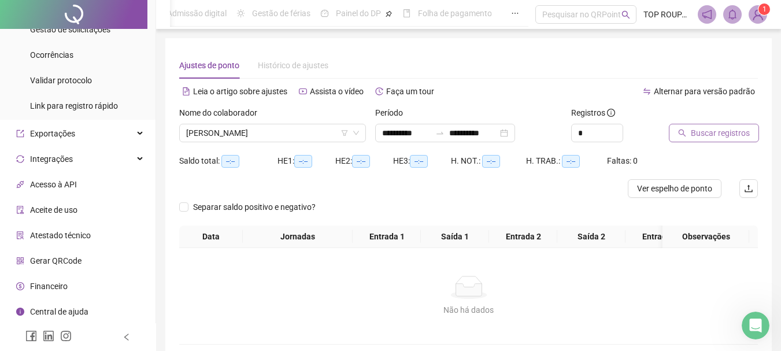
click at [692, 125] on button "Buscar registros" at bounding box center [714, 133] width 90 height 19
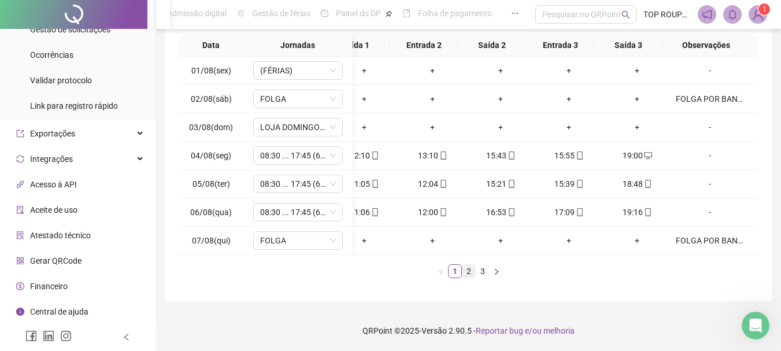
click at [473, 271] on link "2" at bounding box center [469, 271] width 13 height 13
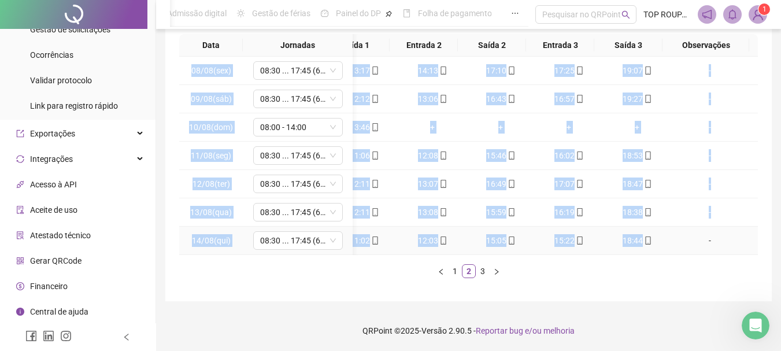
drag, startPoint x: 650, startPoint y: 246, endPoint x: 605, endPoint y: 248, distance: 45.2
click at [605, 248] on div "08/08(sex) 08:30 ... 17:45 (6 HORAS) 08:15 13:17 14:13 17:10 17:25 19:07 [DATE]…" at bounding box center [468, 156] width 579 height 198
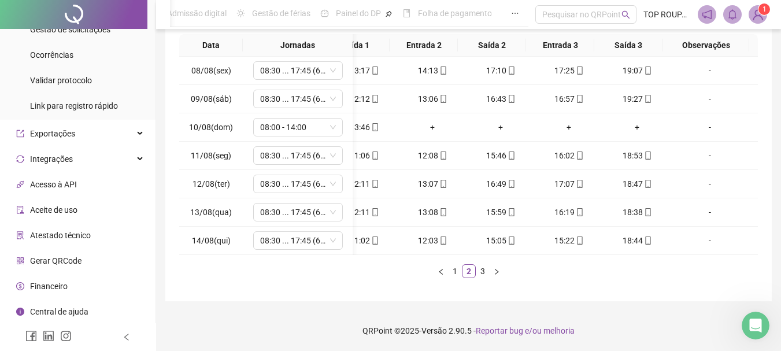
click at [587, 284] on div "Data Jornadas Entrada 1 Saída 1 Entrada 2 Saída 2 Entrada 3 Saída 3 Observações…" at bounding box center [468, 160] width 579 height 253
click at [478, 270] on link "3" at bounding box center [482, 271] width 13 height 13
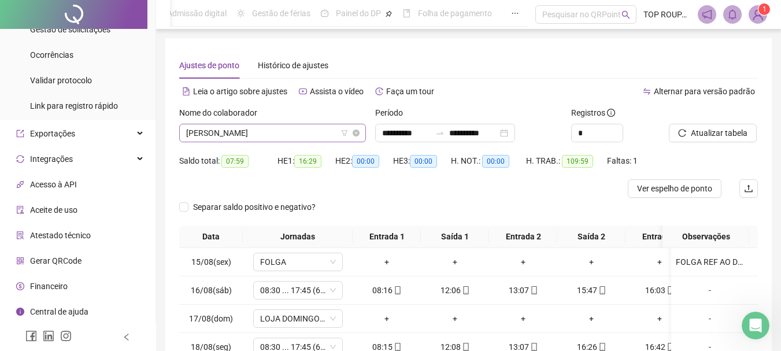
click at [300, 135] on span "[PERSON_NAME]" at bounding box center [272, 132] width 173 height 17
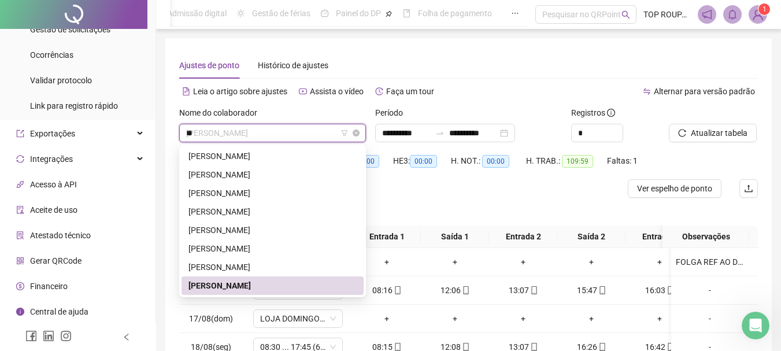
scroll to position [0, 0]
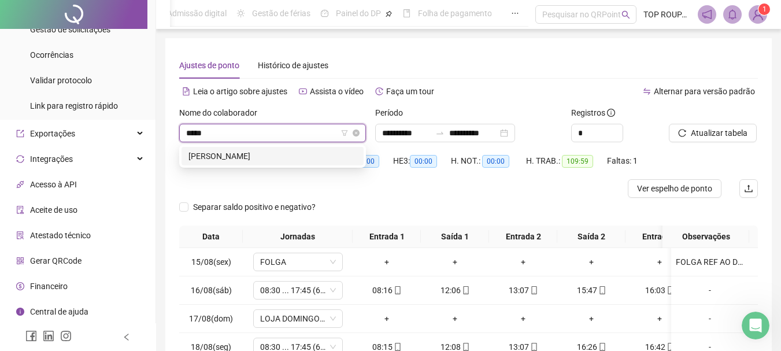
type input "******"
click at [312, 150] on div "[PERSON_NAME]" at bounding box center [272, 156] width 168 height 13
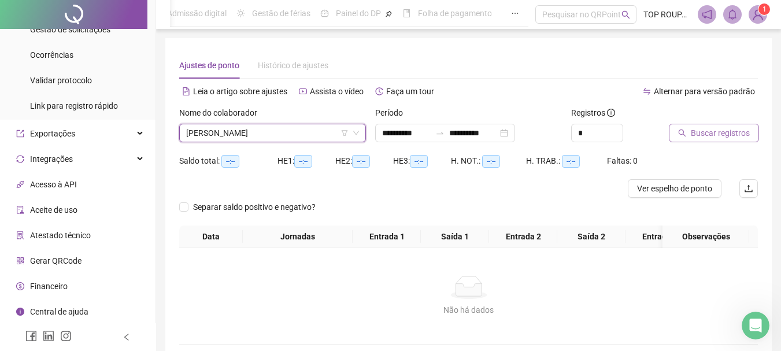
click at [693, 139] on span "Buscar registros" at bounding box center [720, 133] width 59 height 13
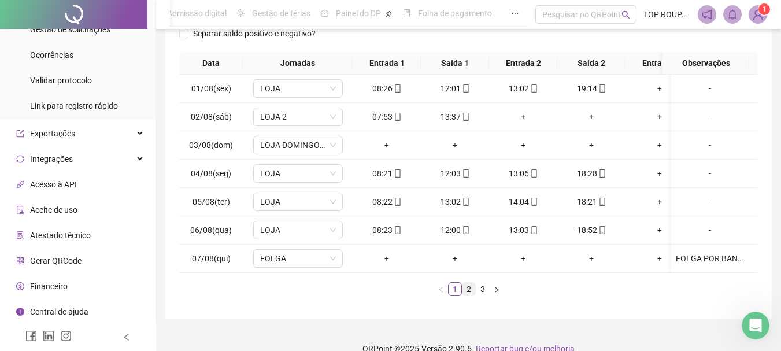
click at [471, 295] on link "2" at bounding box center [469, 289] width 13 height 13
click at [481, 295] on link "3" at bounding box center [482, 289] width 13 height 13
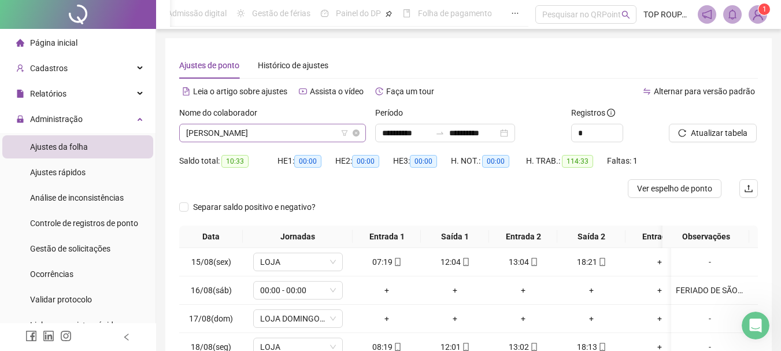
click at [252, 130] on span "[PERSON_NAME]" at bounding box center [272, 132] width 173 height 17
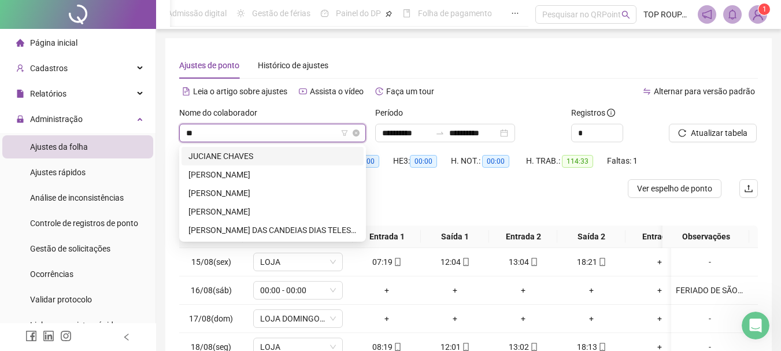
type input "***"
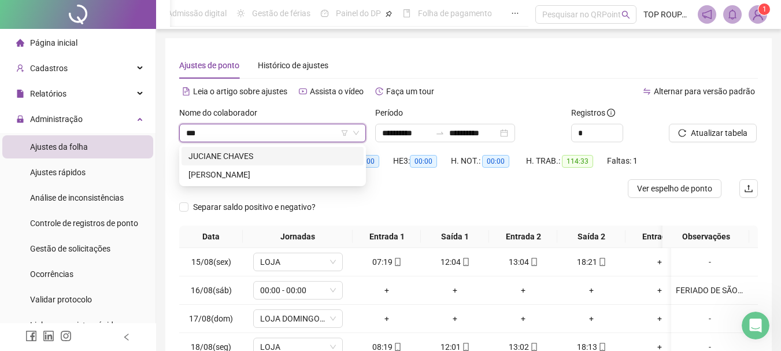
click at [237, 162] on div "JUCIANE CHAVES" at bounding box center [273, 156] width 182 height 19
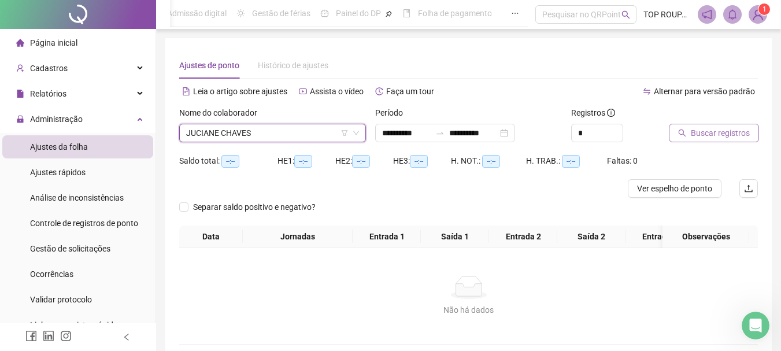
click at [679, 132] on icon "search" at bounding box center [683, 134] width 8 height 8
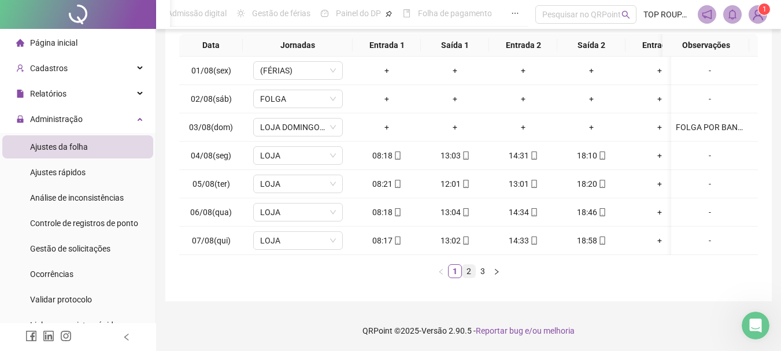
click at [468, 276] on link "2" at bounding box center [469, 271] width 13 height 13
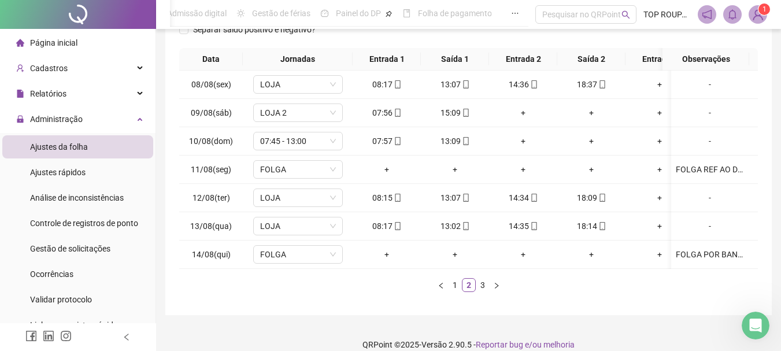
scroll to position [200, 0]
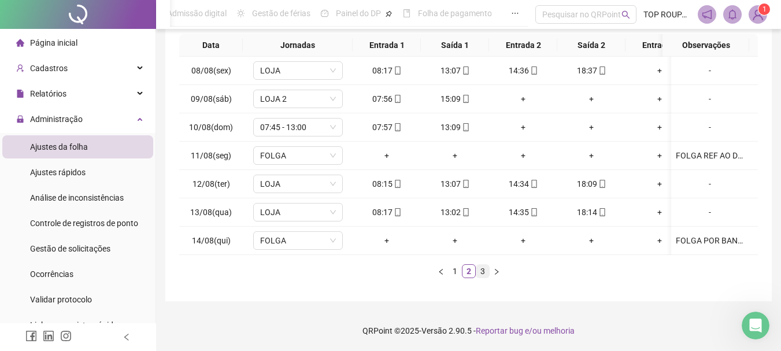
click at [485, 273] on link "3" at bounding box center [482, 271] width 13 height 13
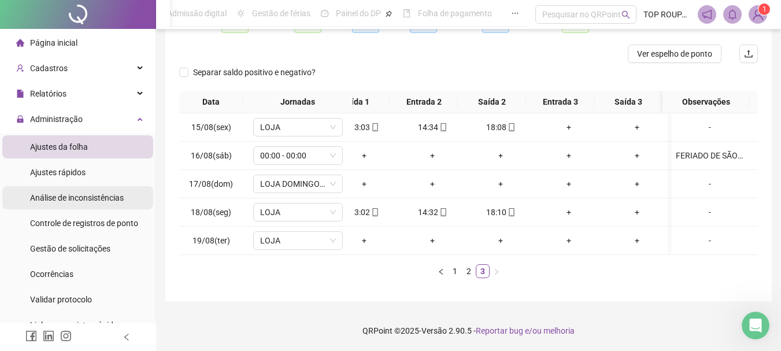
scroll to position [0, 0]
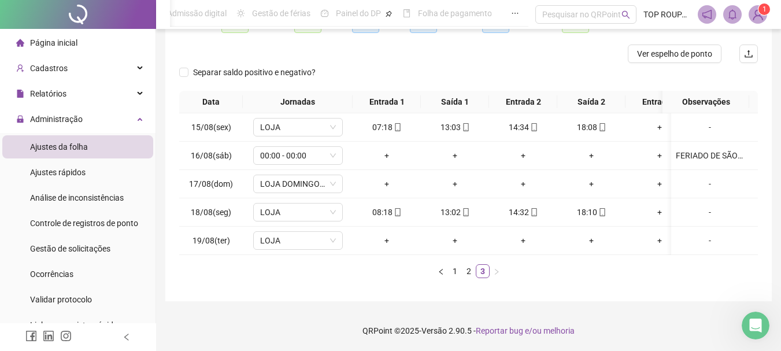
drag, startPoint x: 381, startPoint y: 256, endPoint x: 268, endPoint y: 242, distance: 113.6
click at [268, 243] on div "Data Jornadas Entrada 1 Saída 1 Entrada 2 Saída 2 Entrada 3 Saída 3 Observações…" at bounding box center [468, 184] width 579 height 187
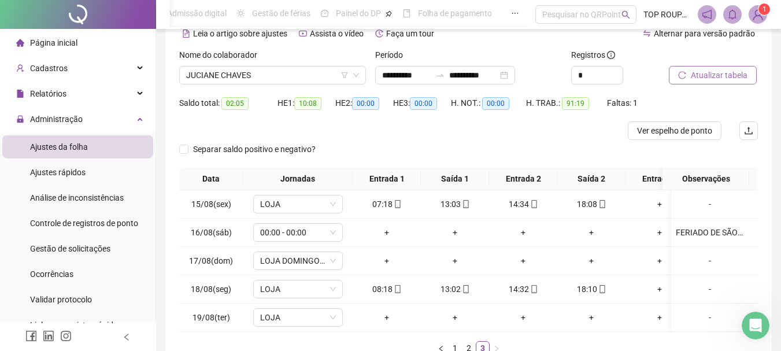
scroll to position [143, 0]
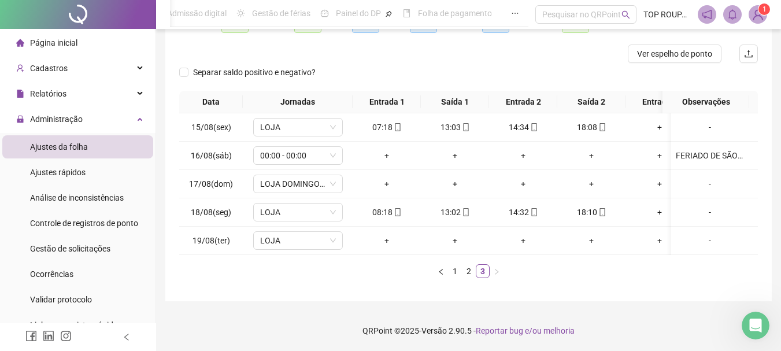
click at [611, 257] on div "Data Jornadas Entrada 1 Saída 1 Entrada 2 Saída 2 Entrada 3 Saída 3 Observações…" at bounding box center [468, 184] width 579 height 187
click at [284, 237] on span "LOJA" at bounding box center [298, 240] width 76 height 17
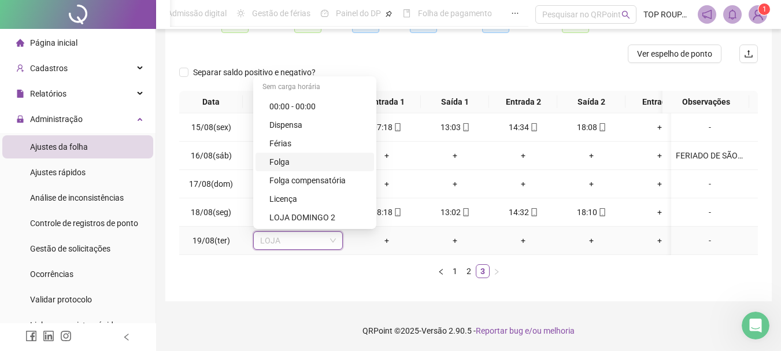
click at [293, 156] on div "Folga" at bounding box center [318, 162] width 98 height 13
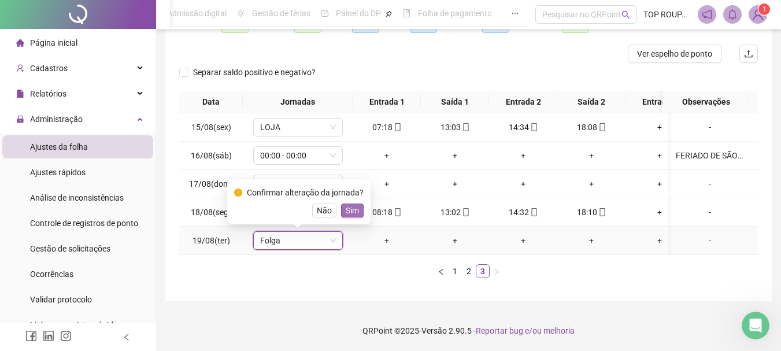
click at [346, 204] on span "Sim" at bounding box center [352, 210] width 13 height 13
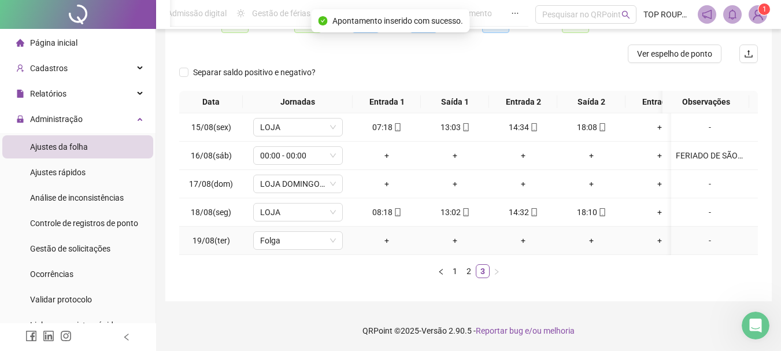
click at [698, 235] on div "-" at bounding box center [710, 240] width 68 height 13
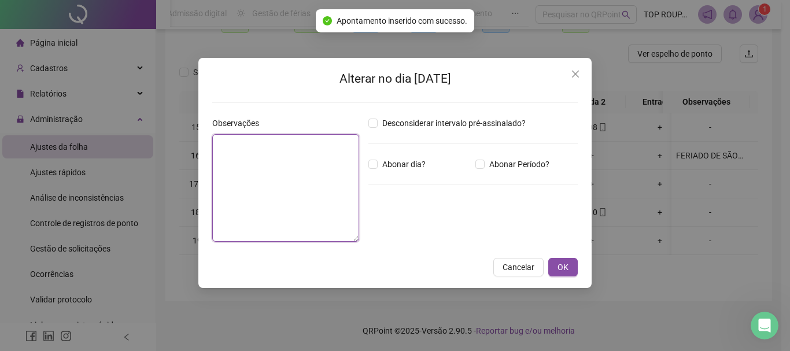
click at [308, 161] on textarea at bounding box center [285, 188] width 147 height 108
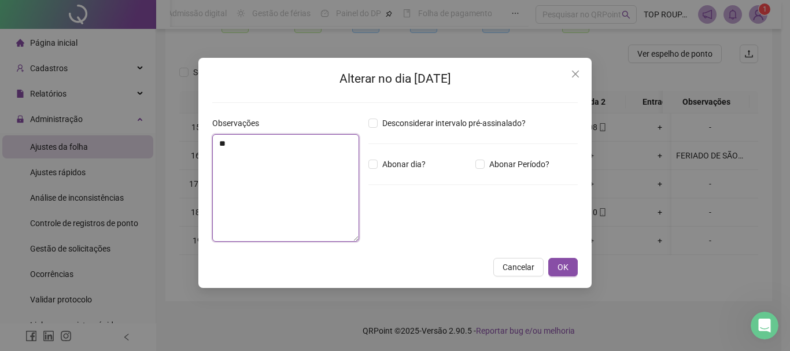
type textarea "*"
type textarea "**********"
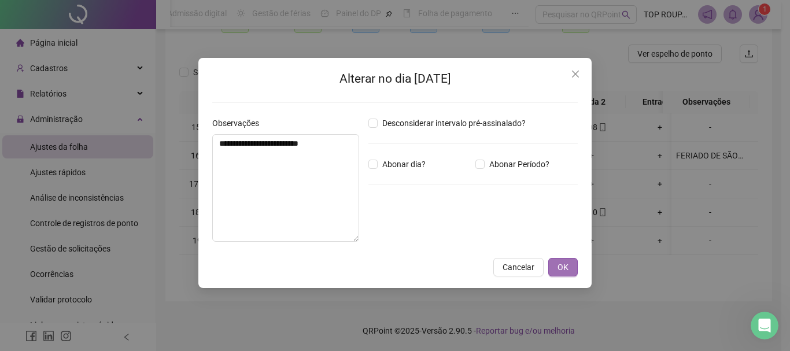
click at [574, 267] on button "OK" at bounding box center [562, 267] width 29 height 19
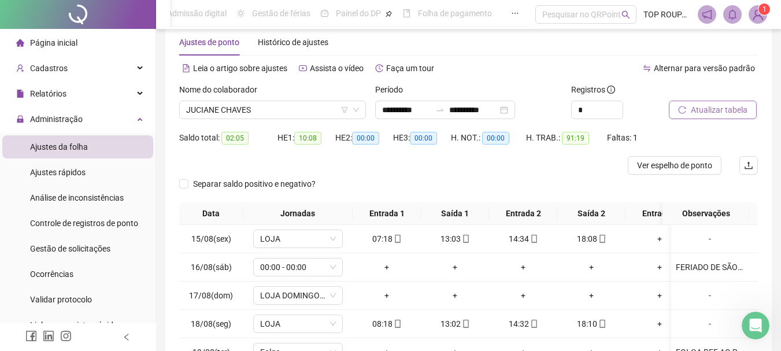
scroll to position [0, 0]
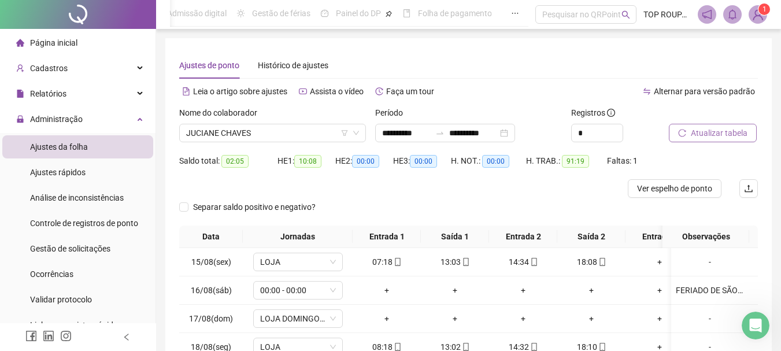
click at [712, 130] on span "Atualizar tabela" at bounding box center [719, 133] width 57 height 13
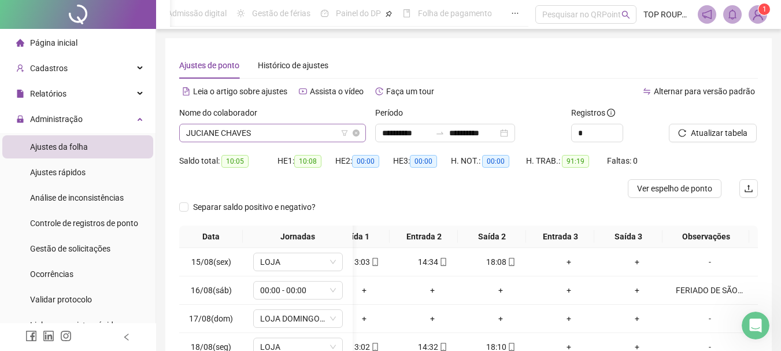
scroll to position [500, 0]
click at [219, 138] on span "JUCIANE CHAVES" at bounding box center [272, 132] width 173 height 17
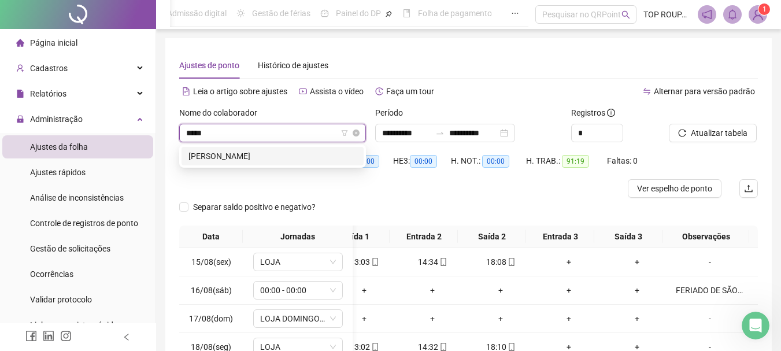
scroll to position [0, 0]
type input "******"
click at [215, 159] on div "[PERSON_NAME]" at bounding box center [272, 156] width 168 height 13
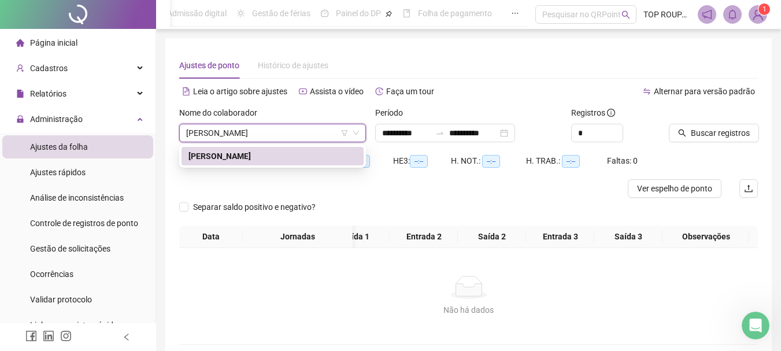
scroll to position [0, 91]
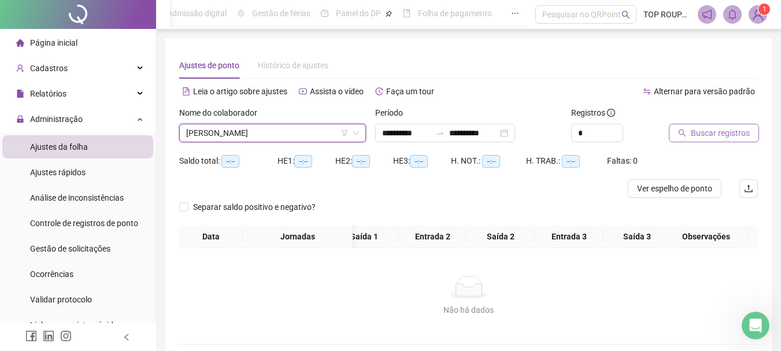
click at [712, 130] on span "Buscar registros" at bounding box center [720, 133] width 59 height 13
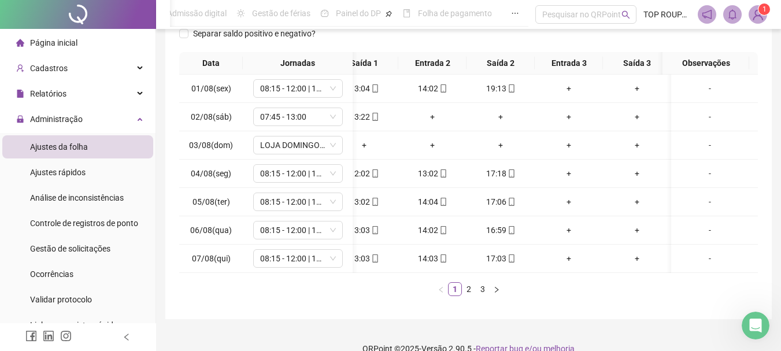
scroll to position [0, 0]
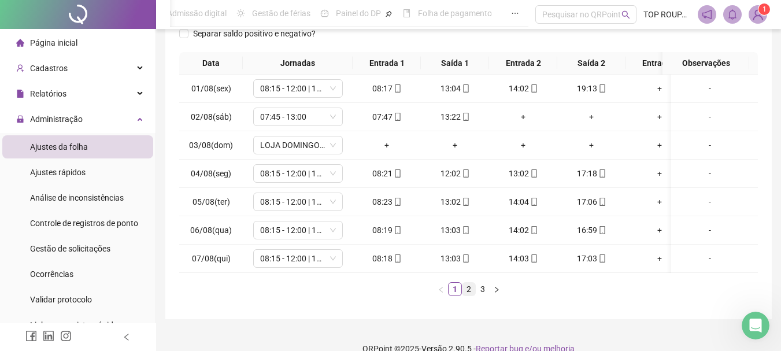
click at [465, 294] on link "2" at bounding box center [469, 289] width 13 height 13
click at [484, 294] on link "3" at bounding box center [482, 289] width 13 height 13
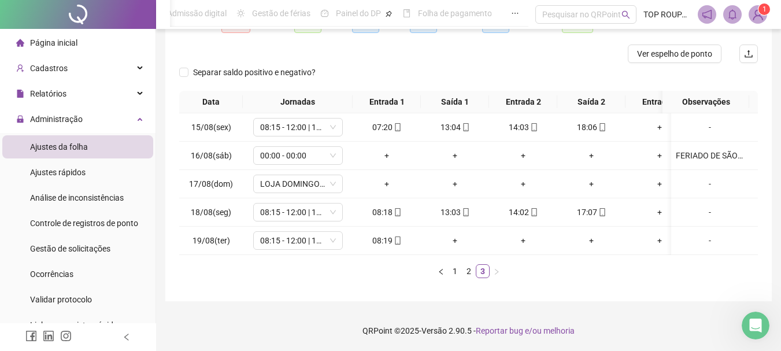
scroll to position [143, 0]
drag, startPoint x: 438, startPoint y: 243, endPoint x: 427, endPoint y: 248, distance: 12.2
click at [434, 243] on td "+" at bounding box center [455, 241] width 68 height 28
click at [309, 269] on ul "1 2 3" at bounding box center [468, 271] width 579 height 14
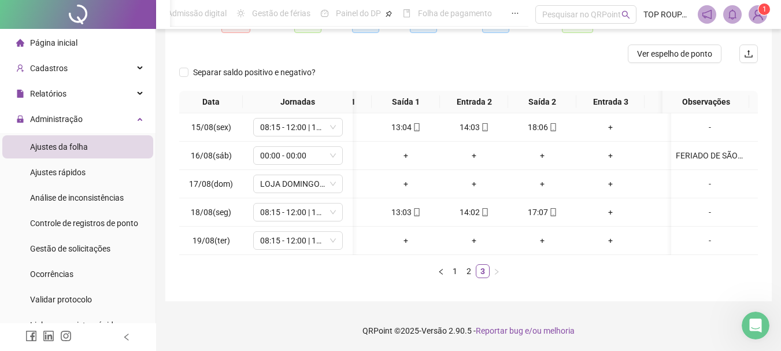
scroll to position [0, 0]
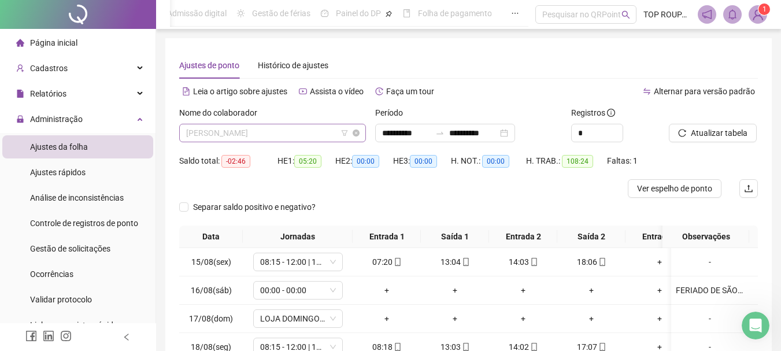
drag, startPoint x: 225, startPoint y: 142, endPoint x: 219, endPoint y: 140, distance: 6.6
click at [221, 141] on div "[PERSON_NAME]" at bounding box center [272, 133] width 187 height 19
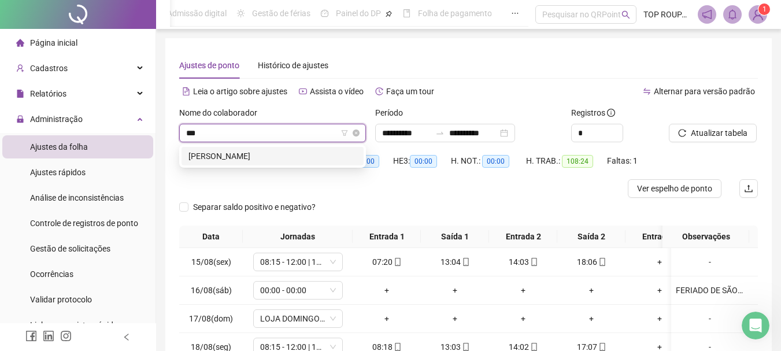
type input "****"
click at [227, 157] on div "[PERSON_NAME]" at bounding box center [272, 156] width 168 height 13
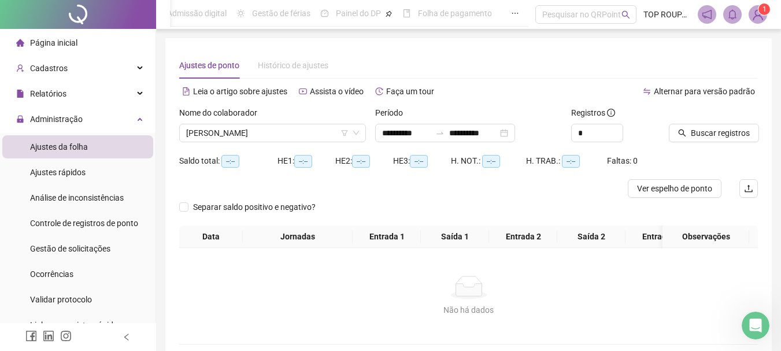
click at [711, 148] on div "Buscar registros" at bounding box center [713, 128] width 98 height 45
click at [712, 139] on button "Buscar registros" at bounding box center [714, 133] width 90 height 19
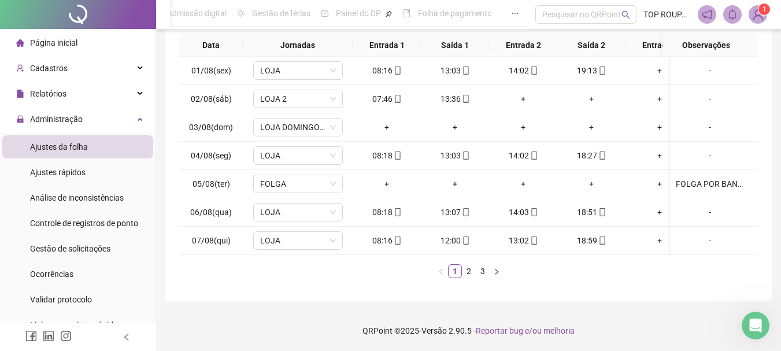
drag, startPoint x: 552, startPoint y: 256, endPoint x: 574, endPoint y: 257, distance: 22.0
click at [574, 257] on div "Data Jornadas Entrada 1 Saída 1 Entrada 2 Saída 2 Entrada 3 Saída 3 Observações…" at bounding box center [468, 156] width 579 height 244
click at [585, 255] on div "Data Jornadas Entrada 1 Saída 1 Entrada 2 Saída 2 Entrada 3 Saída 3 Observações…" at bounding box center [468, 156] width 579 height 244
click at [474, 264] on div "Data Jornadas Entrada 1 Saída 1 Entrada 2 Saída 2 Entrada 3 Saída 3 Observações…" at bounding box center [468, 156] width 579 height 244
click at [474, 268] on link "2" at bounding box center [469, 271] width 13 height 13
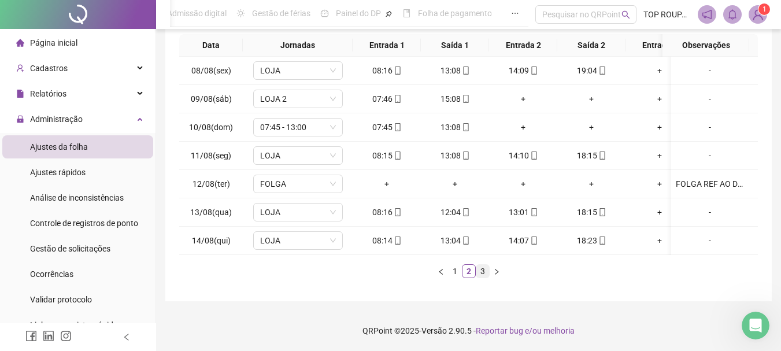
click at [485, 271] on link "3" at bounding box center [482, 271] width 13 height 13
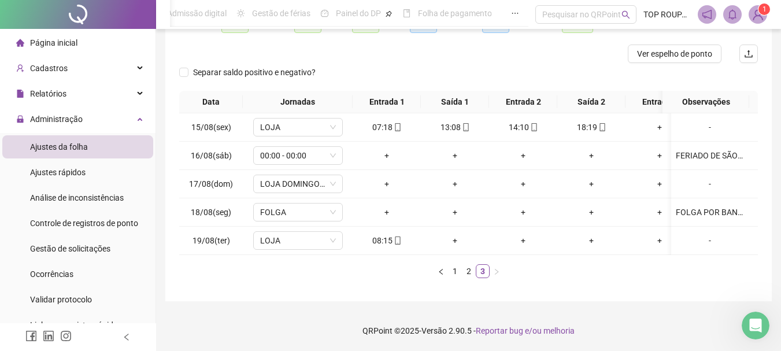
drag, startPoint x: 447, startPoint y: 259, endPoint x: 473, endPoint y: 256, distance: 26.2
click at [471, 256] on div "Data Jornadas Entrada 1 Saída 1 Entrada 2 Saída 2 Entrada 3 Saída 3 Observações…" at bounding box center [468, 184] width 579 height 187
click at [622, 313] on footer "QRPoint © 2025 - Versão 2.90.5 - Reportar bug e/ou melhoria" at bounding box center [468, 330] width 625 height 40
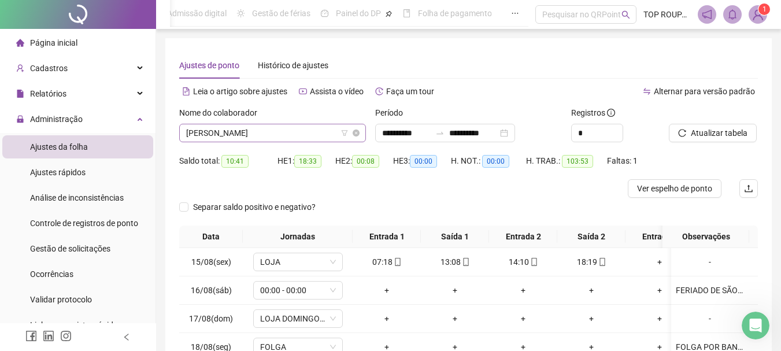
click at [240, 132] on span "[PERSON_NAME]" at bounding box center [272, 132] width 173 height 17
click at [202, 128] on span "[PERSON_NAME]" at bounding box center [272, 132] width 173 height 17
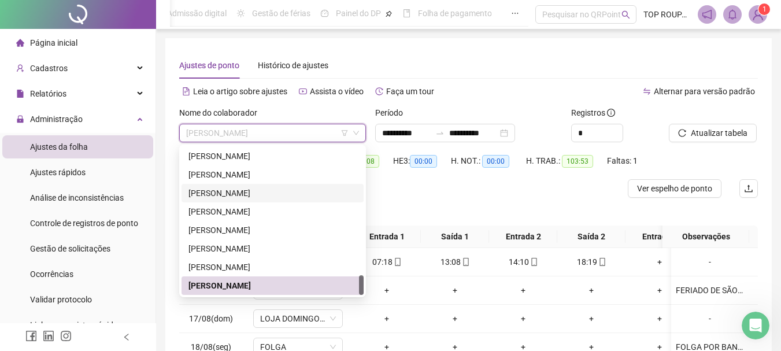
click at [420, 187] on div at bounding box center [396, 188] width 434 height 19
